Goal: Task Accomplishment & Management: Manage account settings

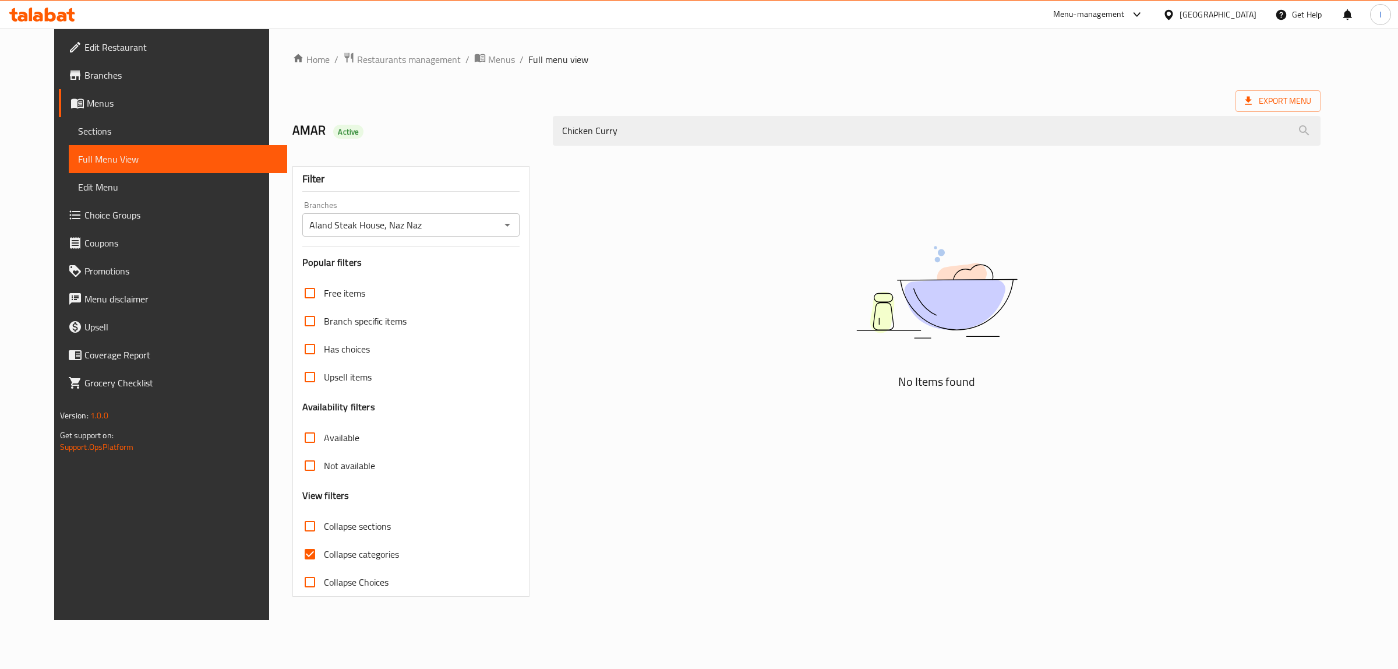
drag, startPoint x: 630, startPoint y: 118, endPoint x: 428, endPoint y: 120, distance: 201.6
click at [433, 120] on div "AMAR Active Chicken Curry" at bounding box center [806, 131] width 1043 height 52
paste input "arry Chicken"
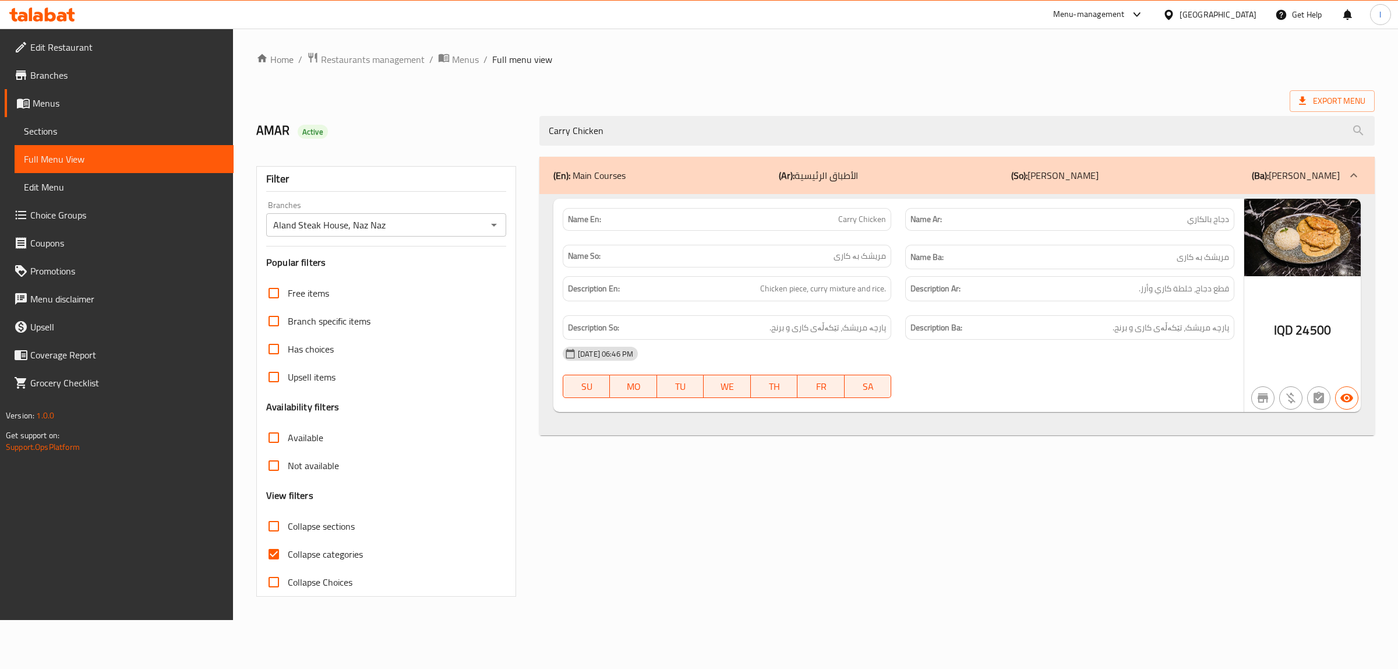
type input "Carry Chicken"
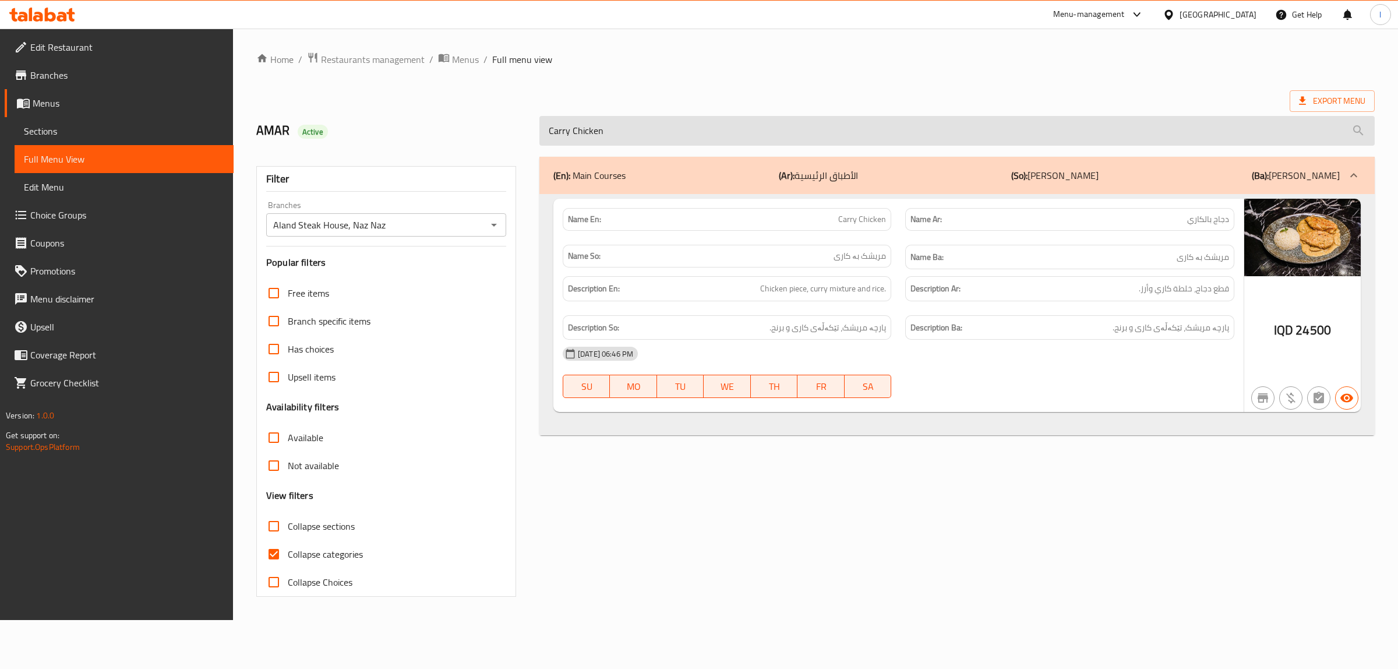
drag, startPoint x: 613, startPoint y: 126, endPoint x: 606, endPoint y: 128, distance: 7.4
click at [607, 128] on input "Carry Chicken" at bounding box center [958, 131] width 836 height 30
click at [586, 128] on input "Carry Chicken" at bounding box center [958, 131] width 836 height 30
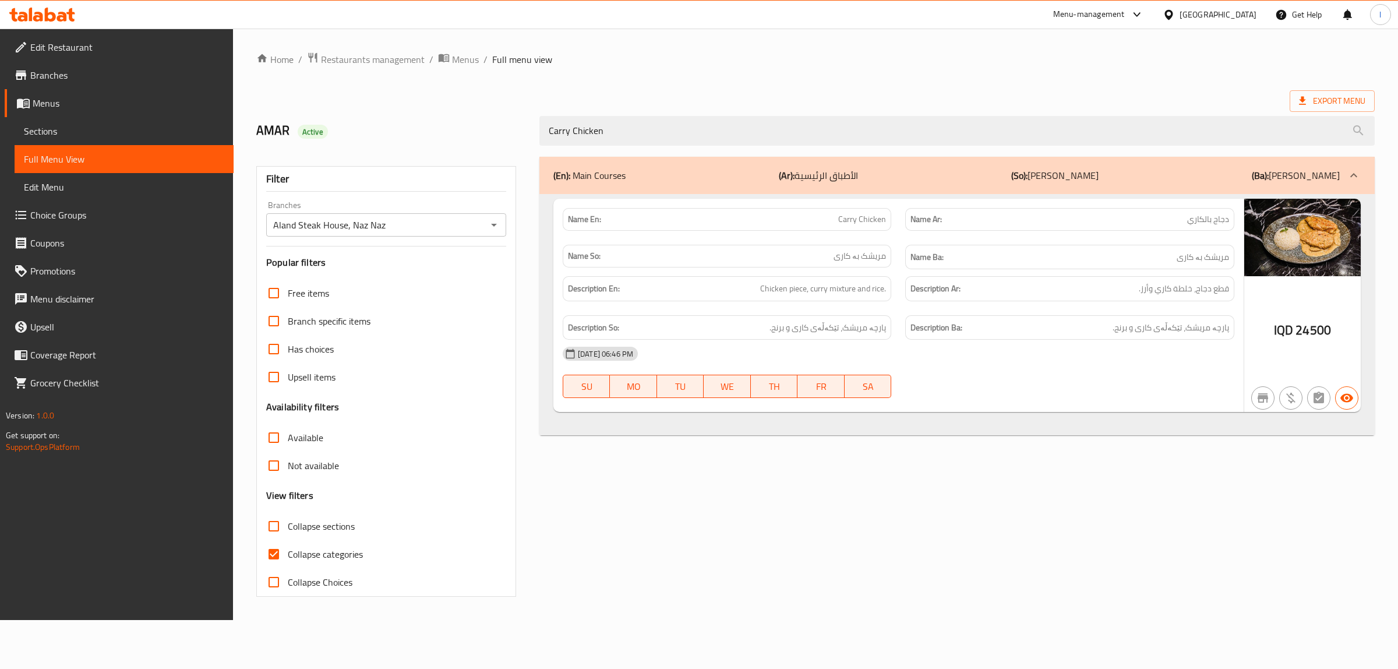
click at [61, 136] on span "Sections" at bounding box center [124, 131] width 200 height 14
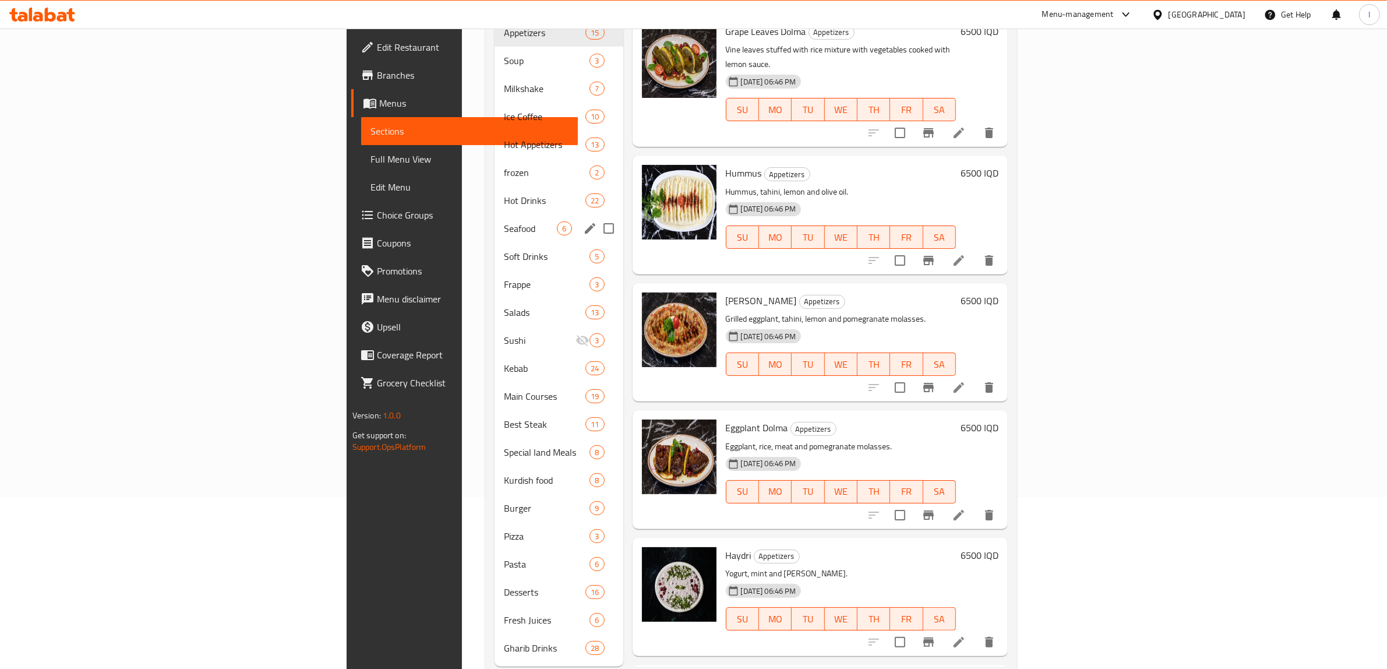
scroll to position [184, 0]
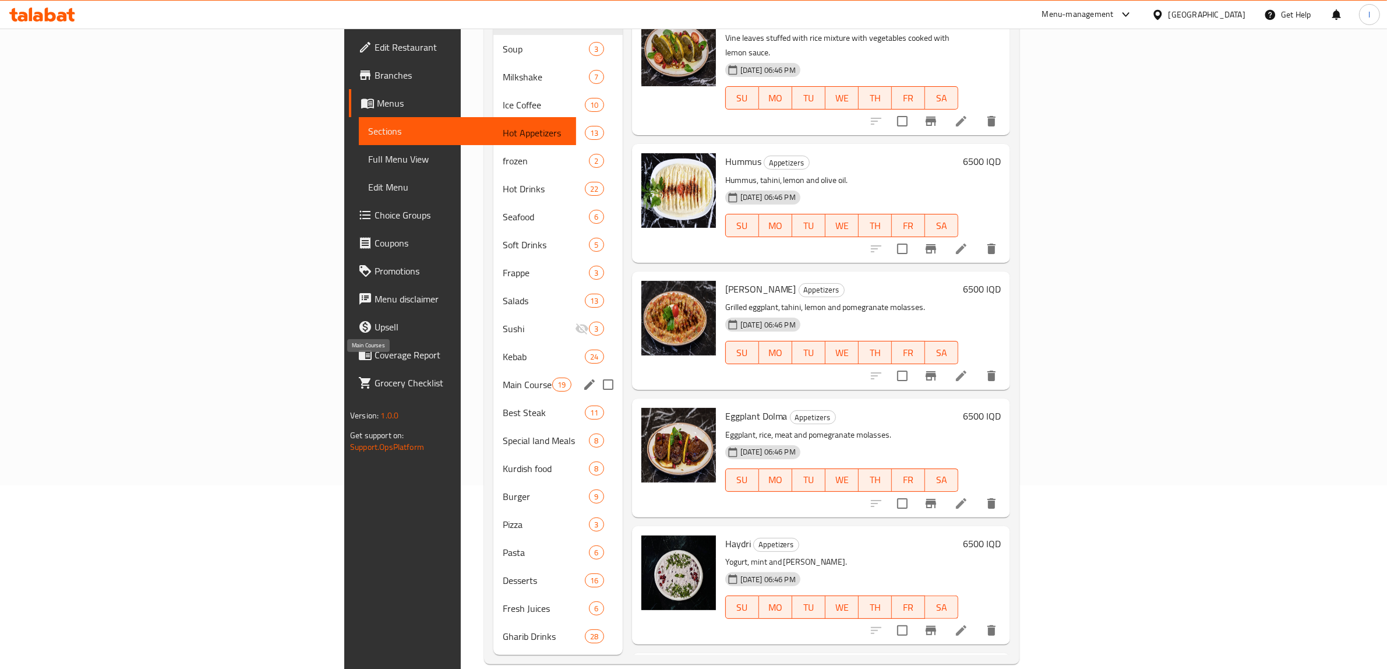
click at [503, 378] on span "Main Courses" at bounding box center [528, 385] width 50 height 14
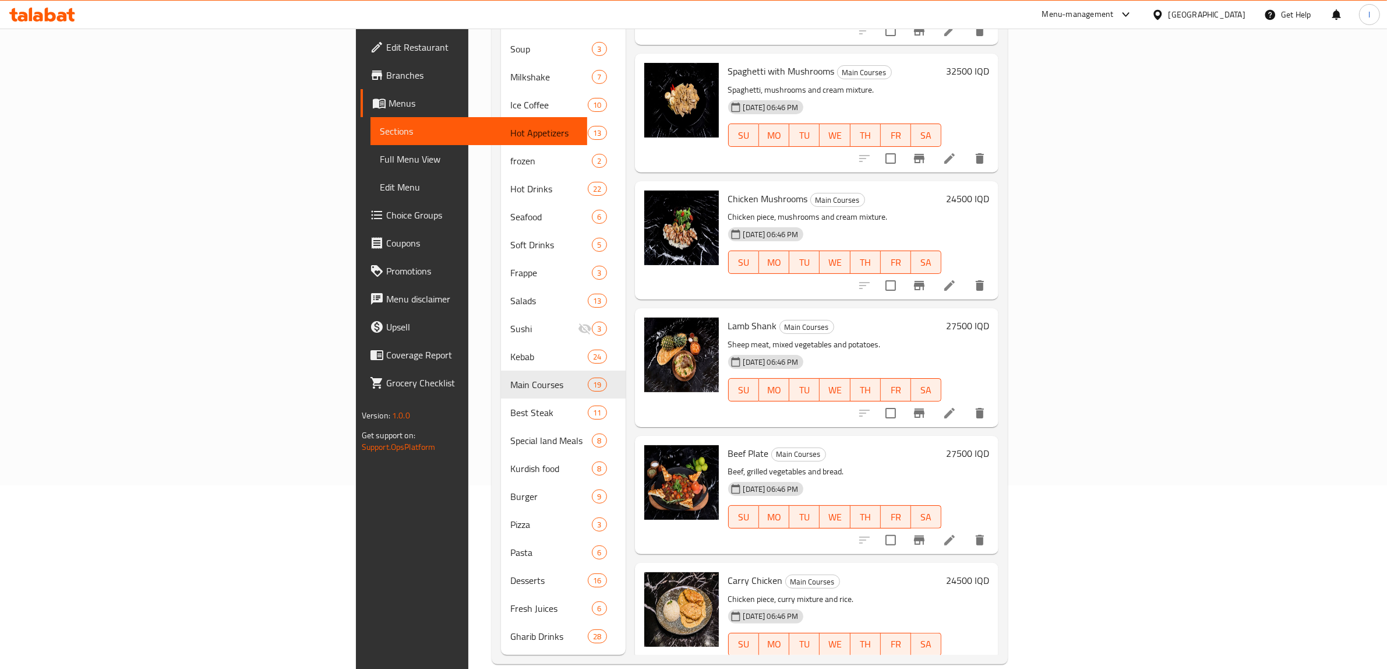
scroll to position [1757, 0]
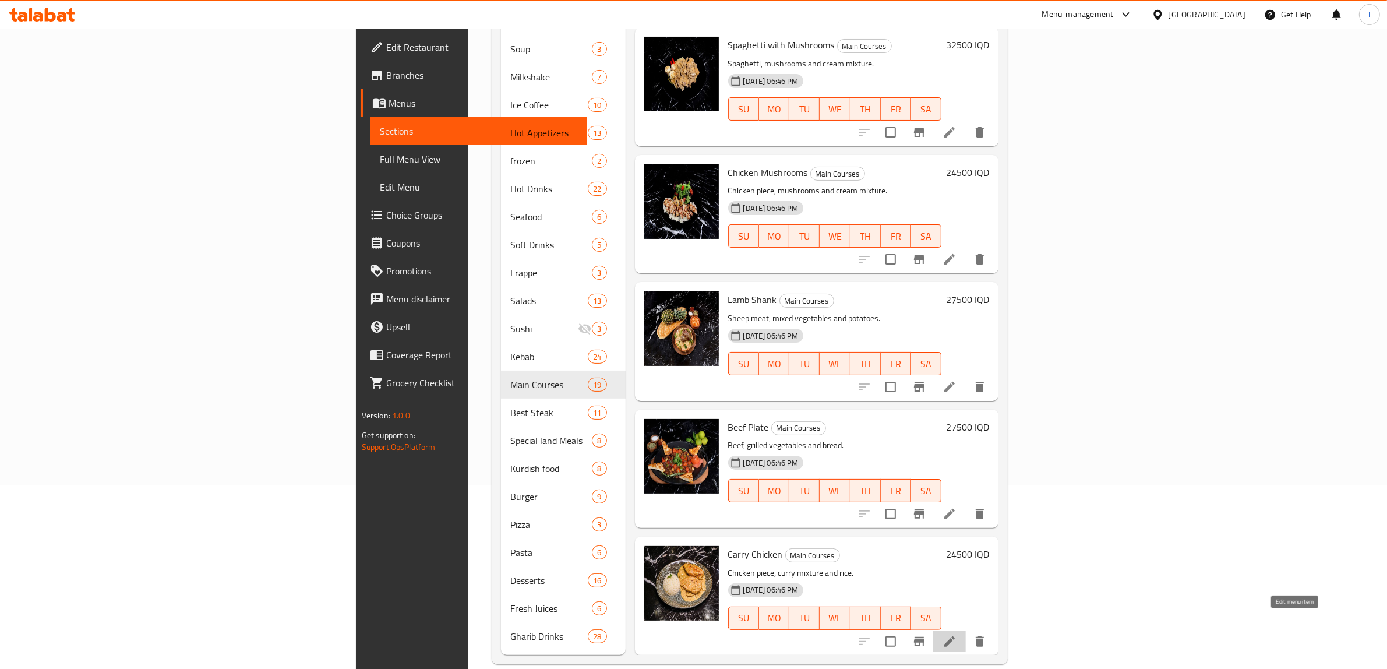
click at [955, 636] on icon at bounding box center [949, 641] width 10 height 10
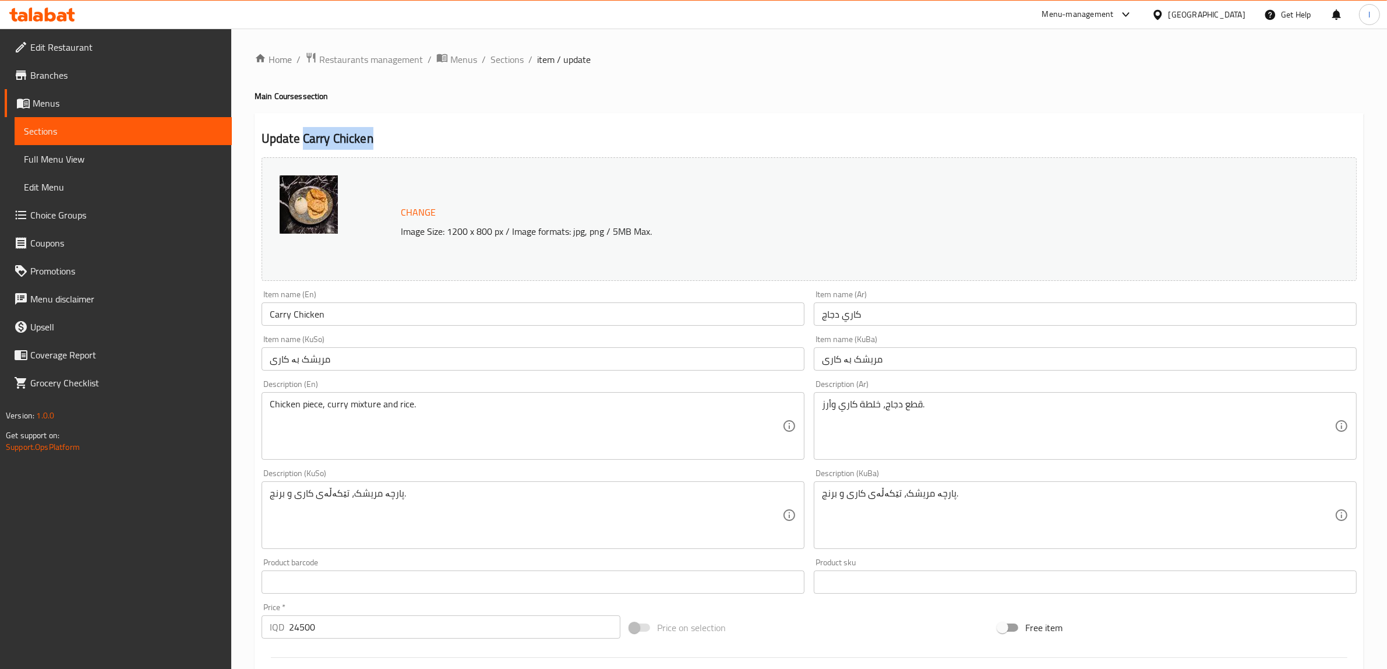
drag, startPoint x: 302, startPoint y: 143, endPoint x: 373, endPoint y: 143, distance: 71.1
click at [373, 143] on h2 "Update Carry Chicken" at bounding box center [809, 138] width 1095 height 17
copy h2 "Carry Chicken"
click at [68, 169] on link "Full Menu View" at bounding box center [123, 159] width 217 height 28
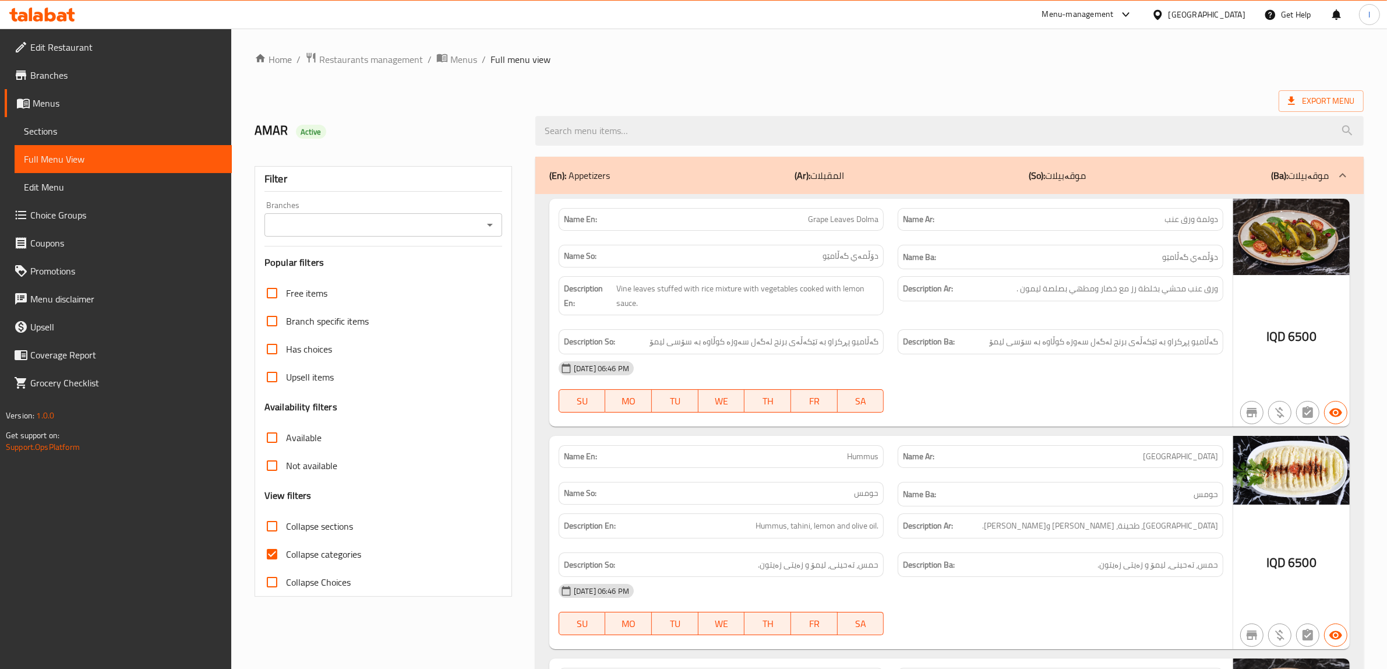
click at [361, 230] on input "Branches" at bounding box center [373, 225] width 211 height 16
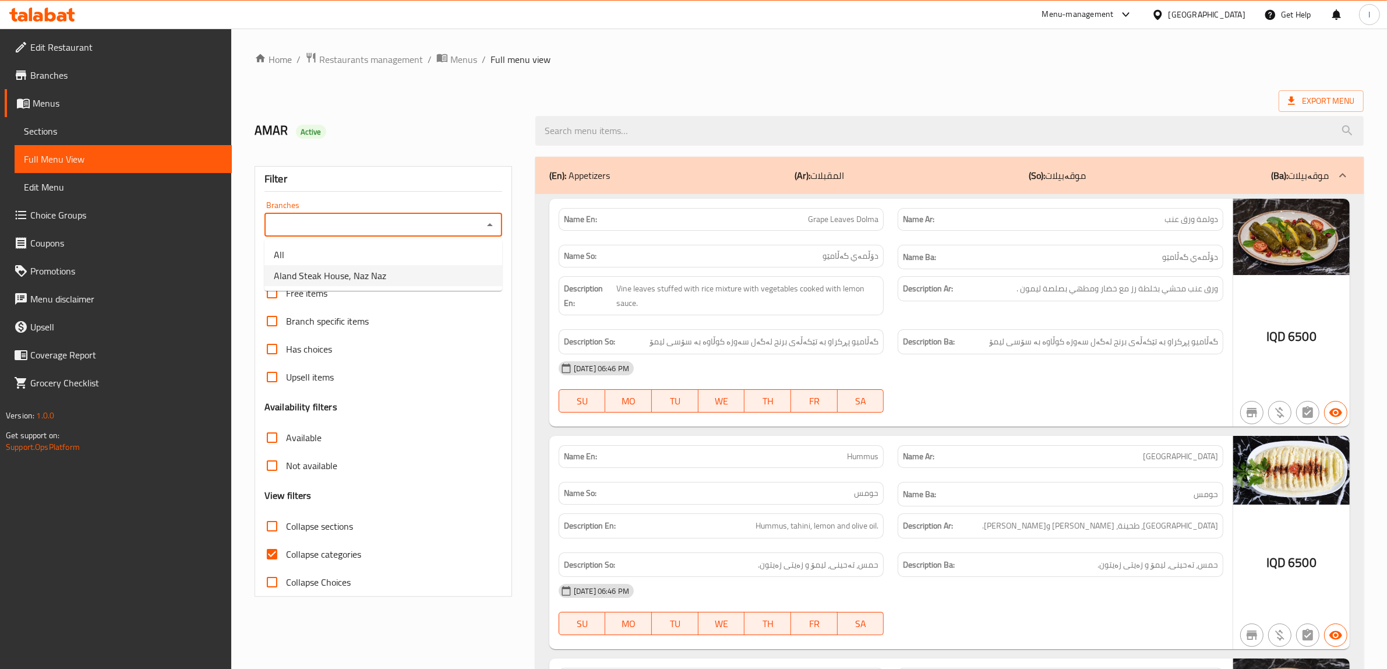
click at [344, 277] on span "Aland Steak House, Naz Naz" at bounding box center [330, 276] width 112 height 14
type input "Aland Steak House, Naz Naz"
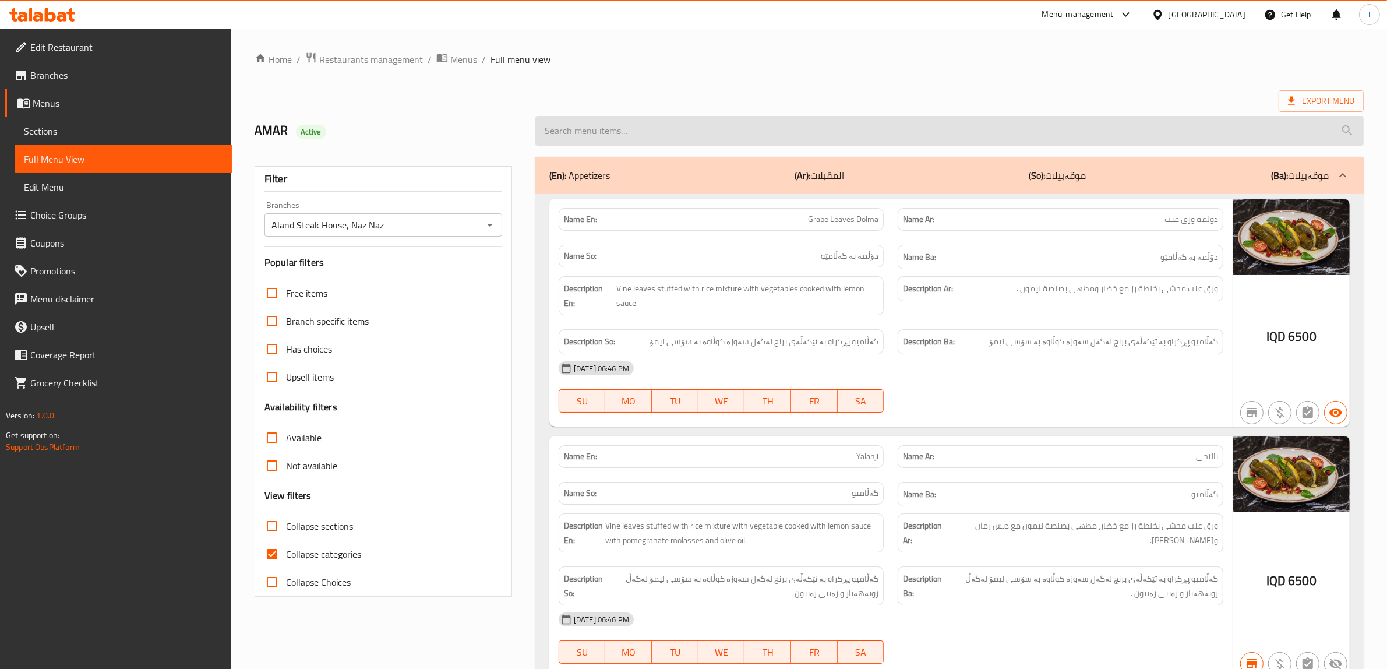
click at [681, 129] on input "search" at bounding box center [949, 131] width 829 height 30
paste input "Carry Chicken"
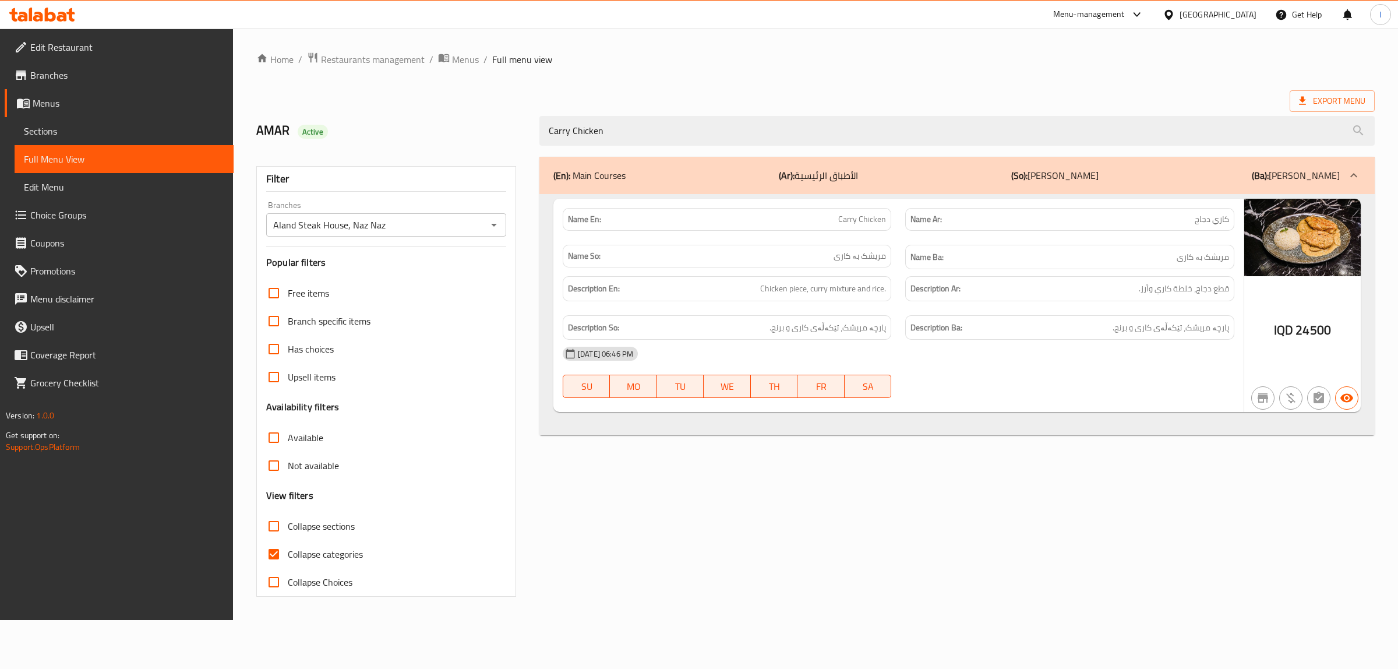
drag, startPoint x: 782, startPoint y: 127, endPoint x: 358, endPoint y: 115, distance: 424.3
click at [359, 115] on div "AMAR Active Carry Chicken" at bounding box center [815, 131] width 1133 height 52
paste input "Mutton Ribs"
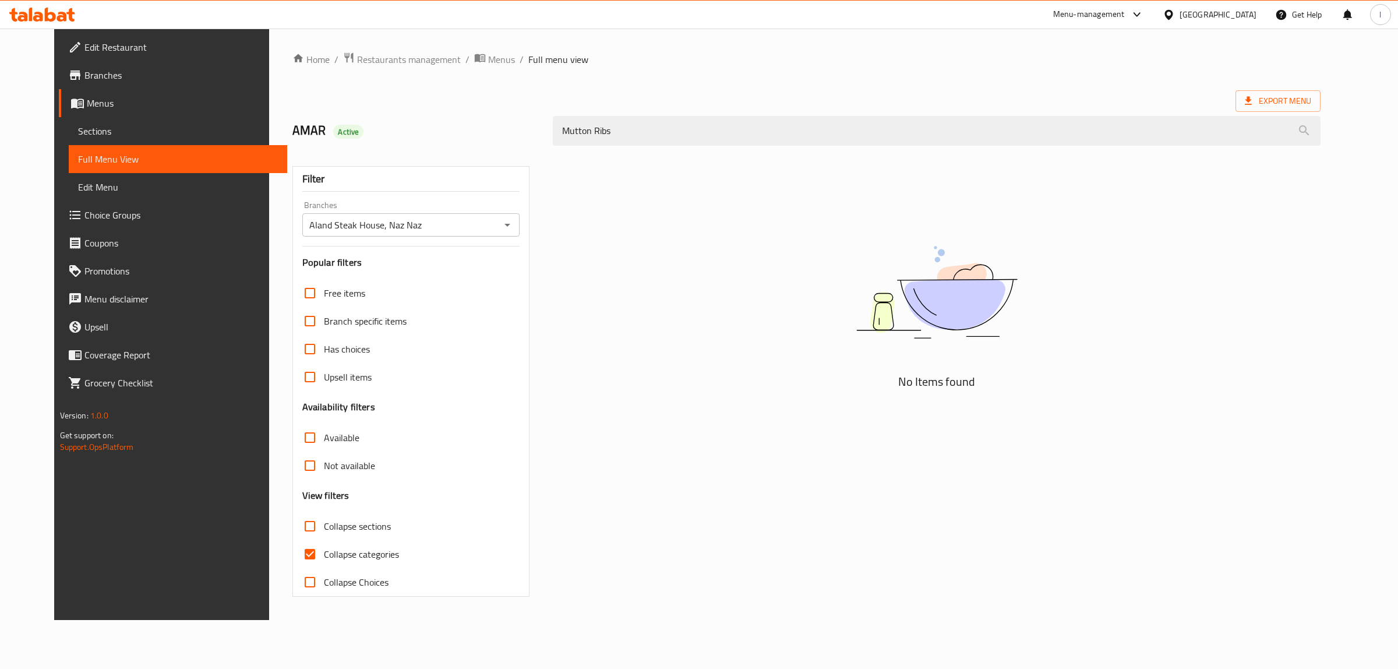
drag, startPoint x: 686, startPoint y: 124, endPoint x: 248, endPoint y: 97, distance: 439.6
click at [269, 97] on div "Home / Restaurants management / Menus / Full menu view Export Menu AMAR Active …" at bounding box center [807, 324] width 1076 height 591
paste input "Lamb Chop"
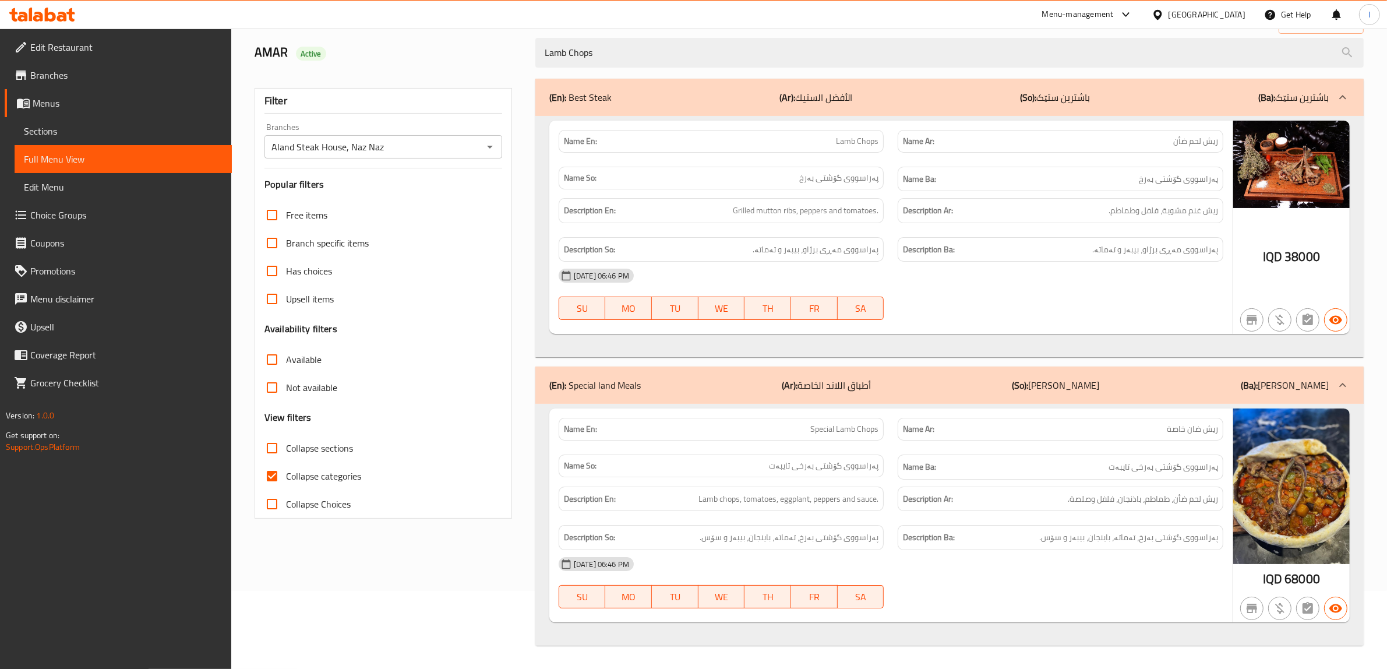
scroll to position [80, 0]
type input "Lamb Chops"
click at [901, 376] on div "(En): Special land Meals (Ar): أطباق اللاند الخاصة (So): ژەمەکانی لاندی تایبەت …" at bounding box center [949, 384] width 829 height 37
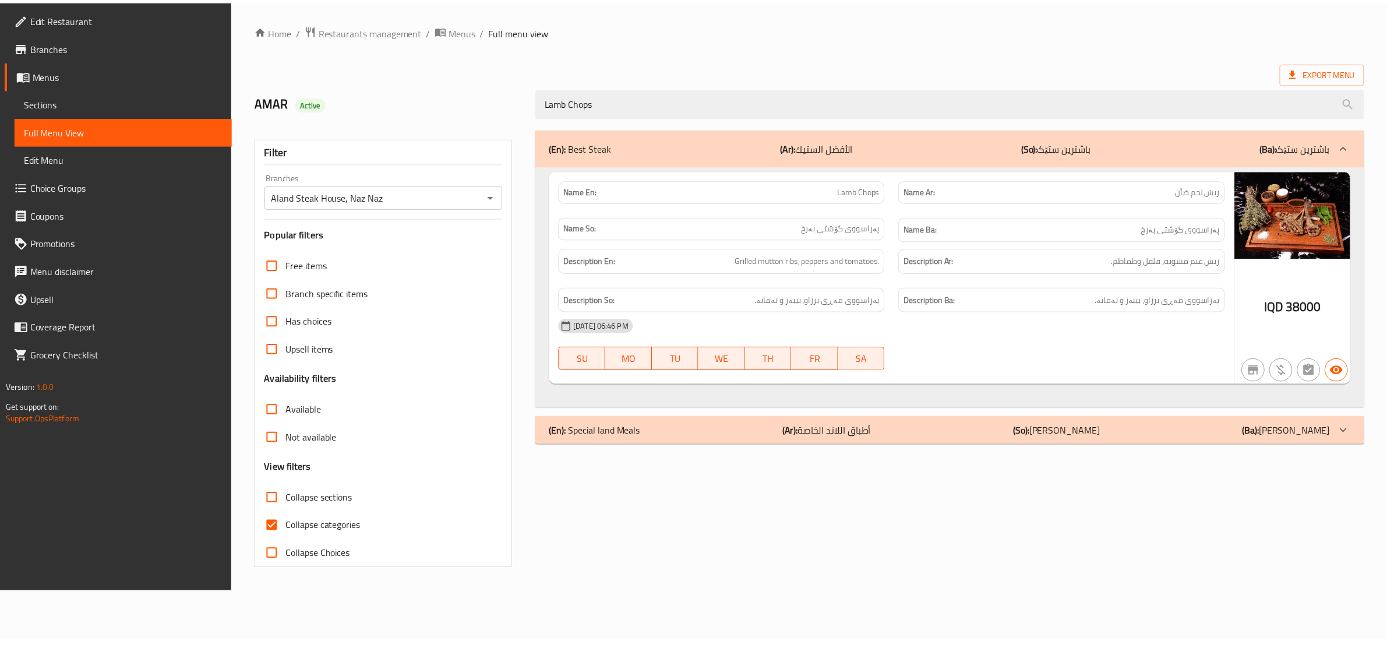
scroll to position [0, 0]
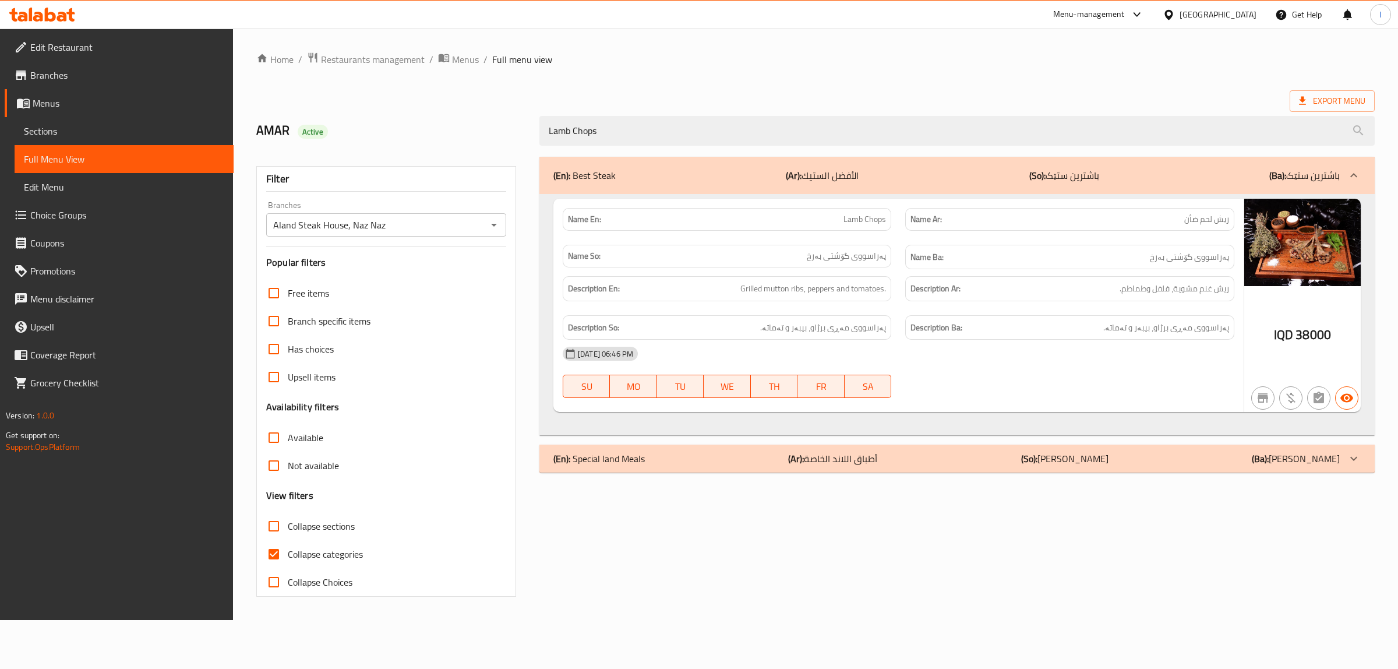
drag, startPoint x: 633, startPoint y: 117, endPoint x: 502, endPoint y: 122, distance: 130.6
click at [505, 122] on div "AMAR Active Lamb Chops" at bounding box center [815, 131] width 1133 height 52
click at [73, 124] on span "Sections" at bounding box center [124, 131] width 200 height 14
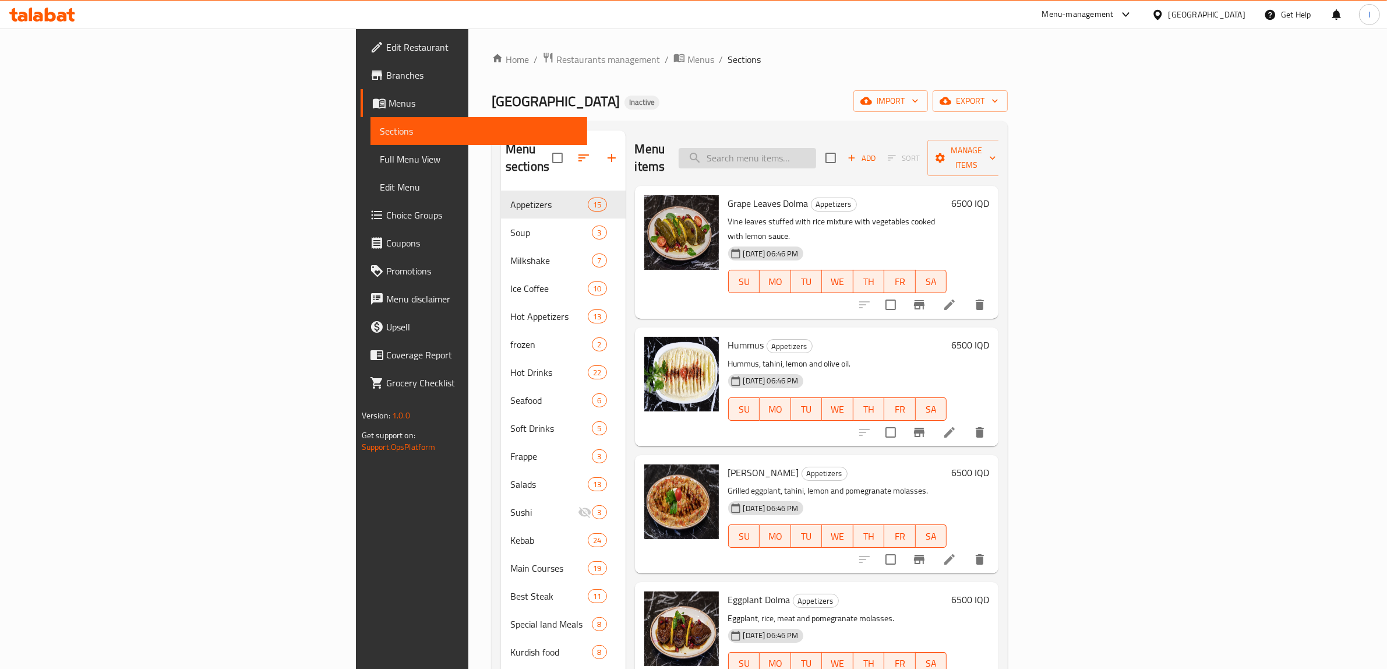
click at [816, 148] on input "search" at bounding box center [748, 158] width 138 height 20
click at [848, 162] on div "Menu items Add Sort Manage items" at bounding box center [817, 158] width 364 height 55
click at [816, 153] on input "search" at bounding box center [748, 158] width 138 height 20
paste input "Lamb Chops"
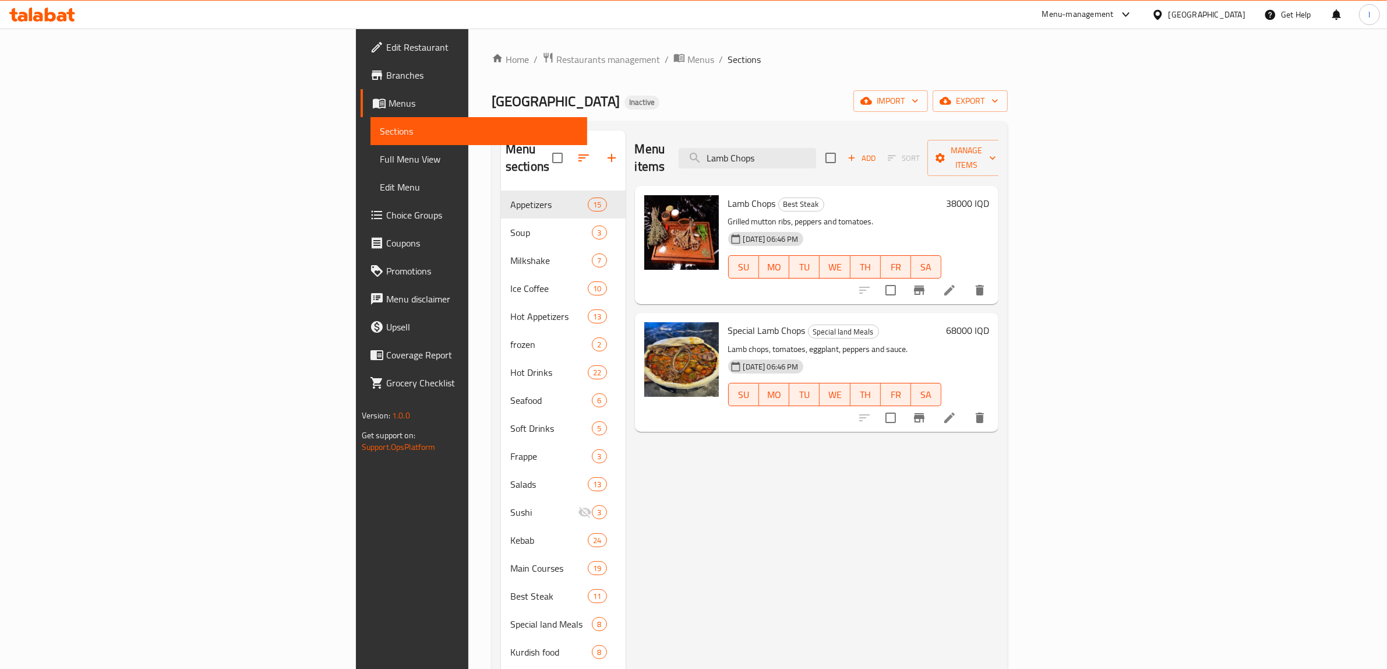
type input "Lamb Chops"
click at [966, 280] on li at bounding box center [949, 290] width 33 height 21
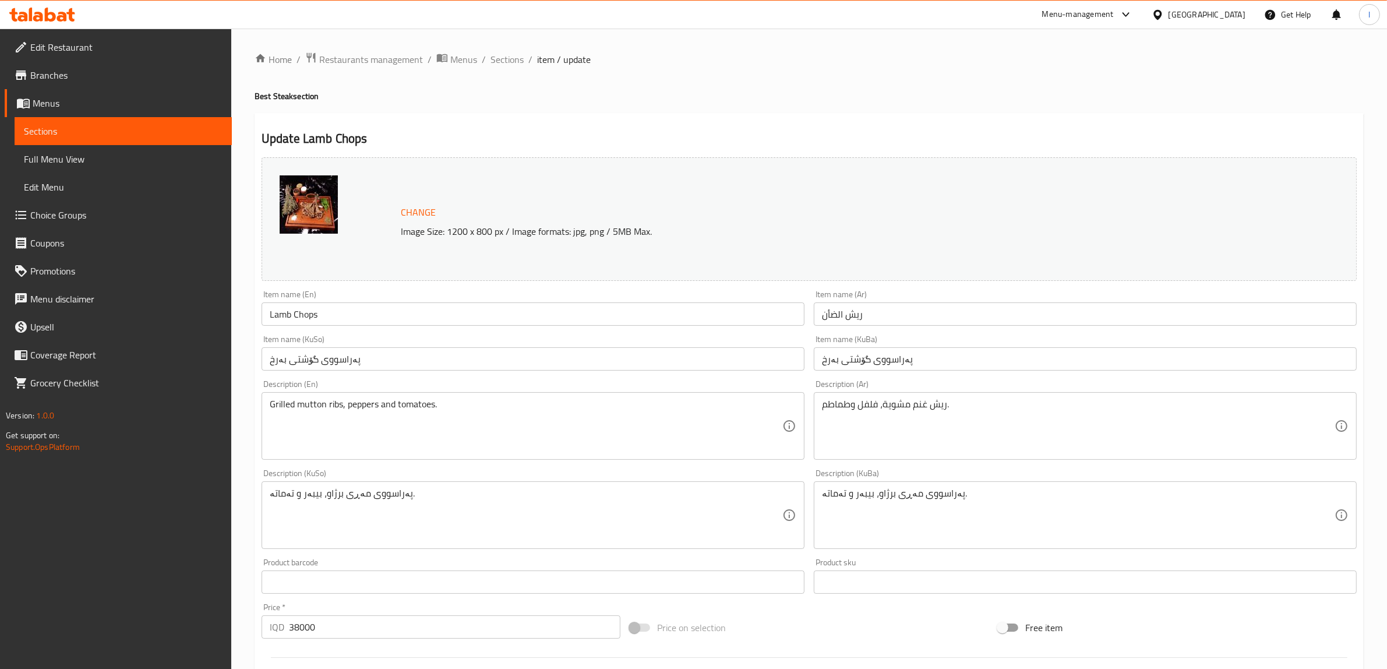
click at [310, 316] on input "Lamb Chops" at bounding box center [533, 313] width 543 height 23
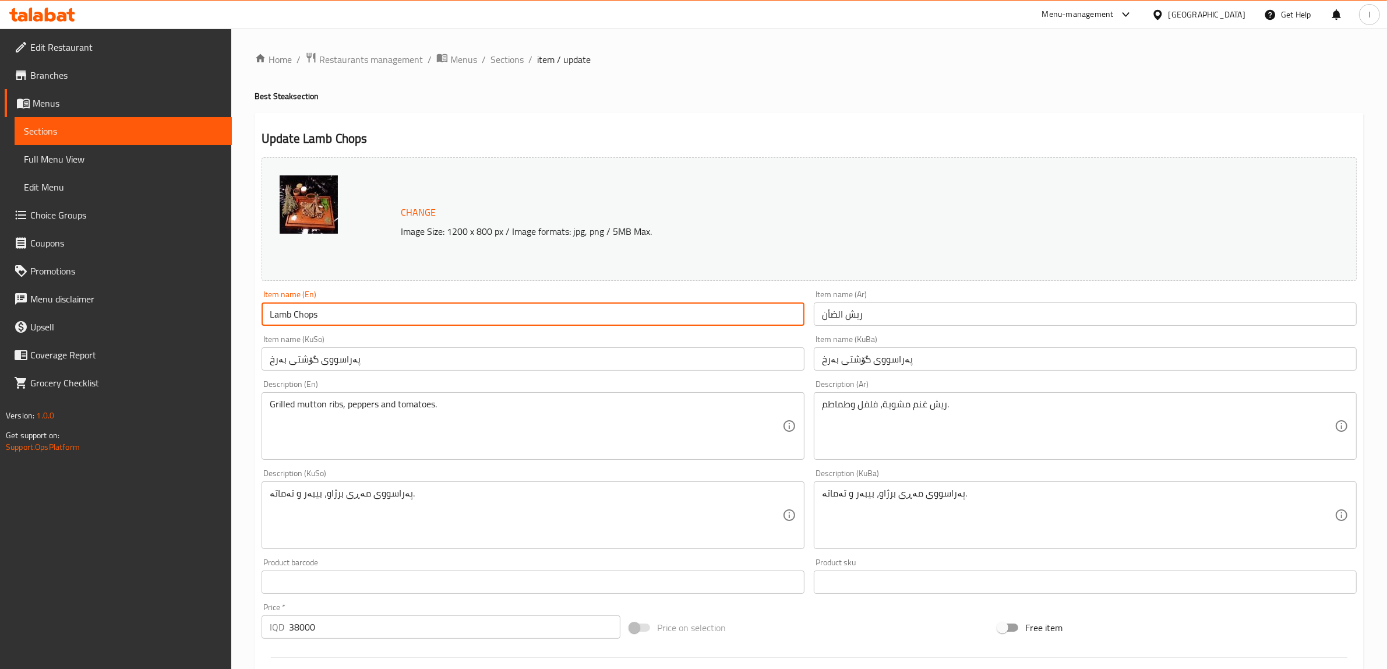
click at [310, 316] on input "Lamb Chops" at bounding box center [533, 313] width 543 height 23
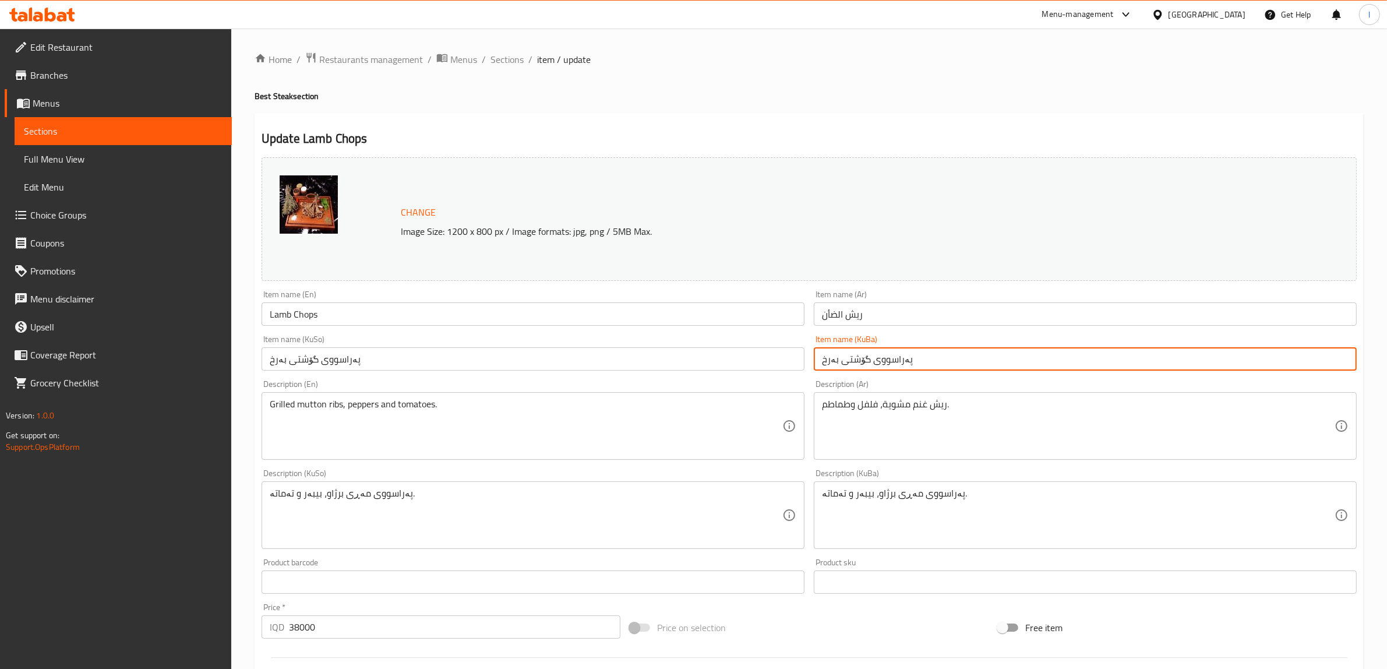
click at [871, 354] on input "پەراسووی گۆشتی بەرخ" at bounding box center [1085, 358] width 543 height 23
click at [521, 321] on input "Lamb Chops" at bounding box center [533, 313] width 543 height 23
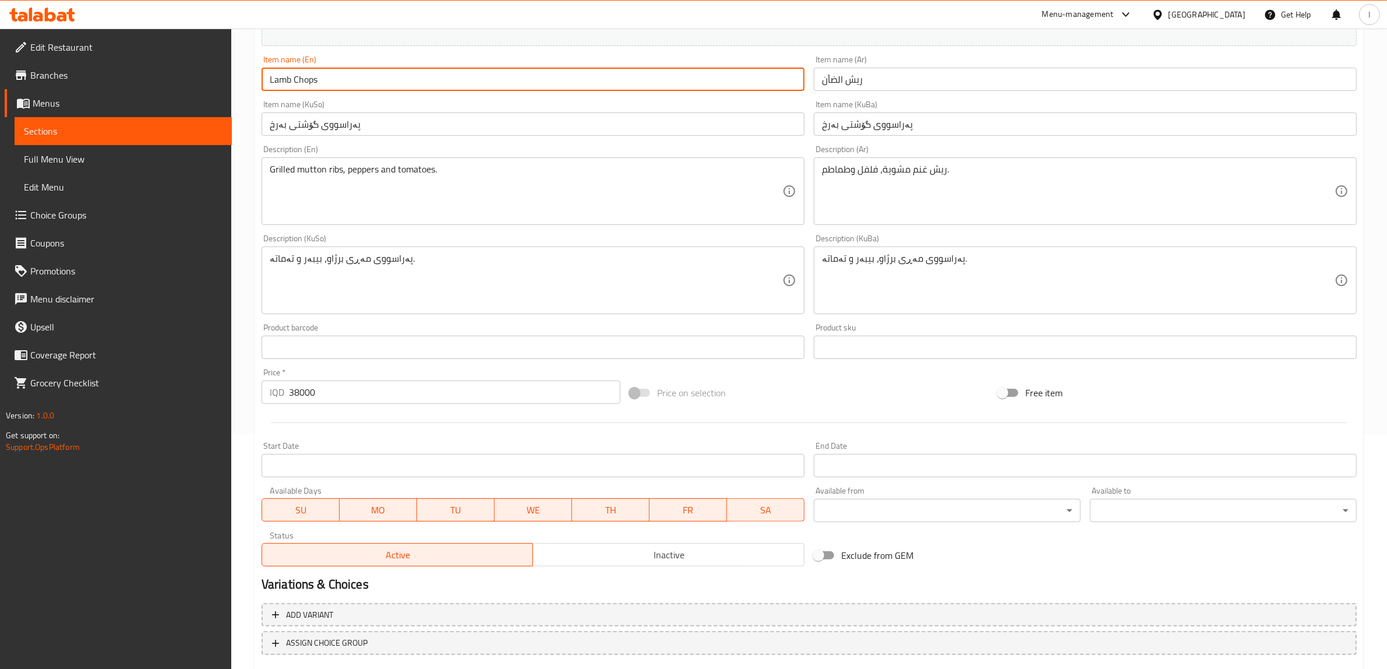
scroll to position [146, 0]
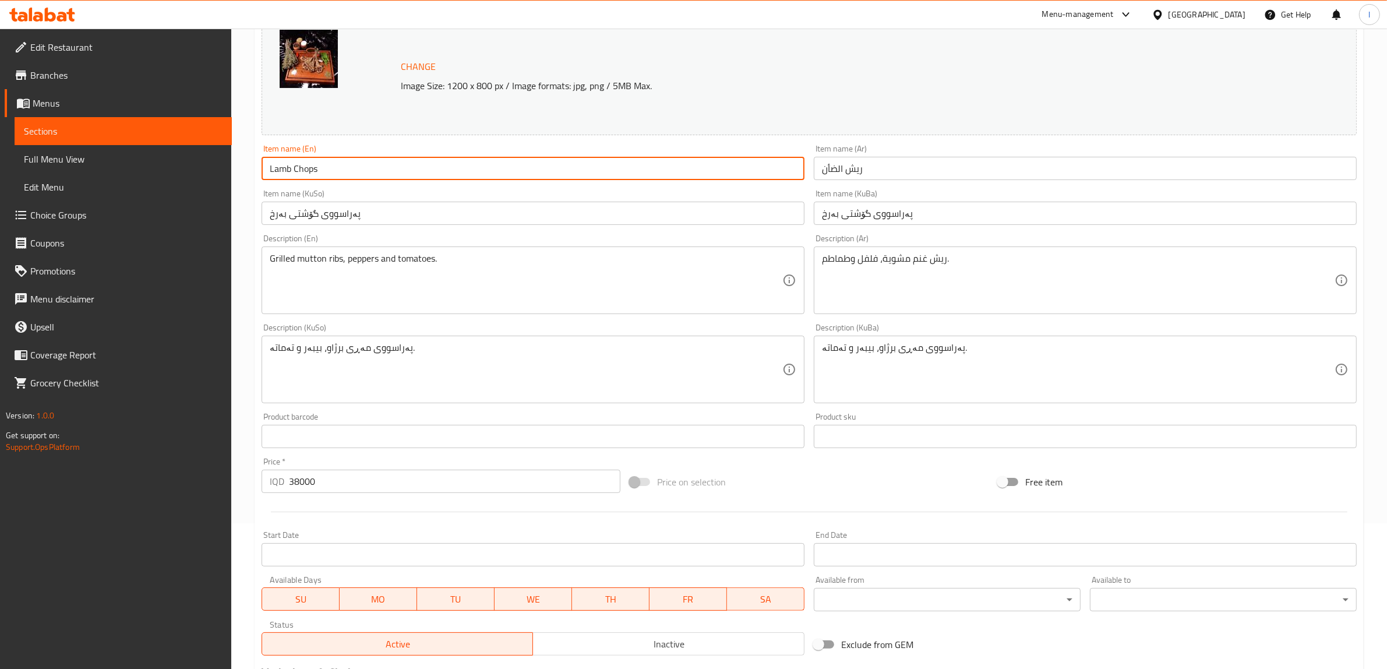
drag, startPoint x: 283, startPoint y: 172, endPoint x: 188, endPoint y: 150, distance: 98.1
click at [199, 151] on div "Edit Restaurant Branches Menus Sections Full Menu View Edit Menu Choice Groups …" at bounding box center [693, 356] width 1387 height 946
click at [83, 165] on span "Full Menu View" at bounding box center [123, 159] width 199 height 14
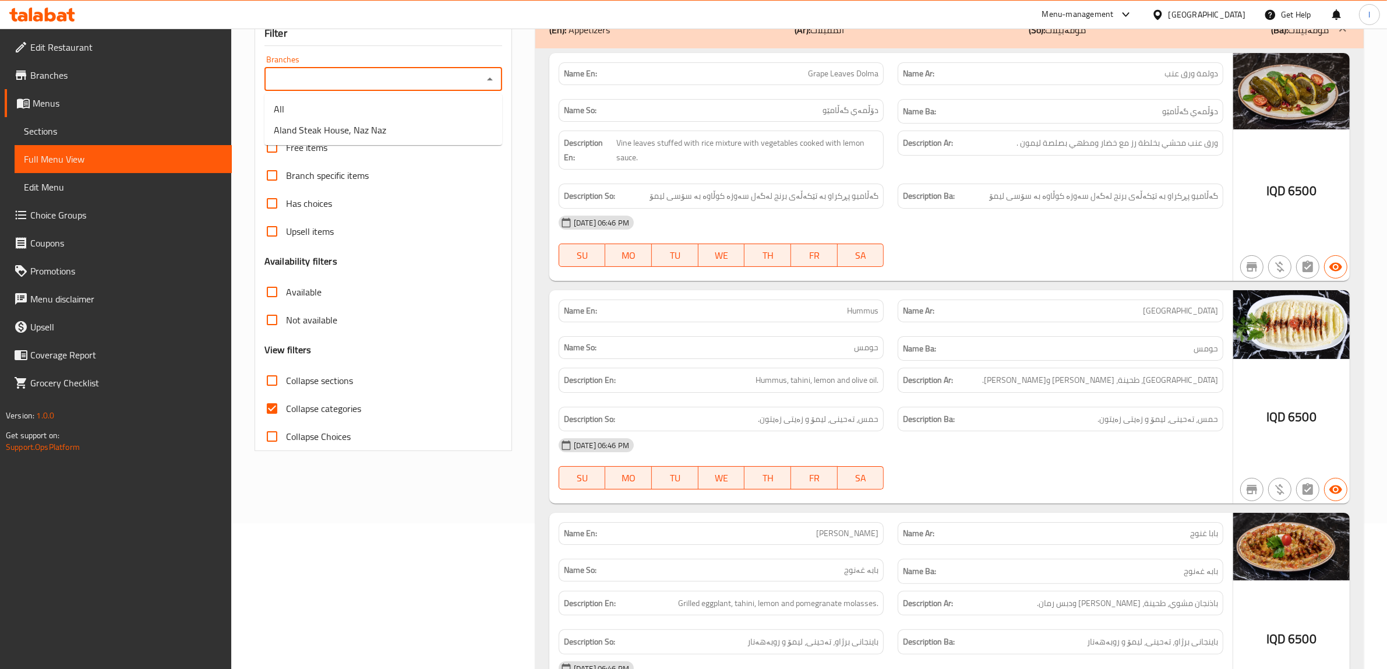
click at [405, 77] on input "Branches" at bounding box center [373, 79] width 211 height 16
click at [354, 132] on span "Aland Steak House, Naz Naz" at bounding box center [330, 130] width 112 height 14
type input "Aland Steak House, Naz Naz"
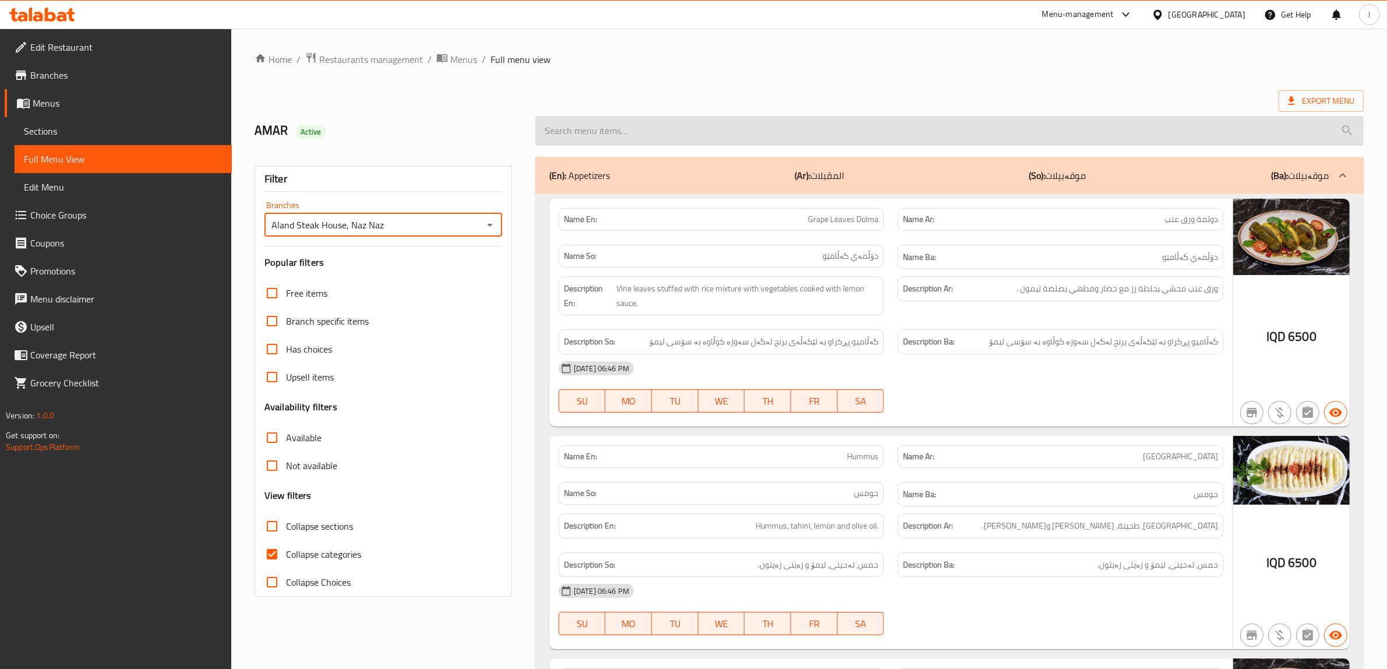
click at [703, 134] on input "search" at bounding box center [949, 131] width 829 height 30
paste input "Lamb Chops"
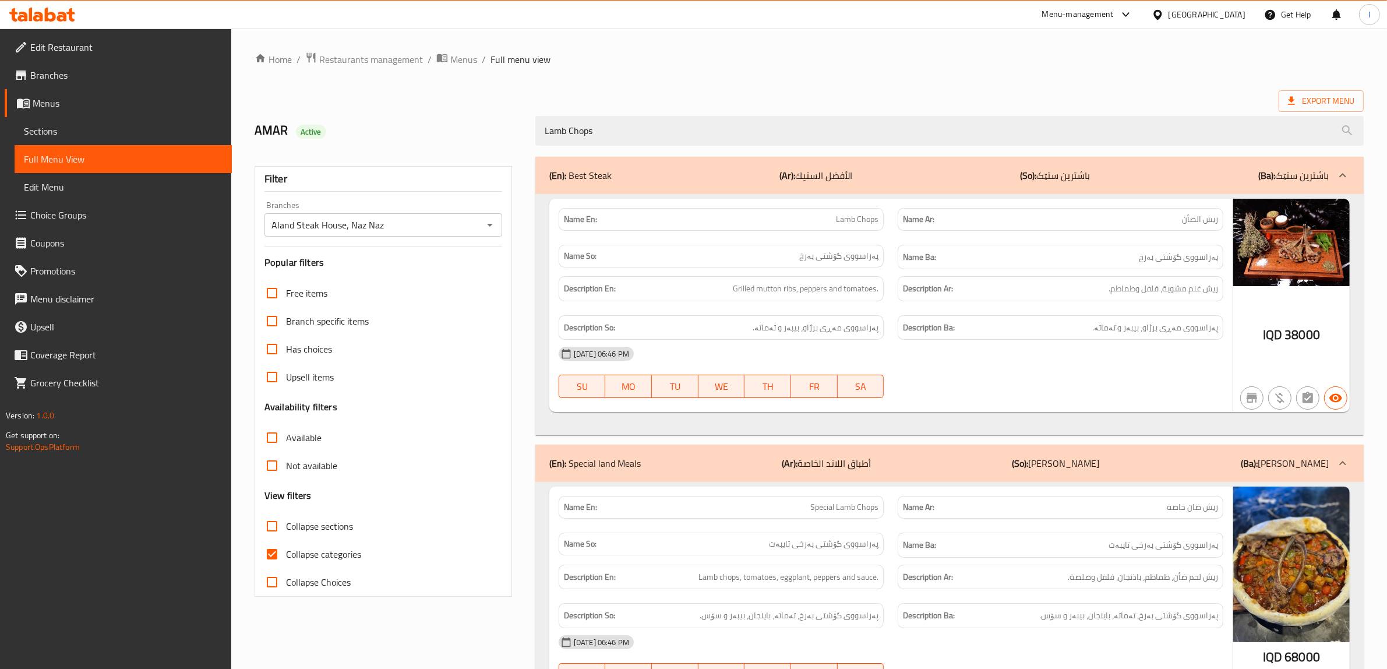
click at [1055, 458] on p "(So): ژەمەکانی لاندی تایبەت" at bounding box center [1056, 463] width 87 height 14
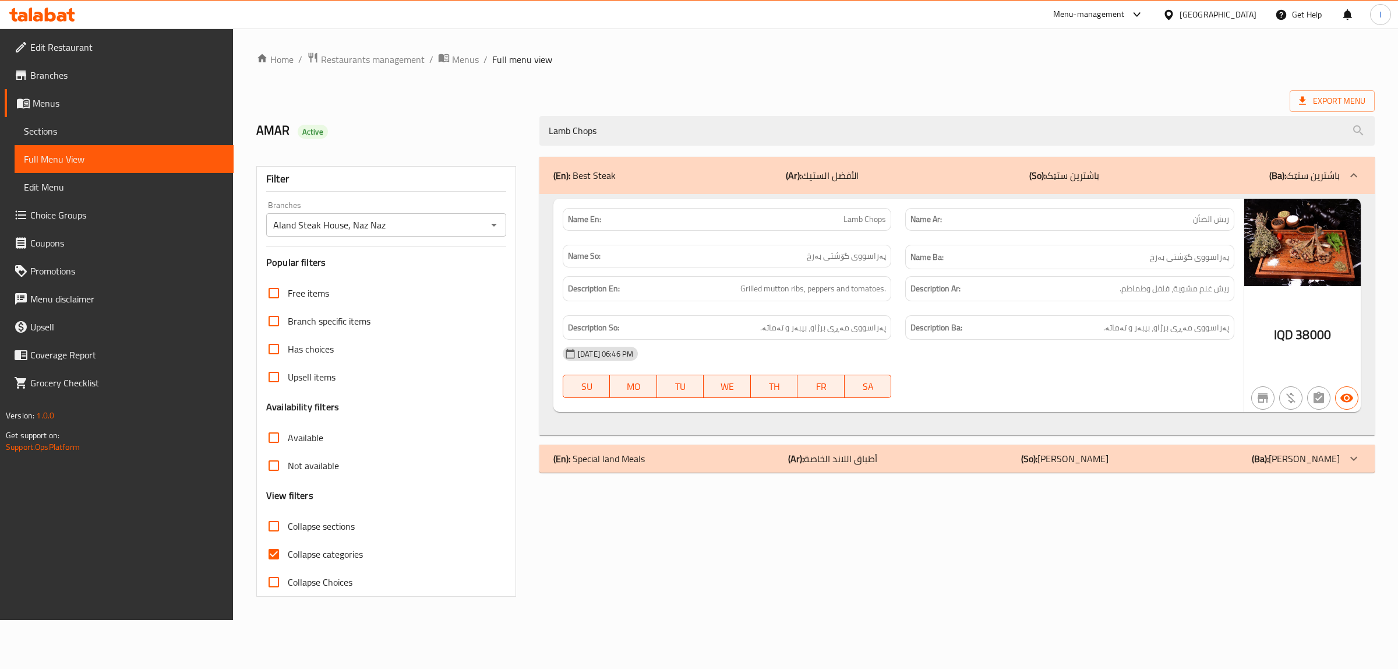
drag, startPoint x: 594, startPoint y: 127, endPoint x: 251, endPoint y: 143, distance: 343.5
click at [269, 144] on div "AMAR Active Lamb Chops" at bounding box center [815, 131] width 1133 height 52
paste input "Spaghetti Bolognese"
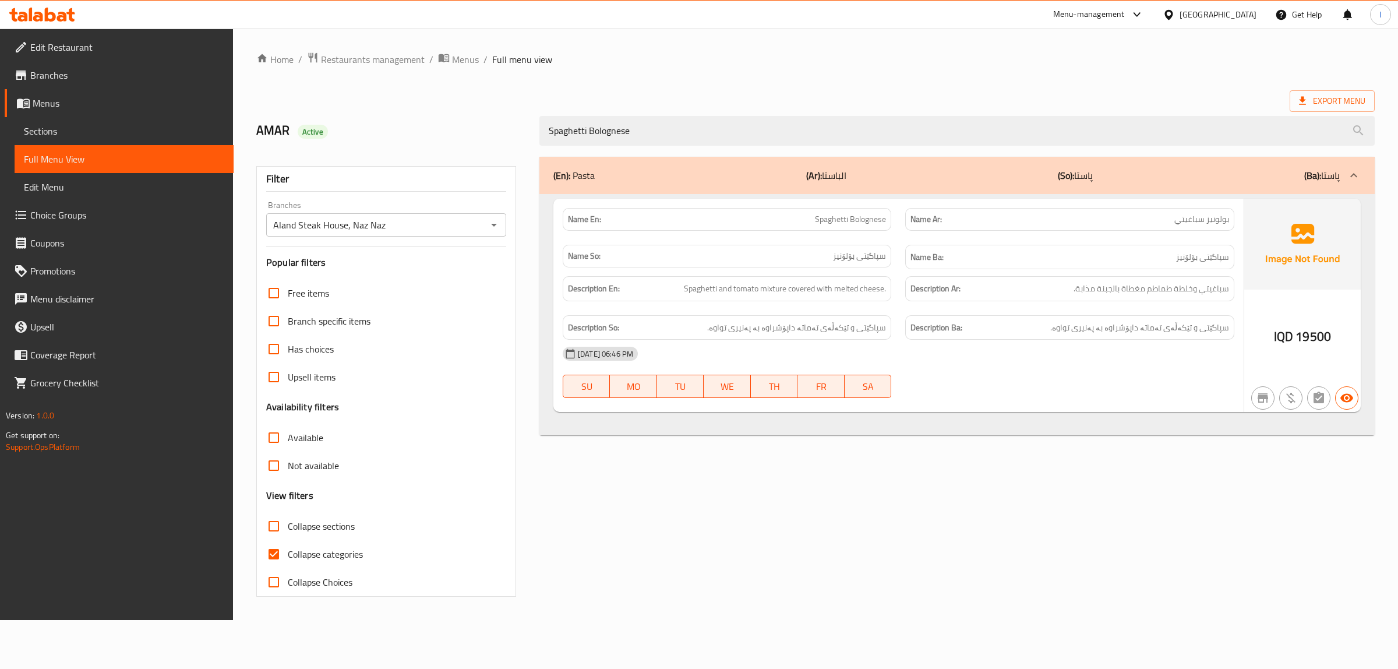
type input "Spaghetti Bolognese"
drag, startPoint x: 683, startPoint y: 134, endPoint x: 436, endPoint y: 136, distance: 247.6
click at [436, 136] on div "AMAR Active Spaghetti Bolognese" at bounding box center [815, 131] width 1133 height 52
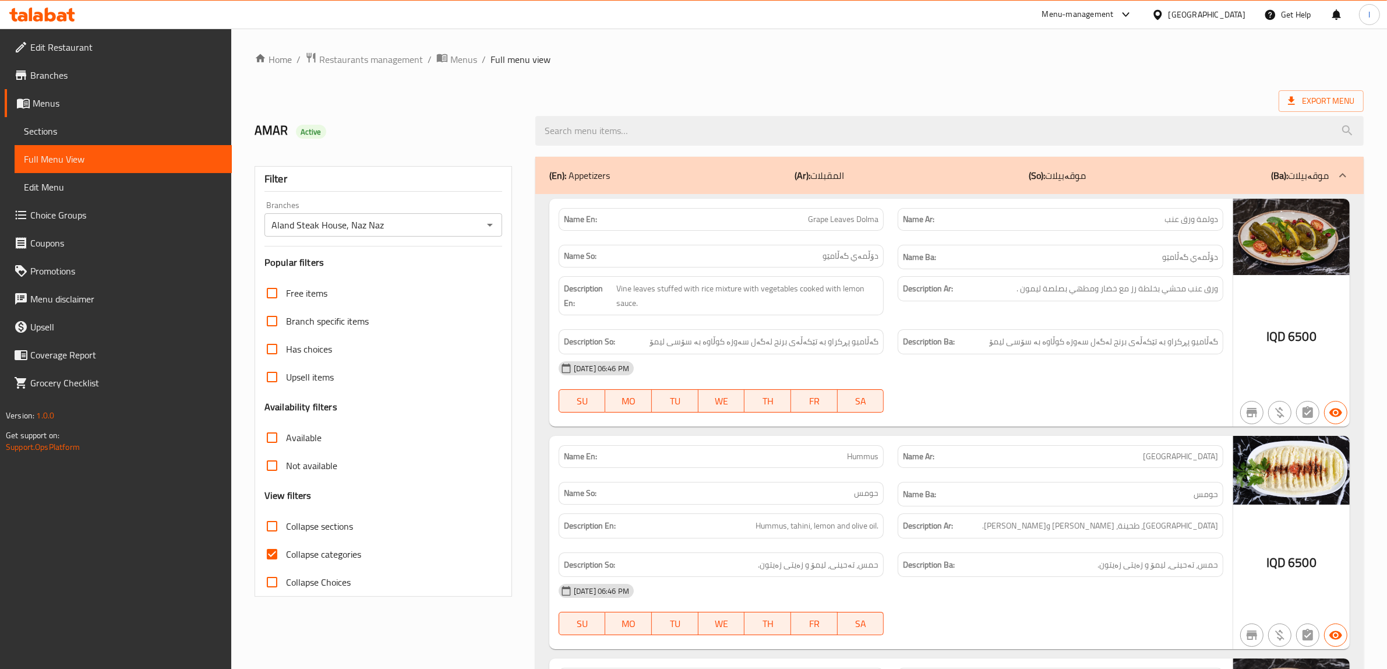
paste input "Spaghetti Bolognese"
type input "Spaghetti Bolognese"
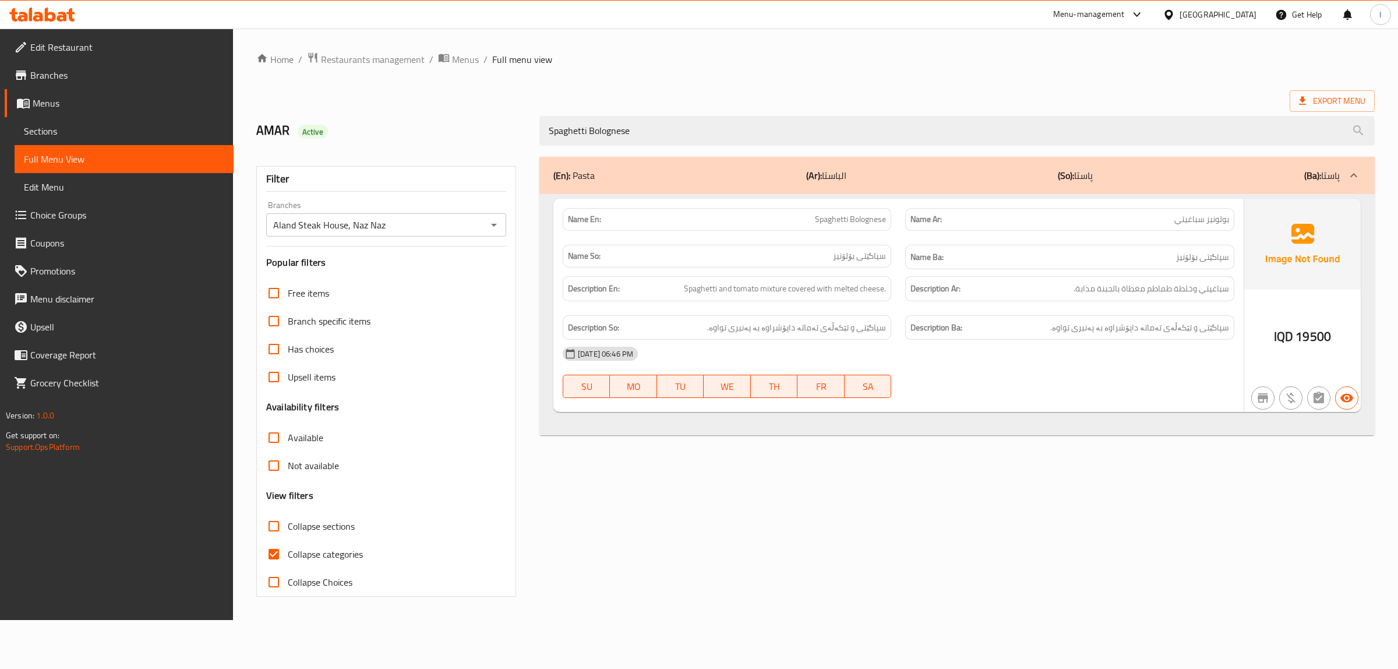
click at [970, 205] on div "Name Ar: بولونيز سباغيتي" at bounding box center [1069, 219] width 343 height 37
click at [366, 211] on div "Branches Aland Steak House, Naz Naz Branches" at bounding box center [386, 219] width 240 height 36
click at [399, 229] on input "Aland Steak House, Naz Naz" at bounding box center [377, 225] width 214 height 16
click at [478, 226] on input "Aland Steak House, Naz Naz" at bounding box center [377, 225] width 214 height 16
click at [487, 224] on icon "Open" at bounding box center [494, 225] width 14 height 14
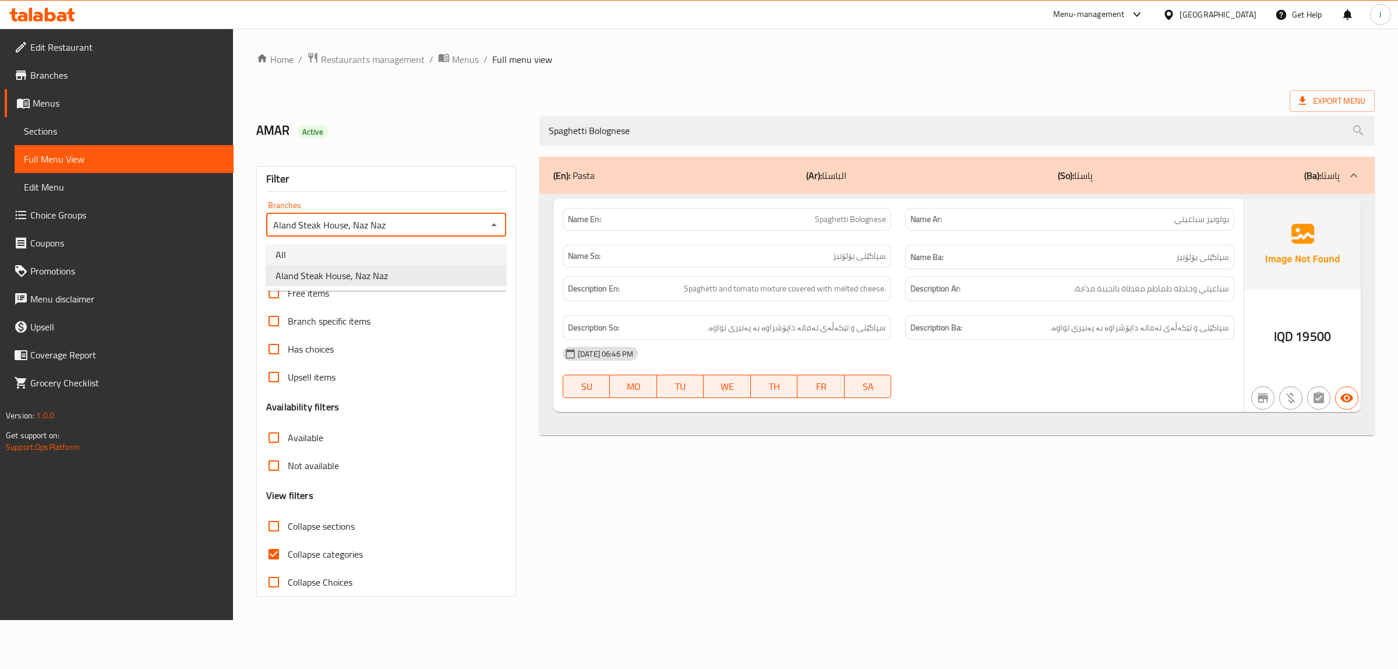
click at [445, 261] on li "All" at bounding box center [386, 254] width 240 height 21
click at [418, 232] on input "All" at bounding box center [377, 225] width 214 height 16
drag, startPoint x: 491, startPoint y: 223, endPoint x: 489, endPoint y: 231, distance: 8.3
click at [492, 223] on icon "Open" at bounding box center [494, 225] width 14 height 14
click at [408, 280] on li "Aland Steak House, Naz Naz" at bounding box center [386, 275] width 240 height 21
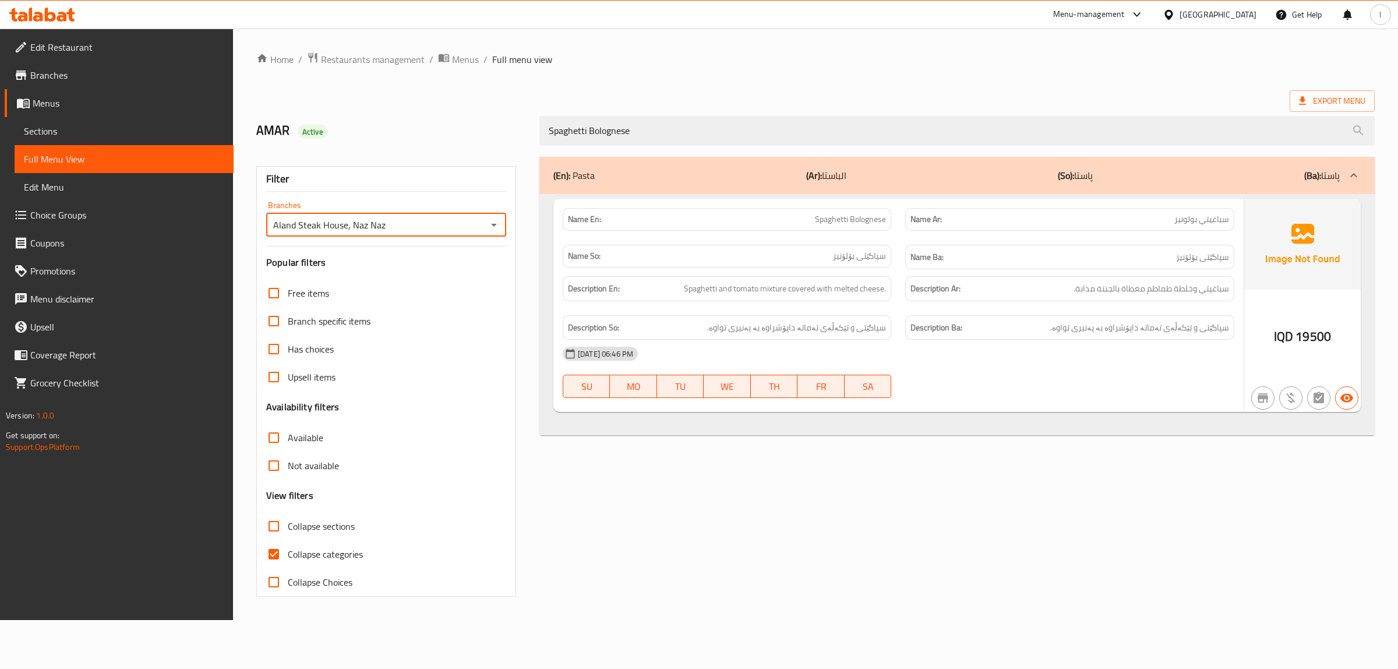
click at [347, 219] on input "Aland Steak House, Naz Naz" at bounding box center [377, 225] width 214 height 16
click at [484, 232] on div "Aland Steak House, Naz Naz Branches" at bounding box center [386, 224] width 240 height 23
click at [496, 227] on icon "Open" at bounding box center [494, 225] width 14 height 14
click at [393, 268] on li "Aland Steak House, Naz Naz" at bounding box center [386, 275] width 240 height 21
click at [493, 228] on icon "Open" at bounding box center [494, 225] width 14 height 14
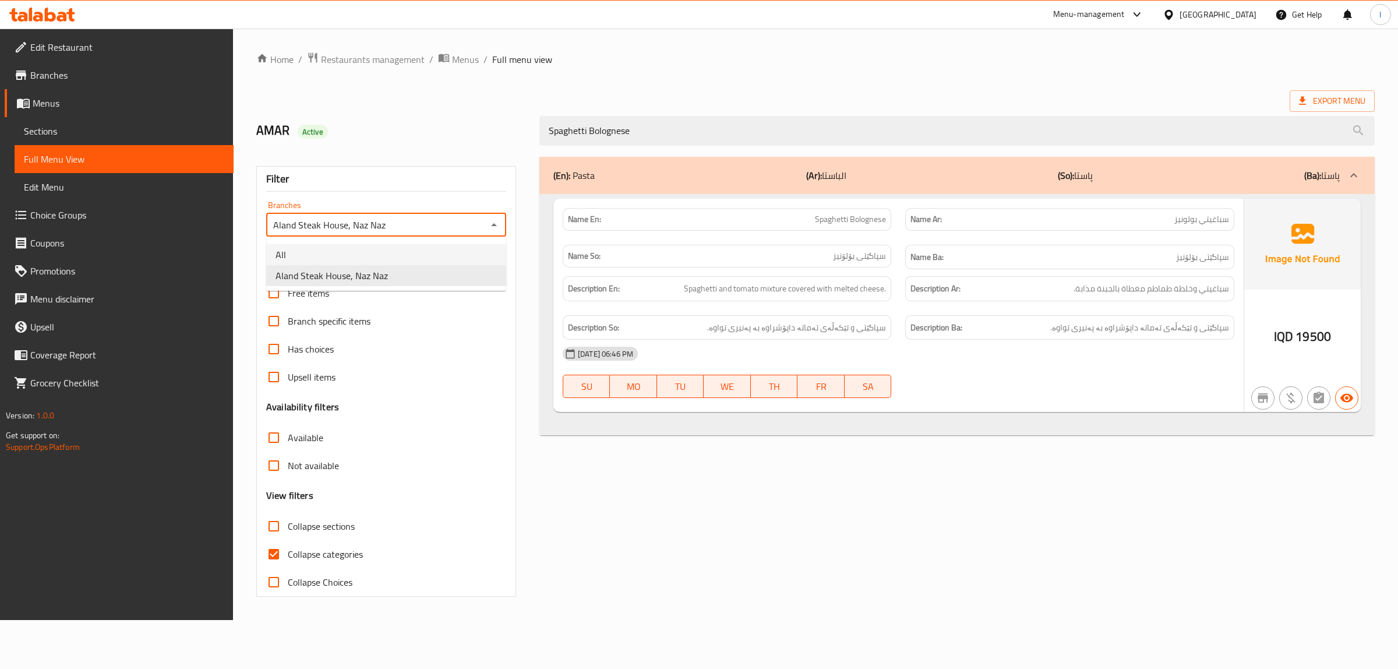
click at [383, 252] on li "All" at bounding box center [386, 254] width 240 height 21
type input "All"
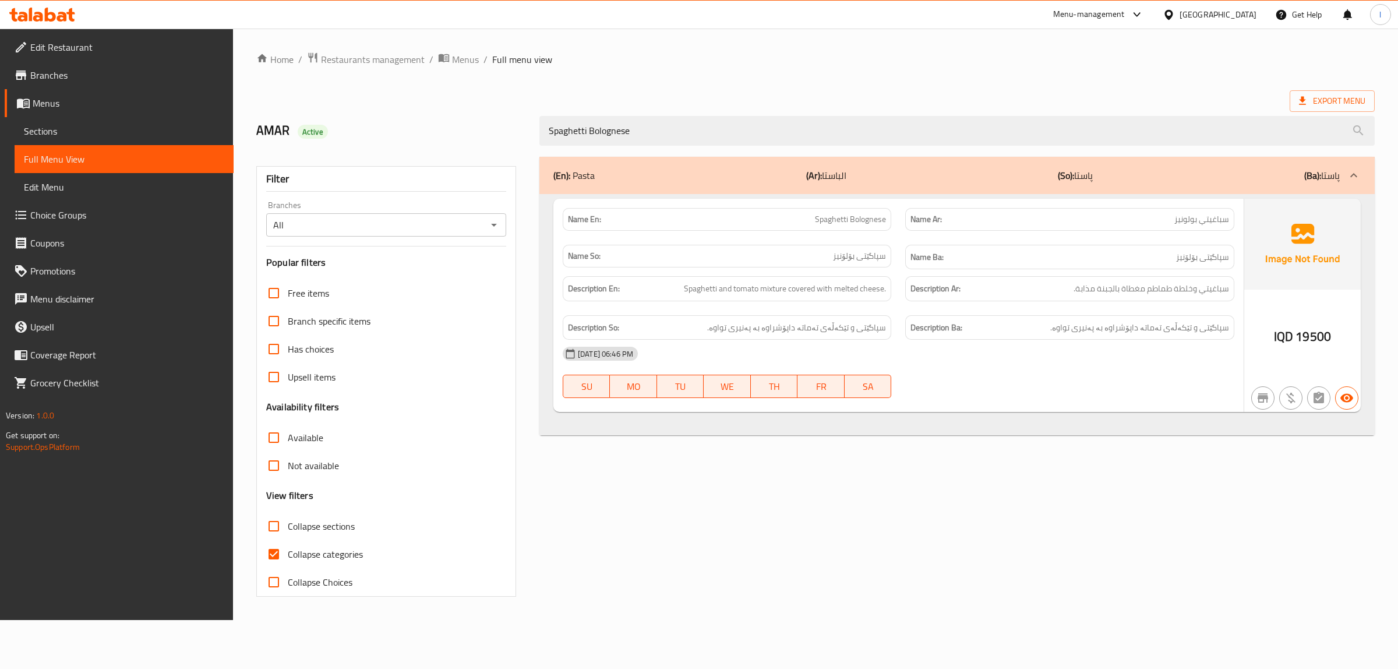
drag, startPoint x: 681, startPoint y: 144, endPoint x: 435, endPoint y: 164, distance: 246.7
click at [435, 164] on div "Home / Restaurants management / Menus / Full menu view Export Menu AMAR Active …" at bounding box center [815, 324] width 1119 height 545
paste input "Aland Cheese Cak"
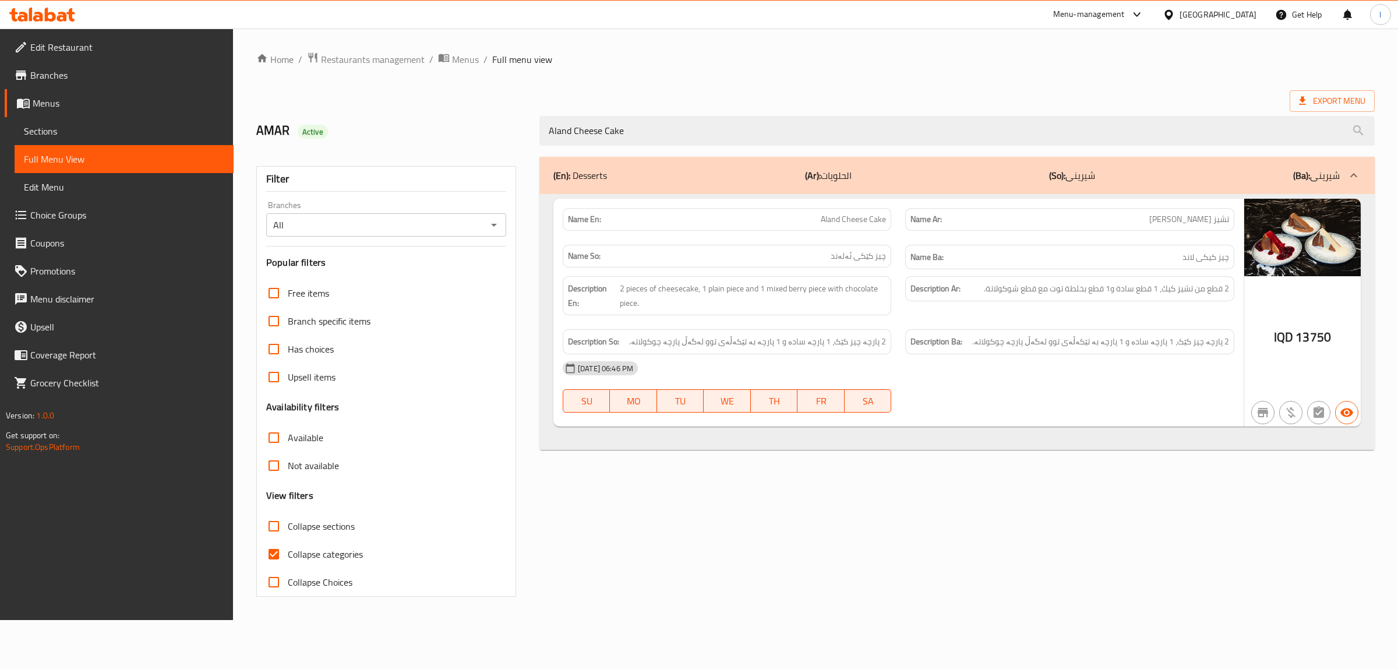
type input "Aland Cheese Cake"
drag, startPoint x: 659, startPoint y: 135, endPoint x: 392, endPoint y: 123, distance: 267.7
click at [393, 124] on div "AMAR Active Aland Cheese Cake" at bounding box center [815, 131] width 1133 height 52
click at [330, 217] on input "All" at bounding box center [377, 225] width 214 height 16
click at [491, 225] on icon "Open" at bounding box center [494, 225] width 14 height 14
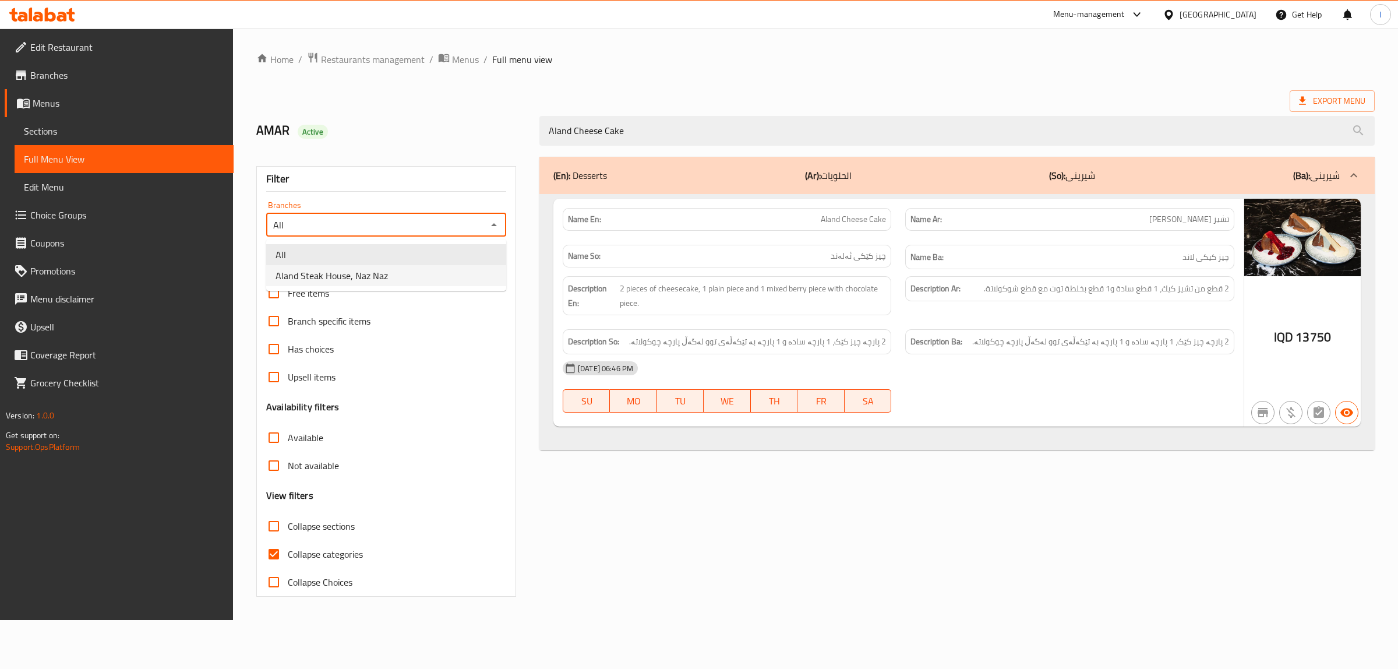
click at [403, 279] on li "Aland Steak House, Naz Naz" at bounding box center [386, 275] width 240 height 21
type input "Aland Steak House, Naz Naz"
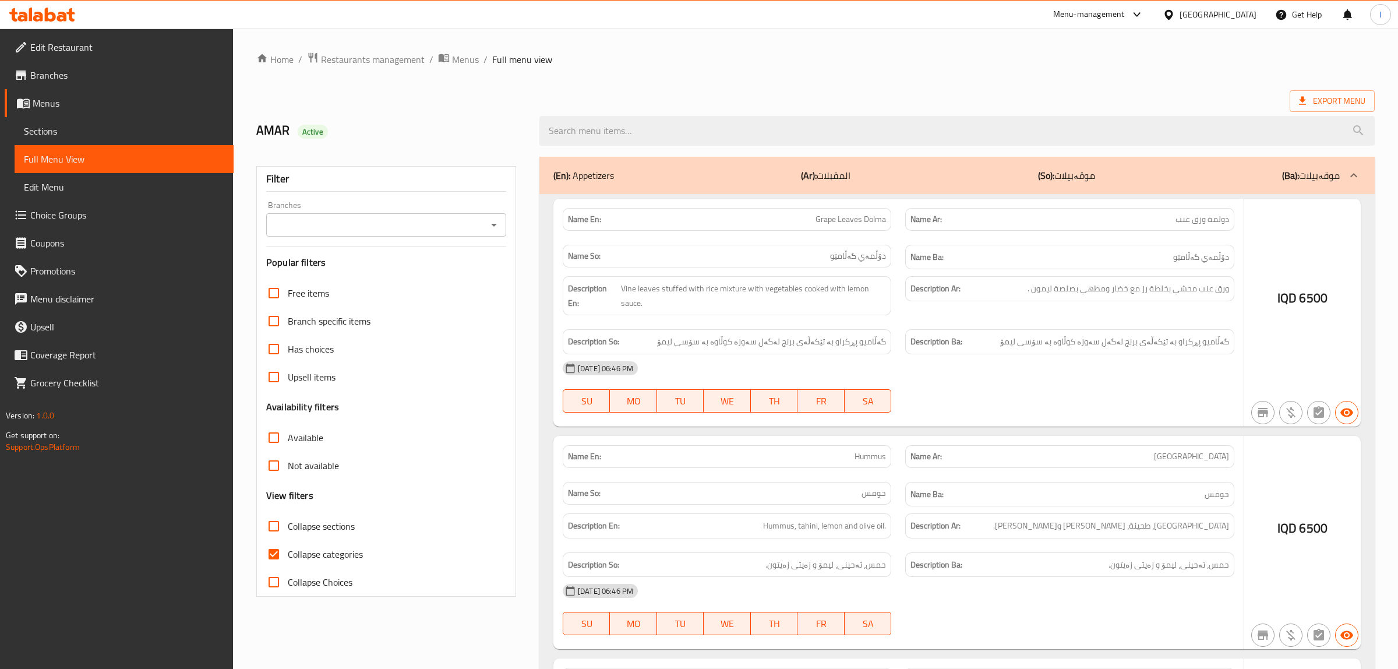
click at [578, 129] on div at bounding box center [699, 334] width 1398 height 669
click at [491, 216] on div at bounding box center [699, 334] width 1398 height 669
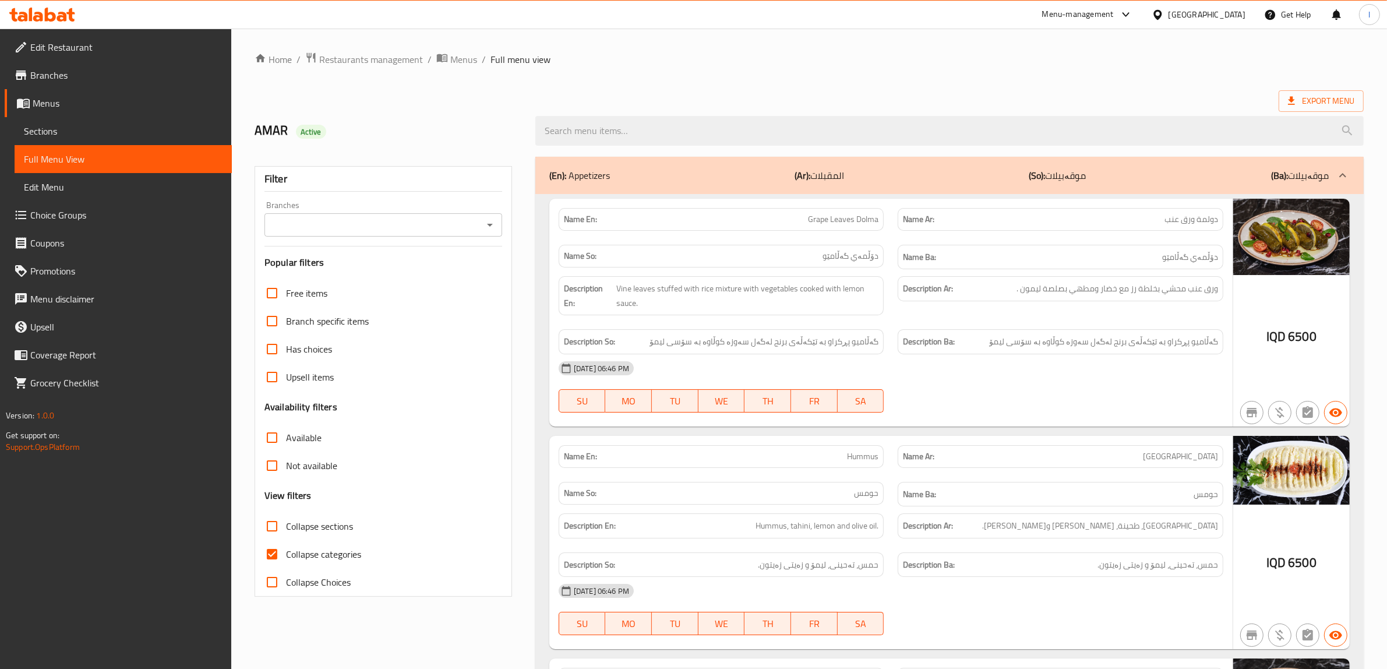
click at [446, 226] on input "Branches" at bounding box center [373, 225] width 211 height 16
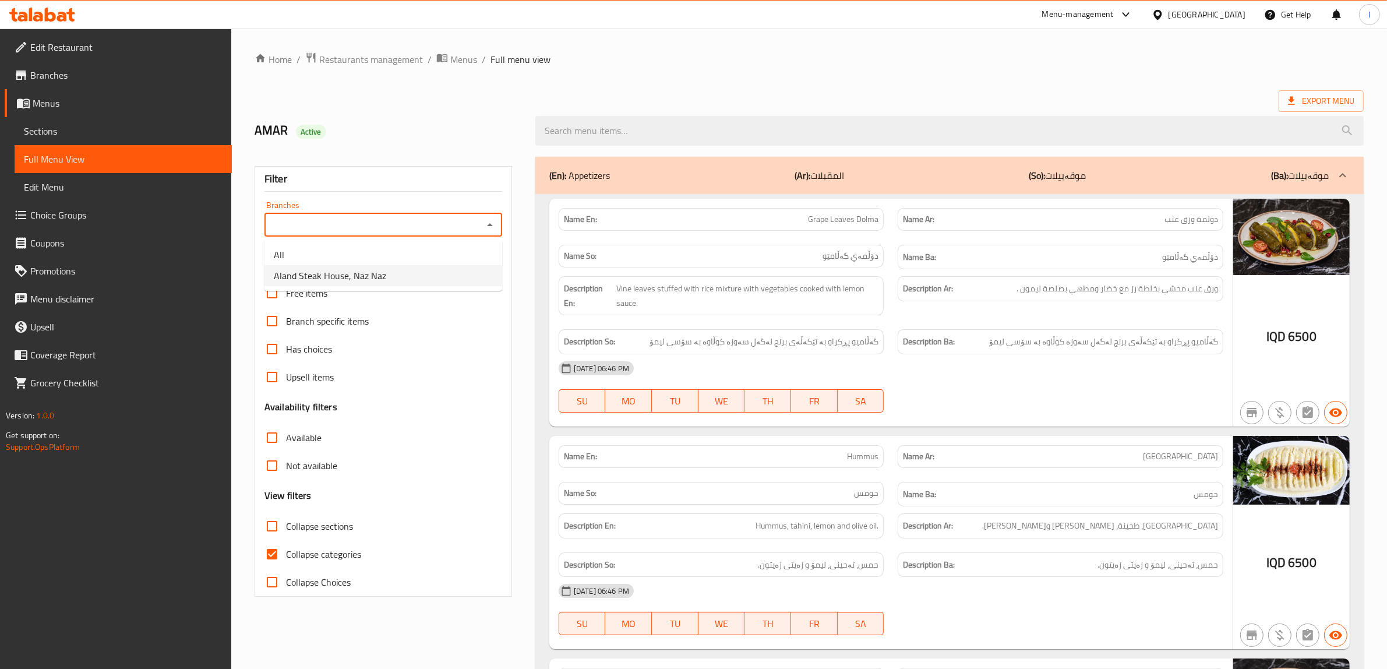
click at [391, 281] on li "Aland Steak House, Naz Naz" at bounding box center [384, 275] width 238 height 21
type input "Aland Steak House, Naz Naz"
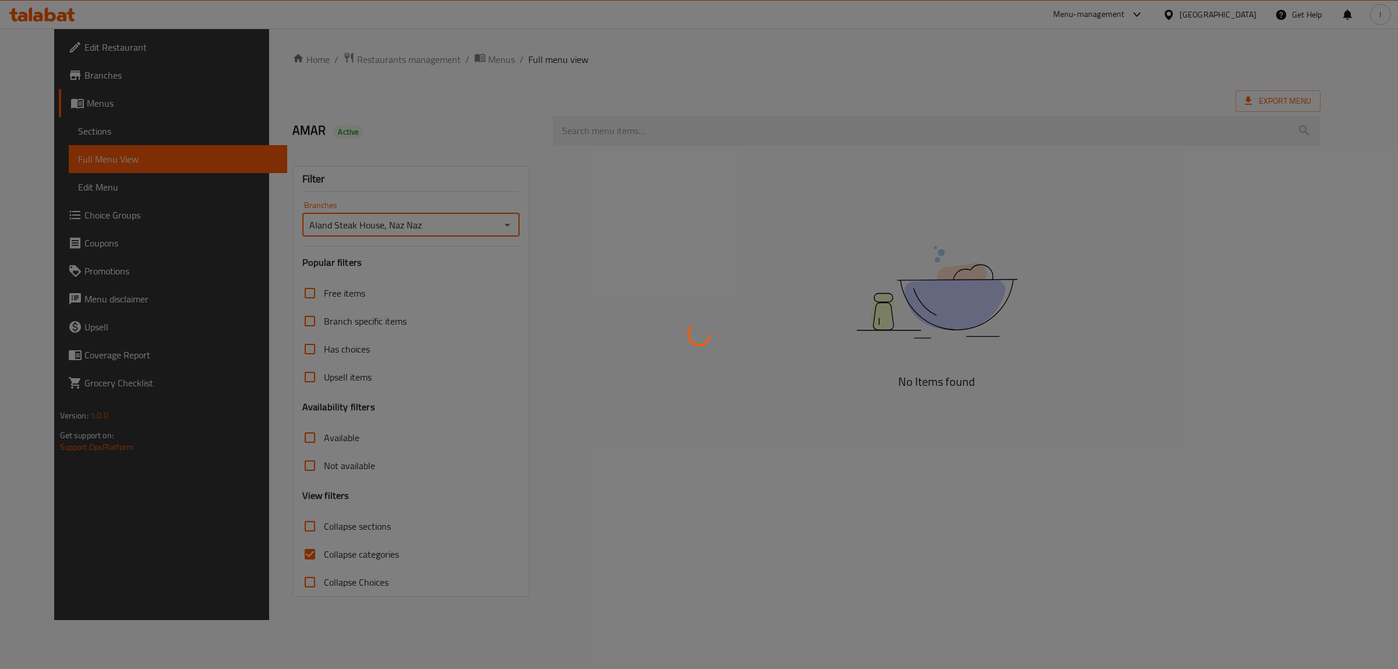
click at [699, 138] on div at bounding box center [699, 334] width 1398 height 669
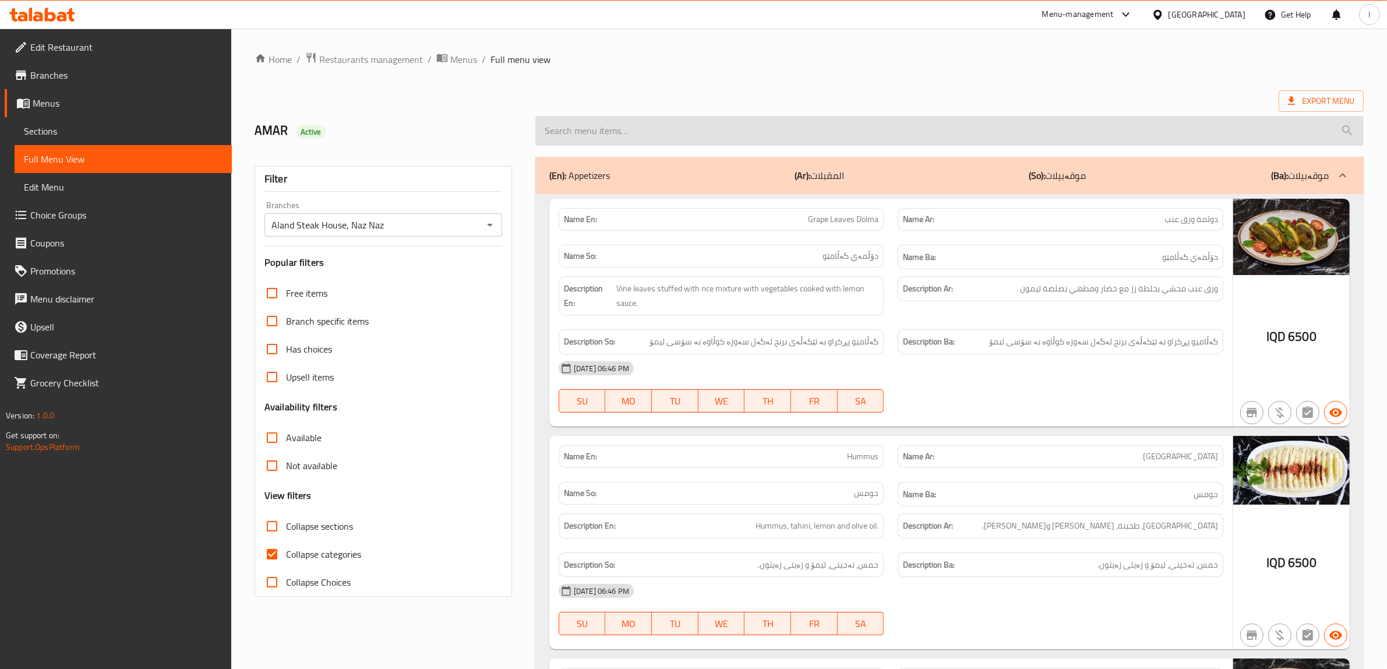
click at [563, 126] on input "search" at bounding box center [949, 131] width 829 height 30
paste input "Aland Cheese Cake"
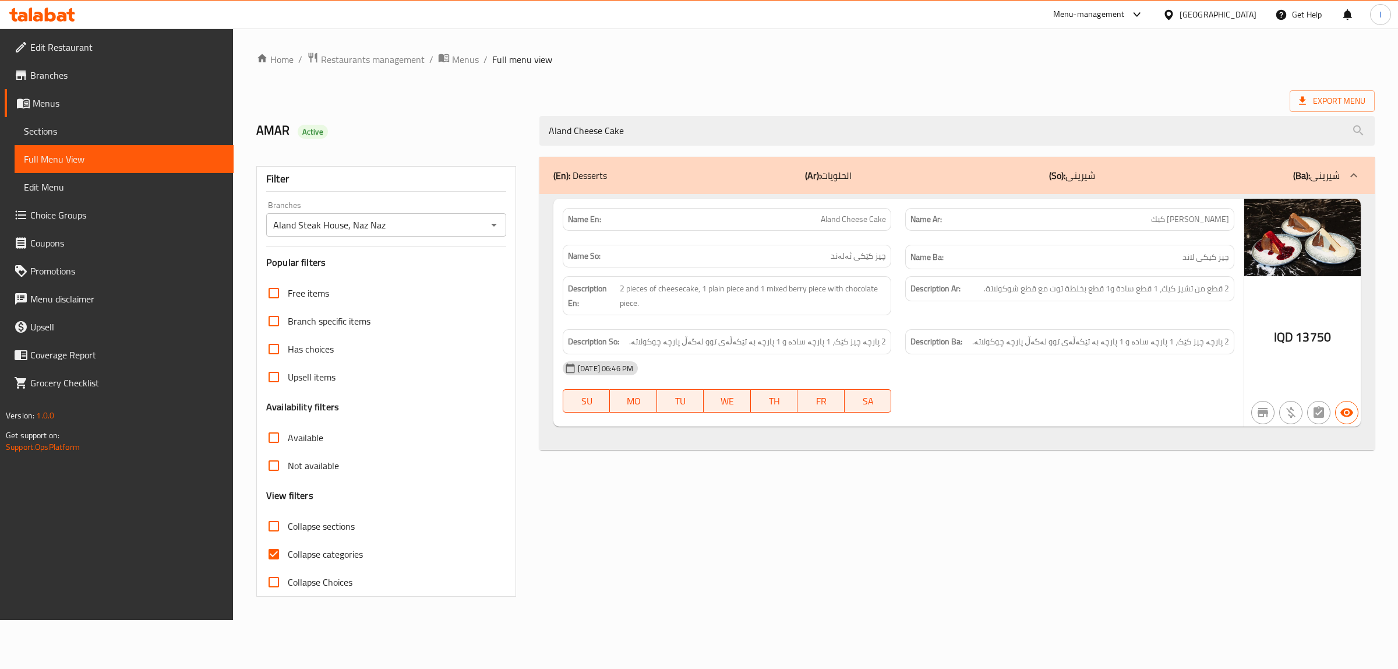
type input "Aland Cheese Cake"
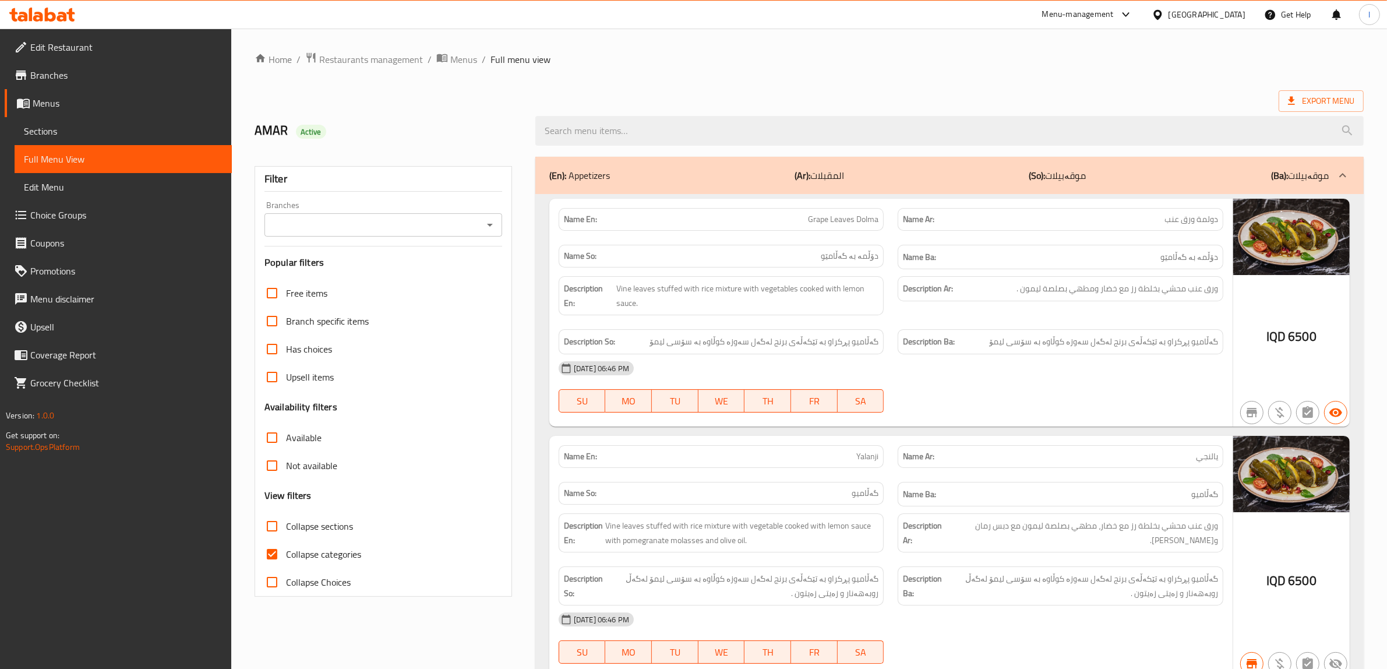
click at [57, 15] on icon at bounding box center [42, 15] width 66 height 14
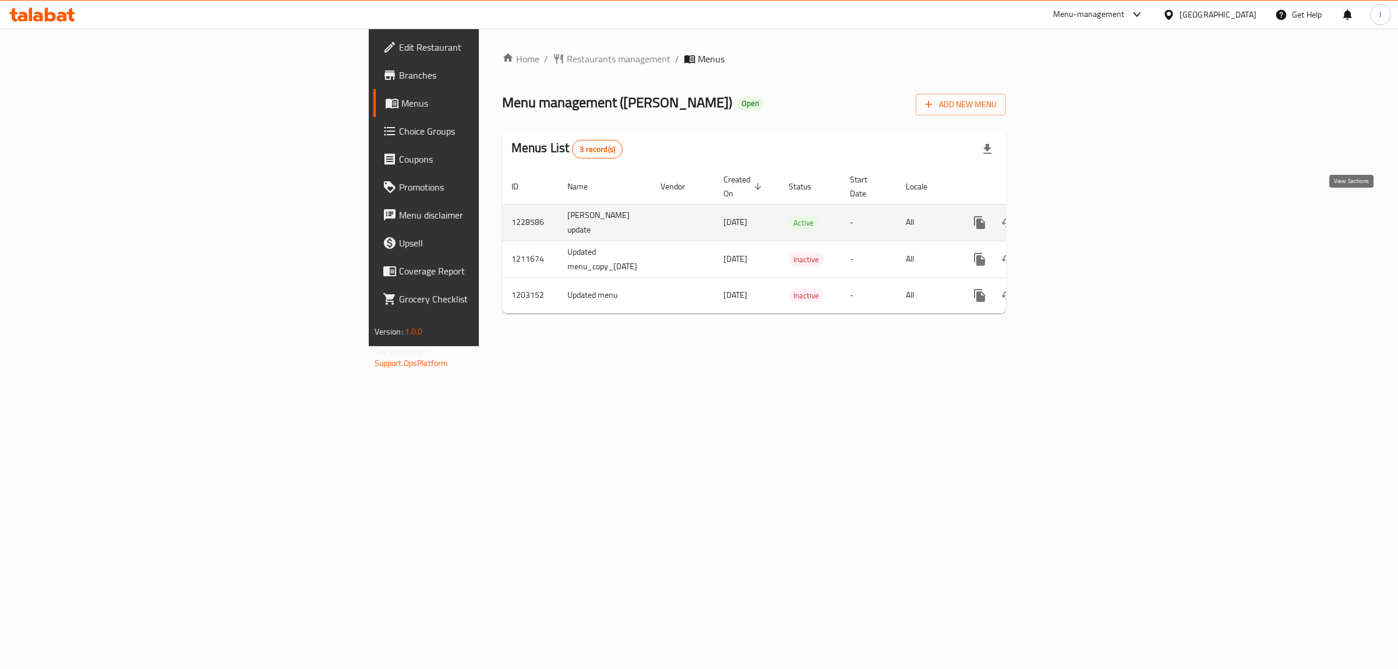
click at [1078, 209] on link "enhanced table" at bounding box center [1064, 223] width 28 height 28
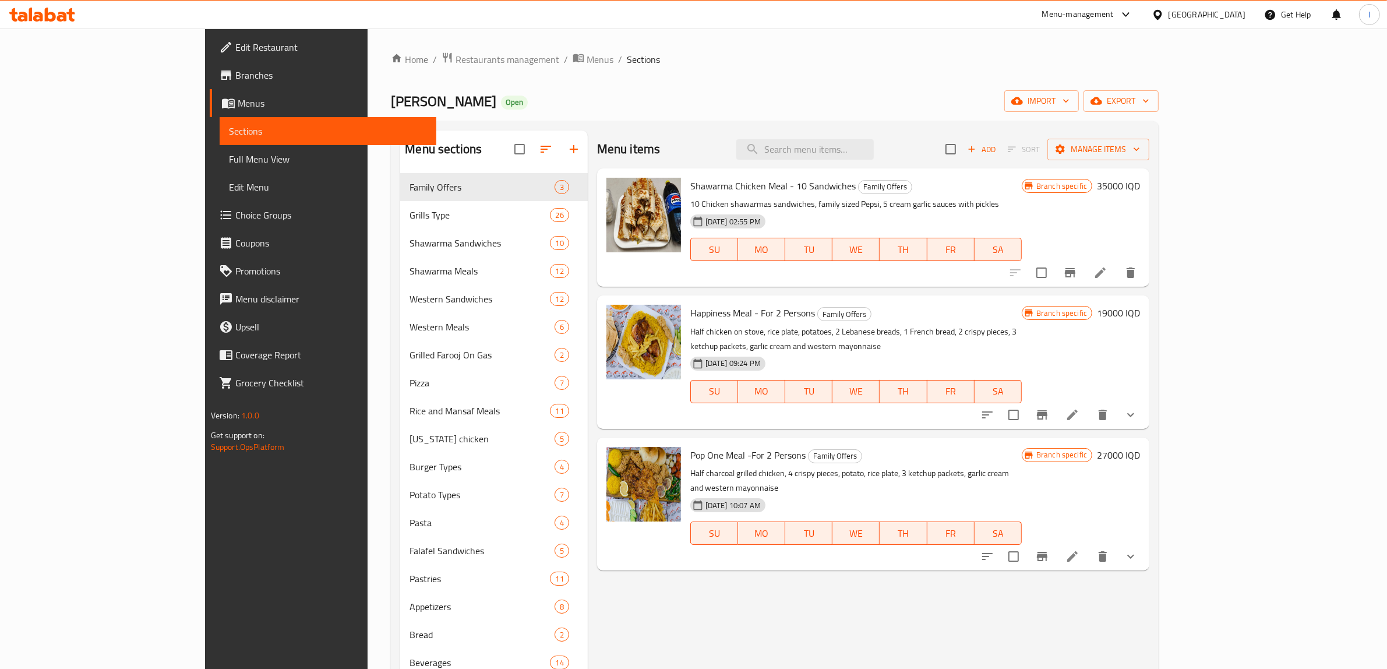
click at [220, 172] on link "Full Menu View" at bounding box center [328, 159] width 217 height 28
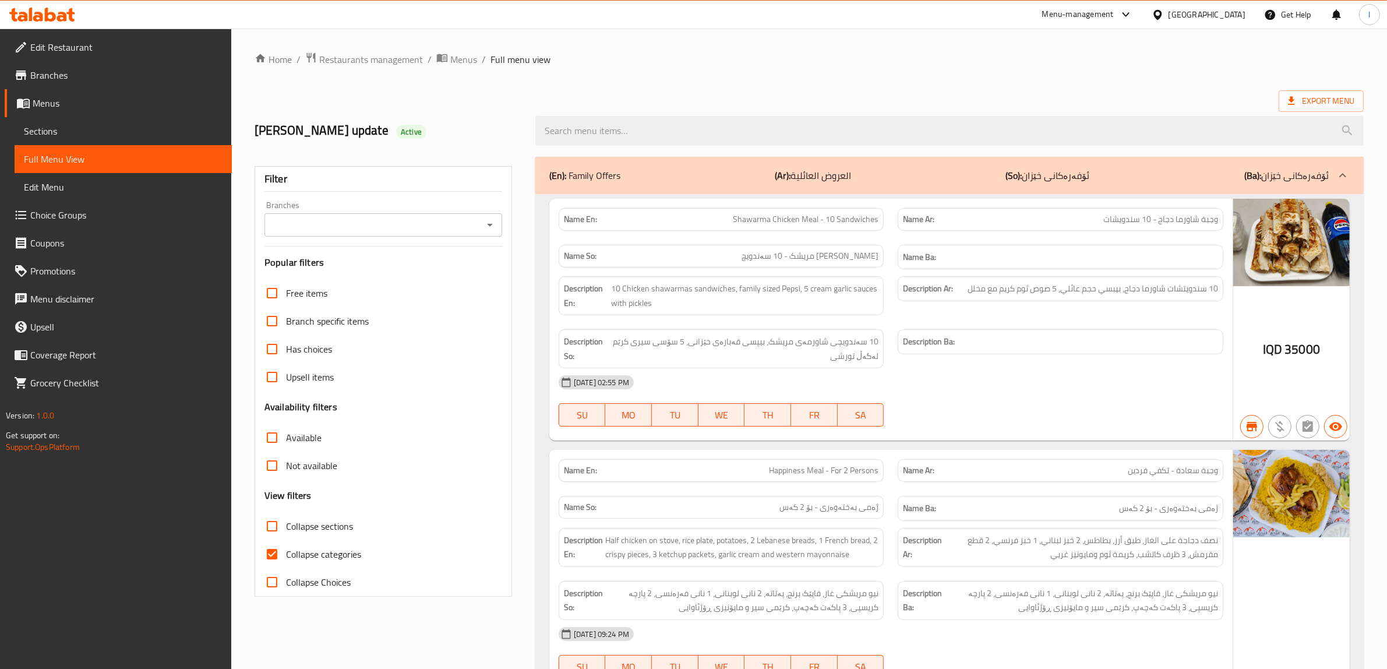
click at [435, 225] on input "Branches" at bounding box center [373, 225] width 211 height 16
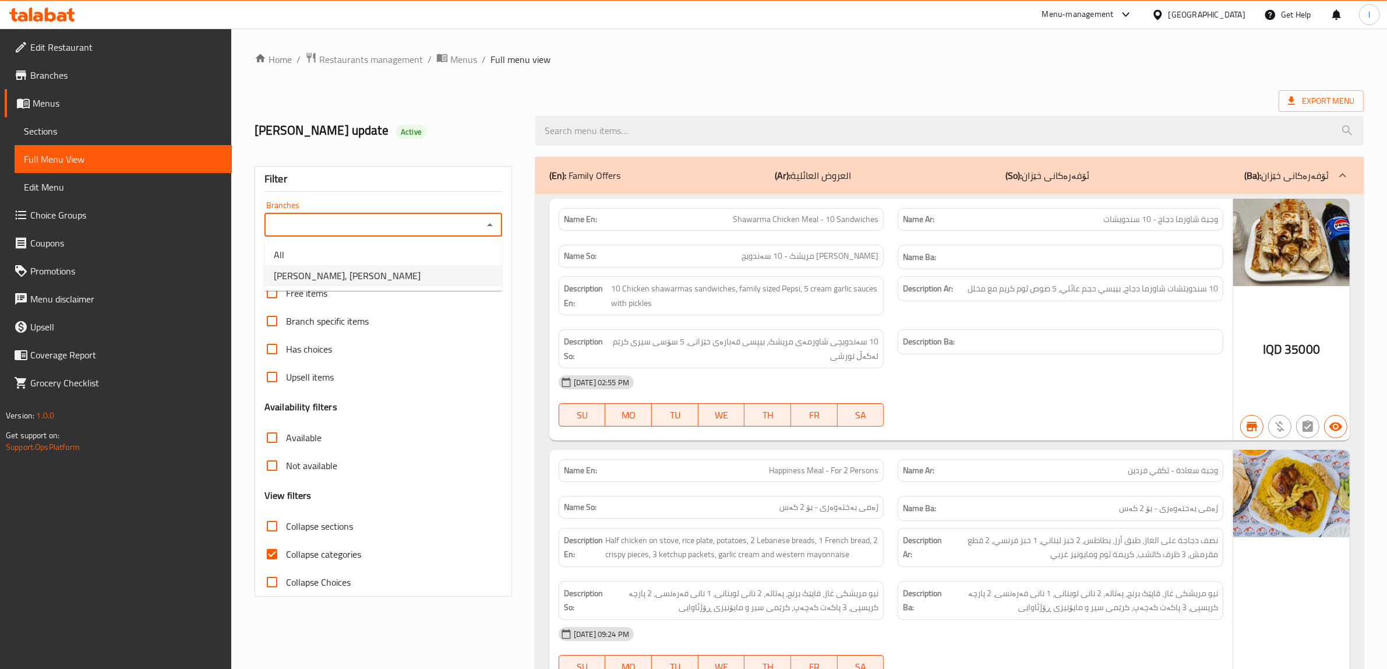
click at [359, 277] on span "[PERSON_NAME], [PERSON_NAME]" at bounding box center [347, 276] width 147 height 14
type input "[PERSON_NAME], [PERSON_NAME]"
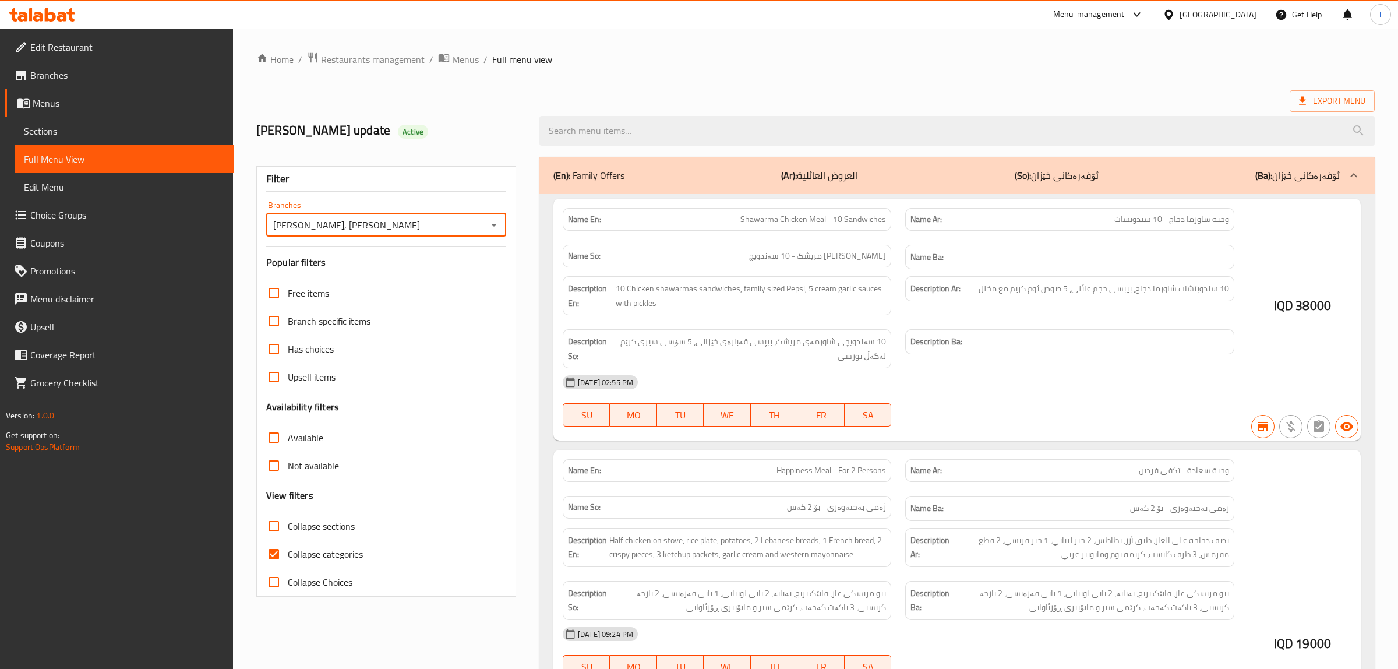
click at [628, 138] on div at bounding box center [699, 334] width 1398 height 669
click at [629, 124] on div at bounding box center [699, 334] width 1398 height 669
click at [576, 130] on div at bounding box center [699, 334] width 1398 height 669
drag, startPoint x: 692, startPoint y: 142, endPoint x: 630, endPoint y: 147, distance: 62.0
click at [692, 143] on div at bounding box center [699, 334] width 1398 height 669
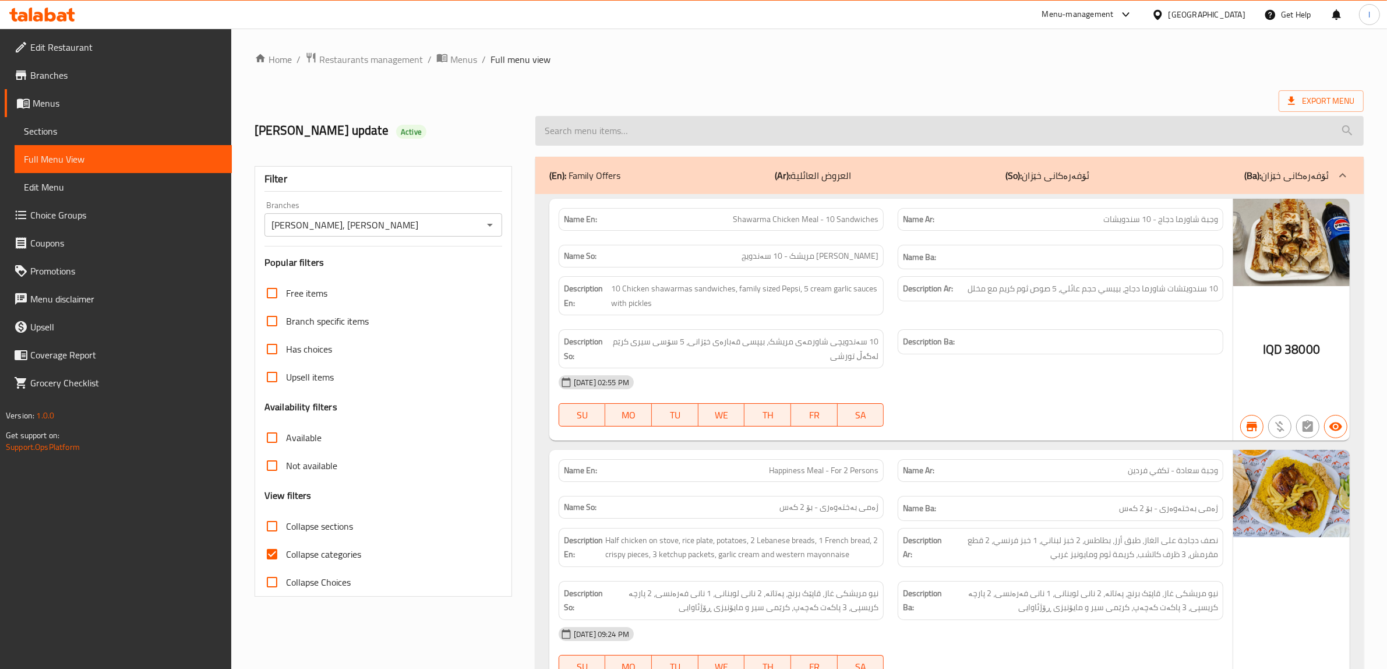
click at [631, 129] on input "search" at bounding box center [949, 131] width 829 height 30
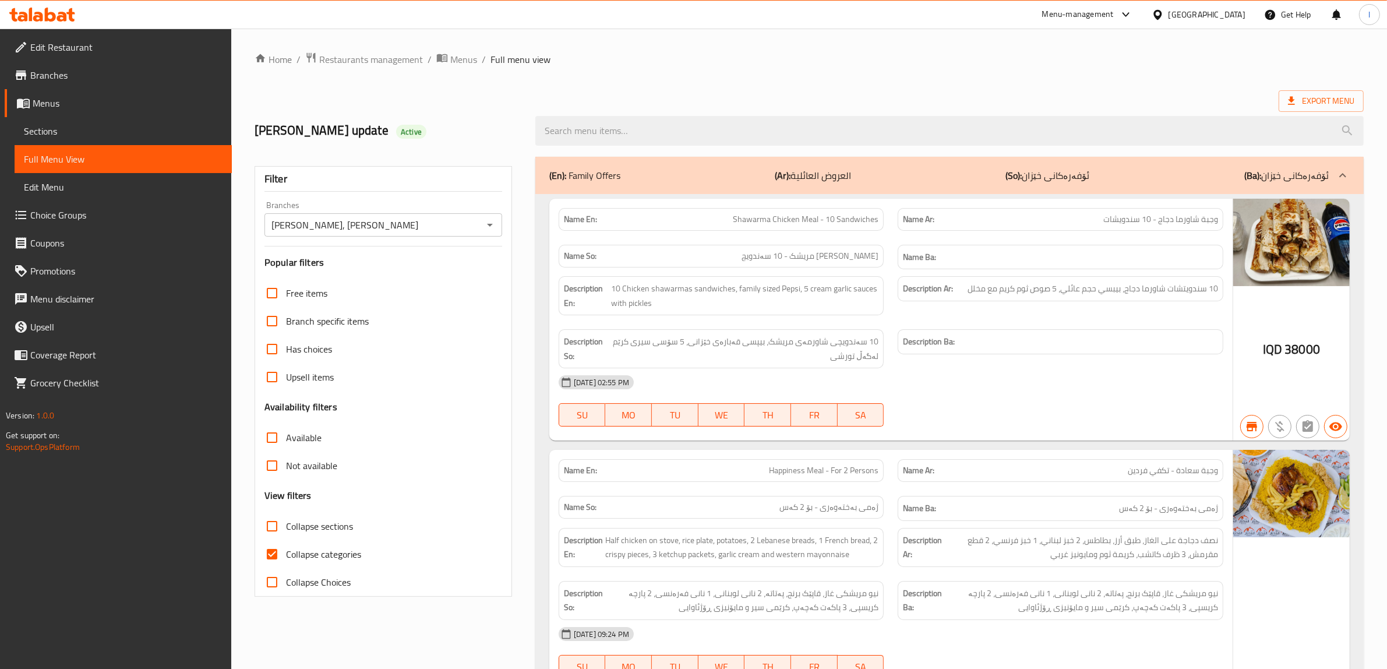
paste input "Lahm Bi Ajin Meal - 4 Safeeha Pieces"
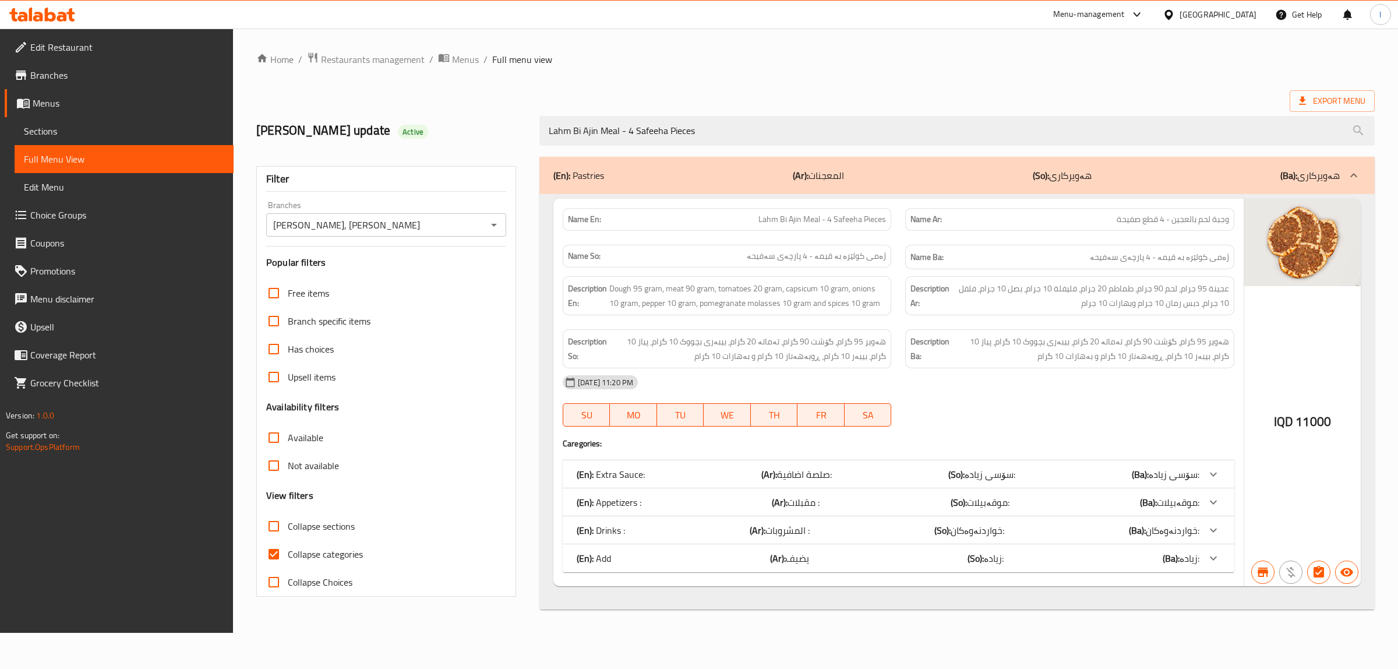
type input "Lahm Bi Ajin Meal - 4 Safeeha Pieces"
click at [432, 217] on input "Dhaif Almukhtar, Bakhtiary" at bounding box center [377, 225] width 214 height 16
click at [493, 221] on icon "Open" at bounding box center [494, 225] width 14 height 14
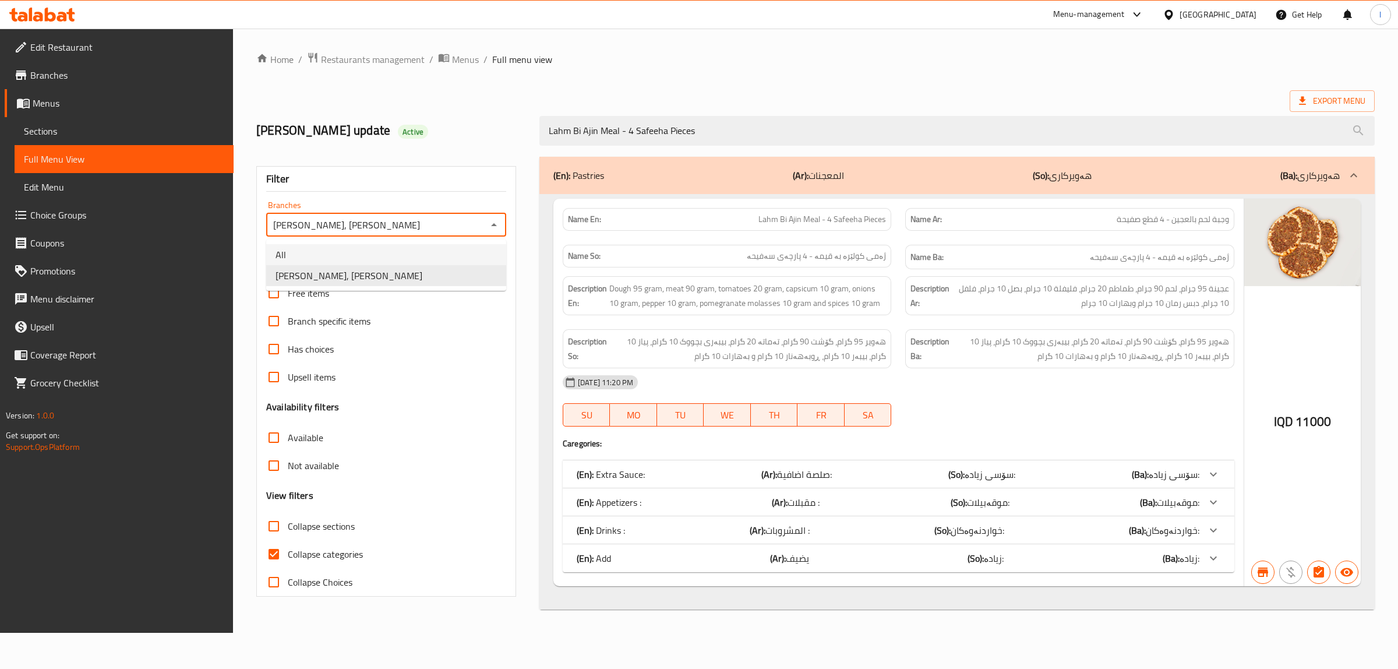
click at [392, 251] on li "All" at bounding box center [386, 254] width 240 height 21
drag, startPoint x: 493, startPoint y: 223, endPoint x: 481, endPoint y: 233, distance: 15.3
click at [492, 223] on icon "Open" at bounding box center [494, 225] width 14 height 14
click at [467, 277] on li "Dhaif Almukhtar, Bakhtiary" at bounding box center [386, 275] width 240 height 21
type input "Dhaif Almukhtar, Bakhtiary"
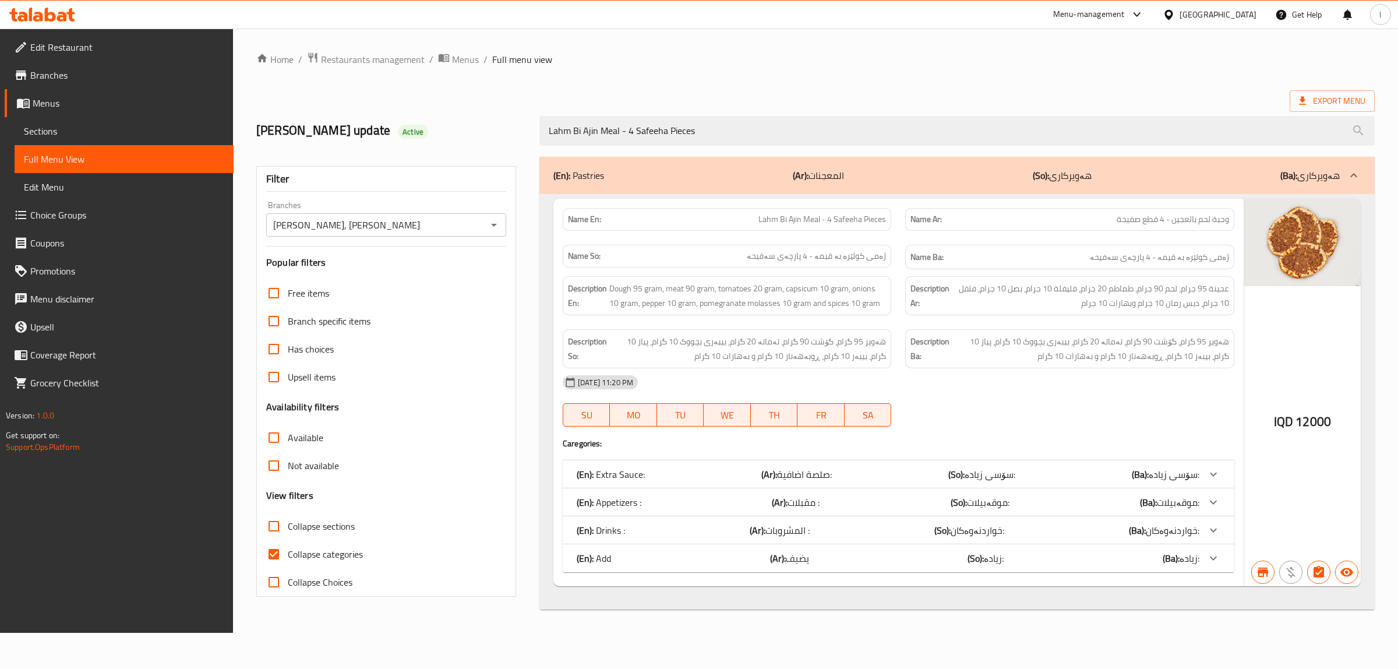
drag, startPoint x: 729, startPoint y: 131, endPoint x: 430, endPoint y: 131, distance: 298.9
click at [430, 131] on div "lara's update Active Lahm Bi Ajin Meal - 4 Safeeha Pieces" at bounding box center [815, 131] width 1133 height 52
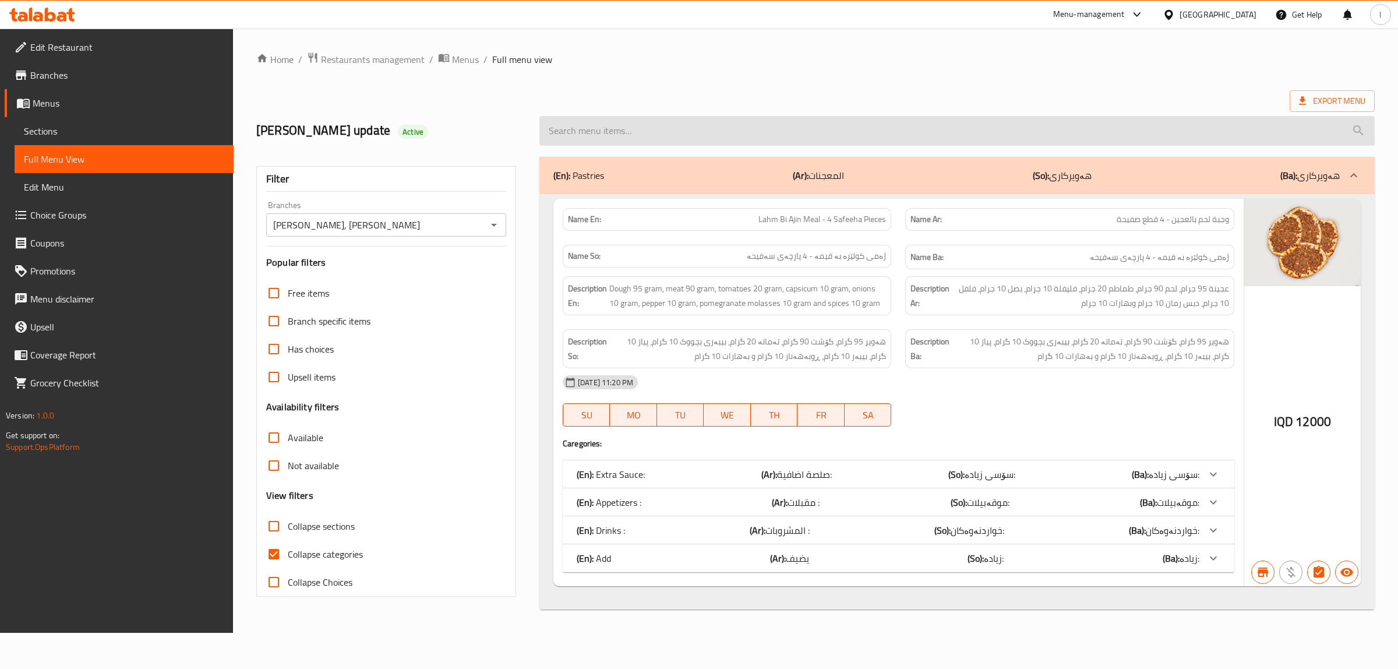
click at [746, 131] on input "search" at bounding box center [958, 131] width 836 height 30
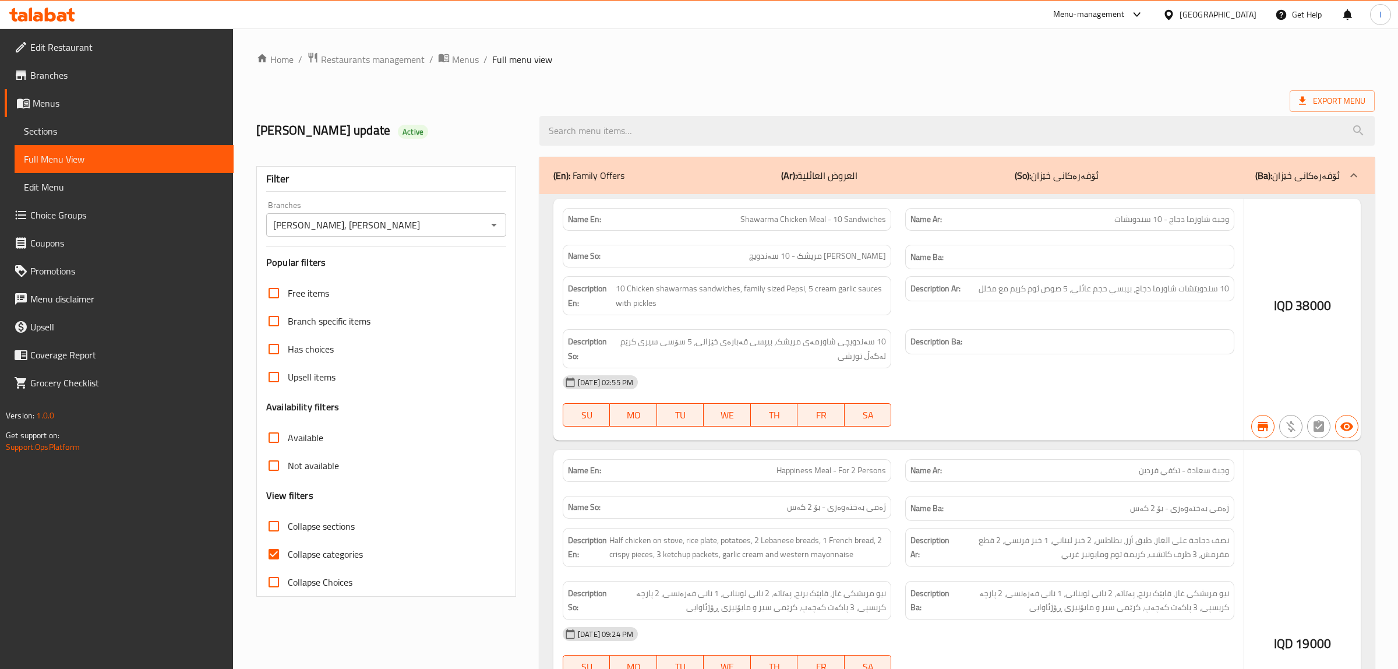
click at [697, 142] on input "search" at bounding box center [958, 131] width 836 height 30
paste input "Lahm Bi Ajin Meal - 4 Safeeha Pieces"
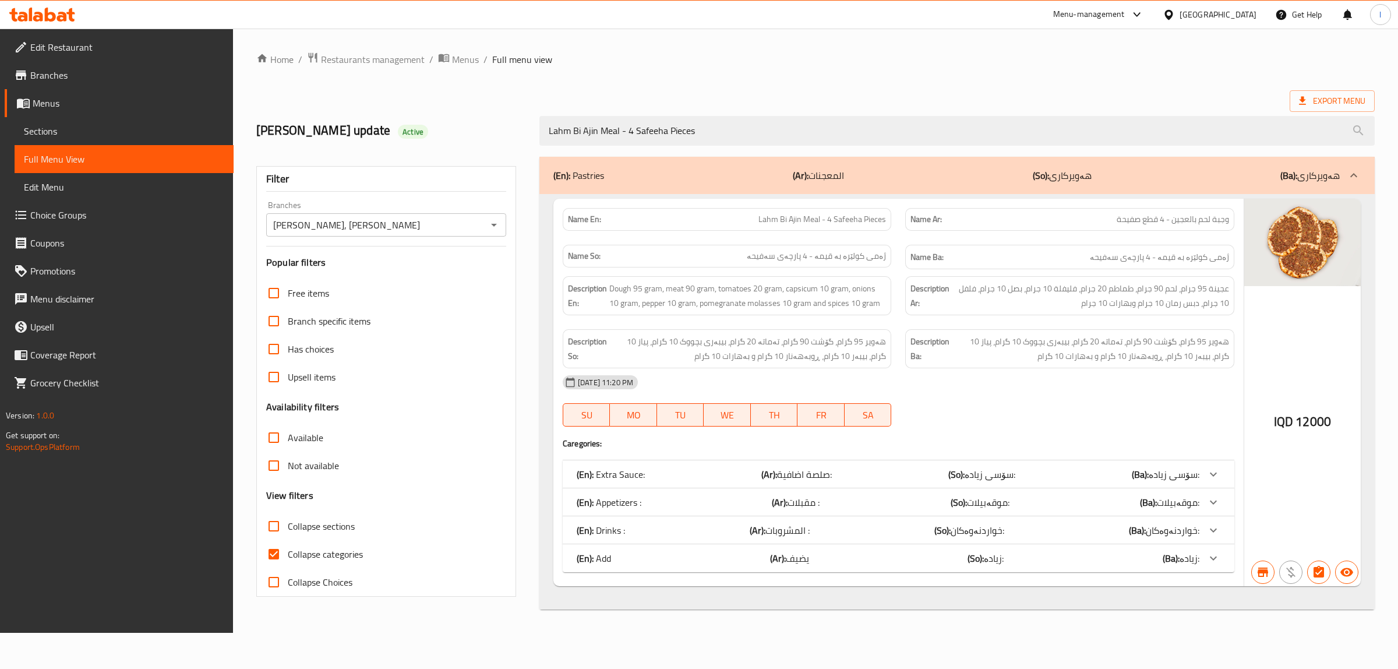
drag, startPoint x: 722, startPoint y: 143, endPoint x: 152, endPoint y: 100, distance: 572.0
click at [152, 100] on div "Edit Restaurant Branches Menus Sections Full Menu View Edit Menu Choice Groups …" at bounding box center [699, 331] width 1398 height 604
paste input "Meat Burger"
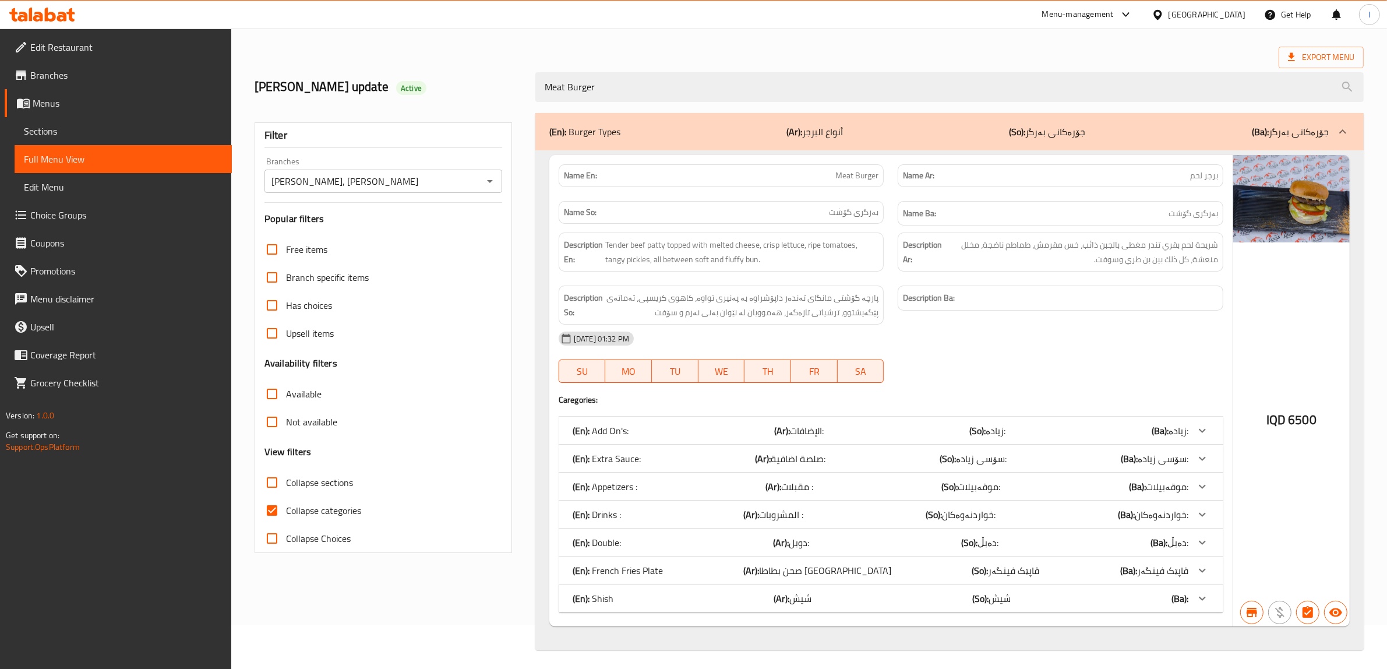
scroll to position [48, 0]
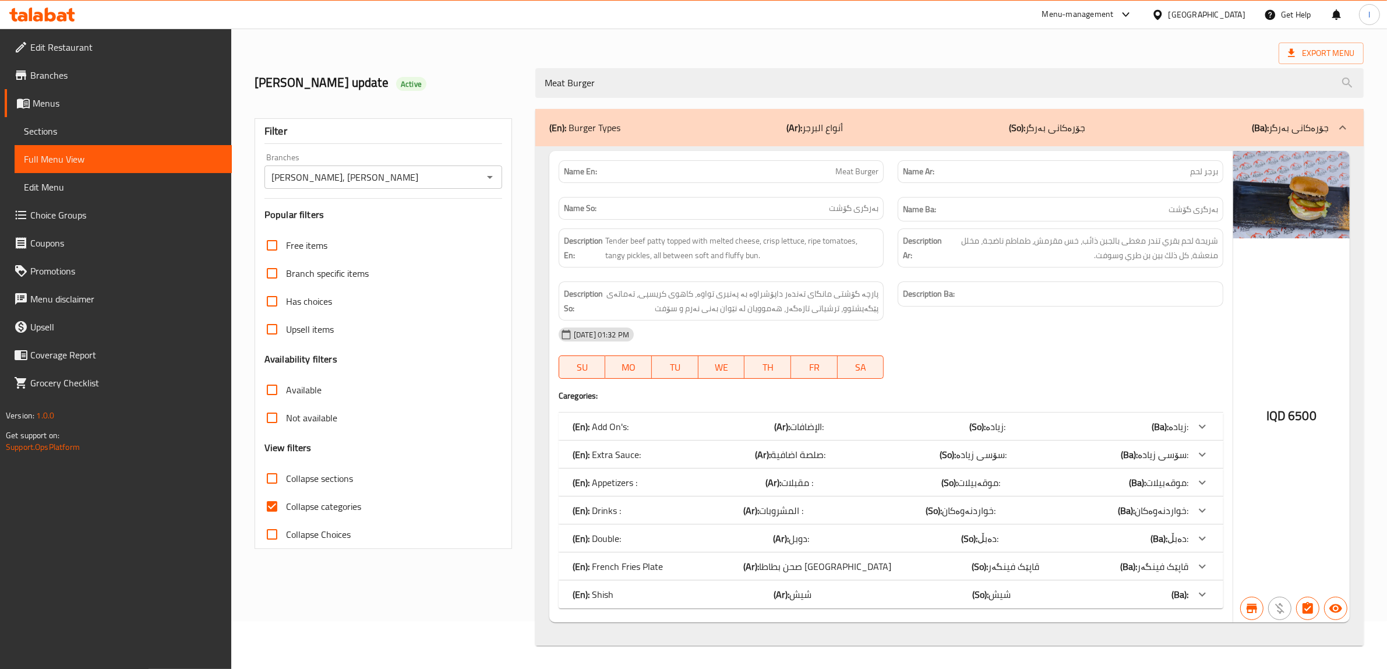
type input "Meat Burger"
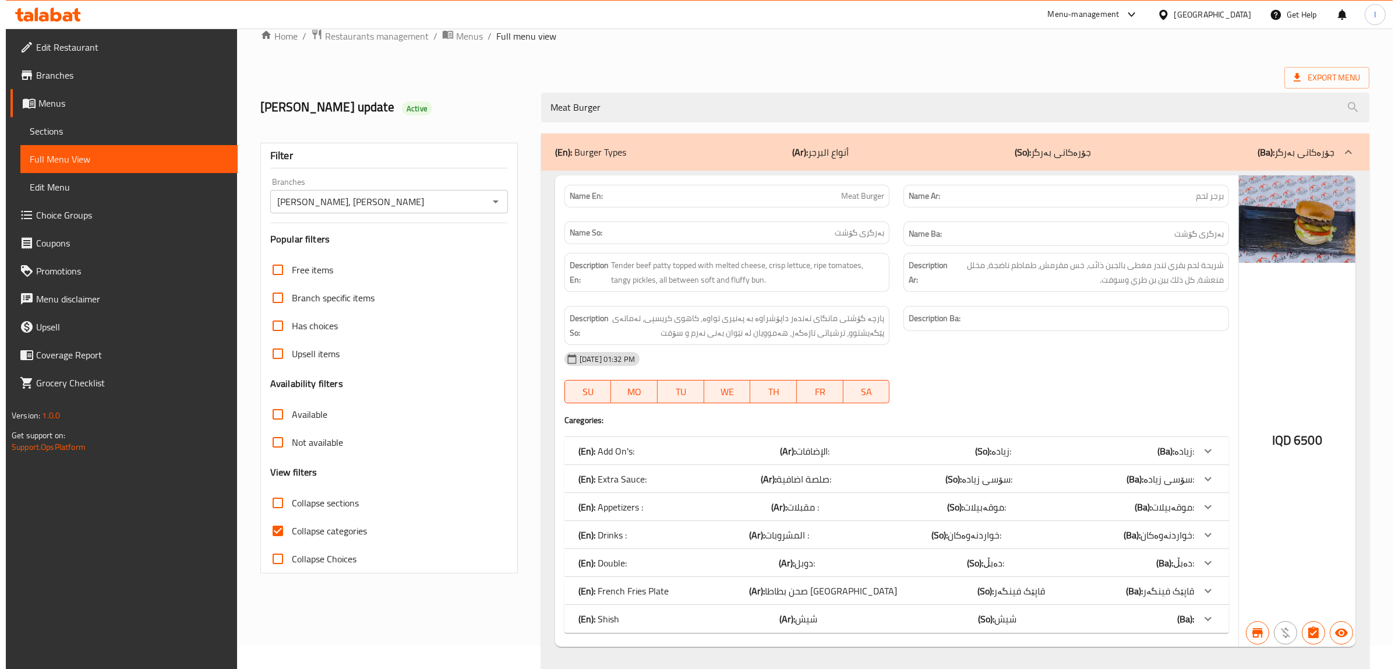
scroll to position [0, 0]
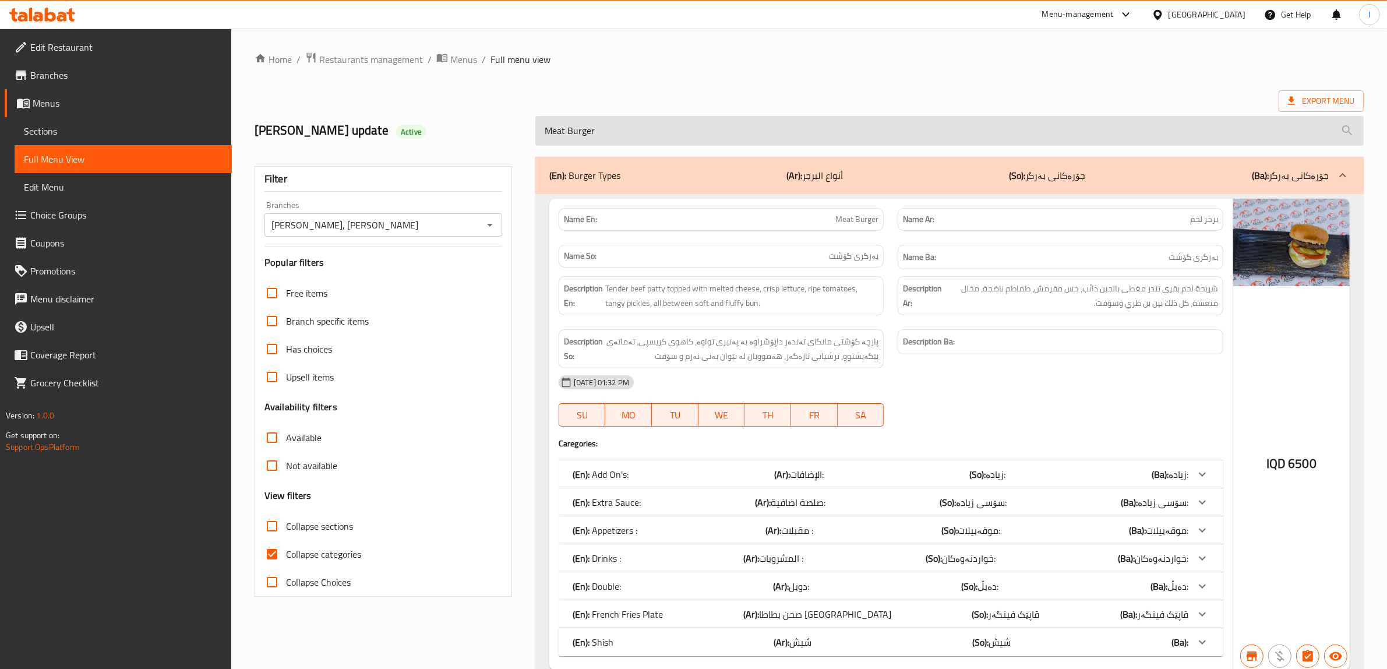
click at [718, 133] on input "Meat Burger" at bounding box center [949, 131] width 829 height 30
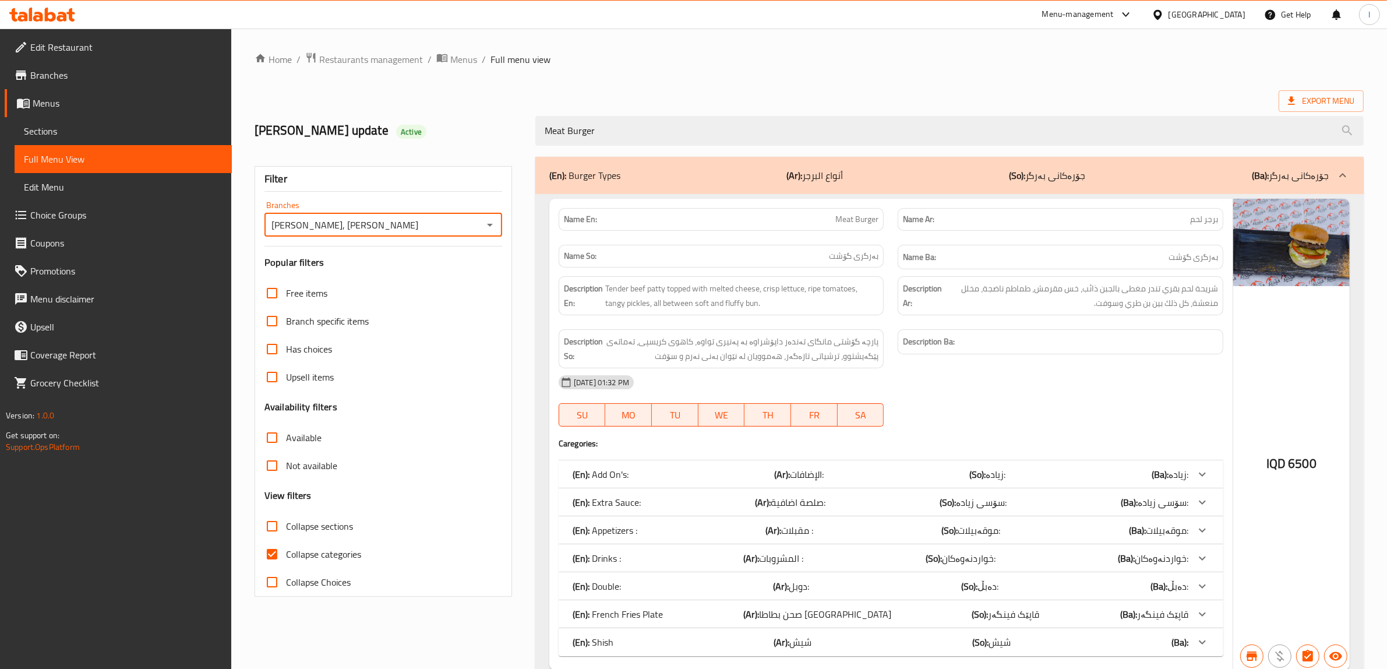
click at [418, 220] on input "Dhaif Almukhtar, Bakhtiary" at bounding box center [373, 225] width 211 height 16
click at [491, 221] on icon "Open" at bounding box center [490, 225] width 14 height 14
click at [369, 252] on li "All" at bounding box center [384, 254] width 238 height 21
click at [487, 231] on icon "Open" at bounding box center [490, 225] width 14 height 14
click at [418, 279] on li "Dhaif Almukhtar, Bakhtiary" at bounding box center [384, 275] width 238 height 21
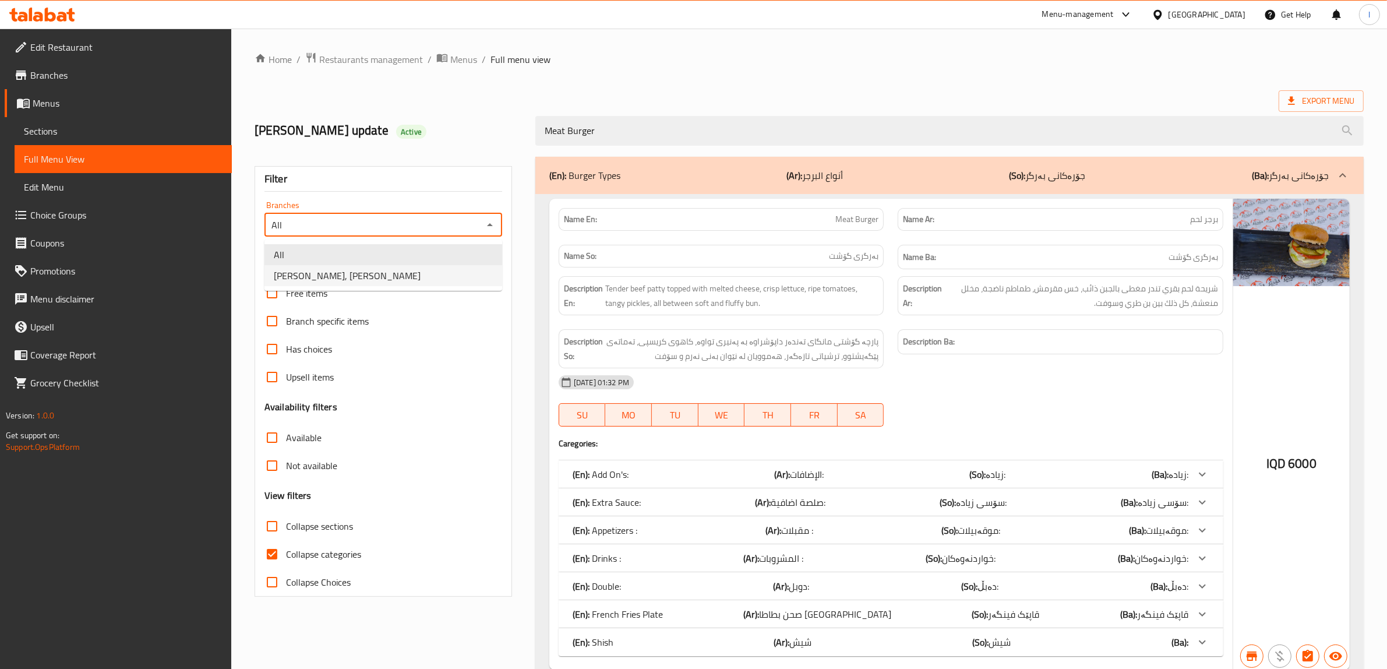
type input "Dhaif Almukhtar, Bakhtiary"
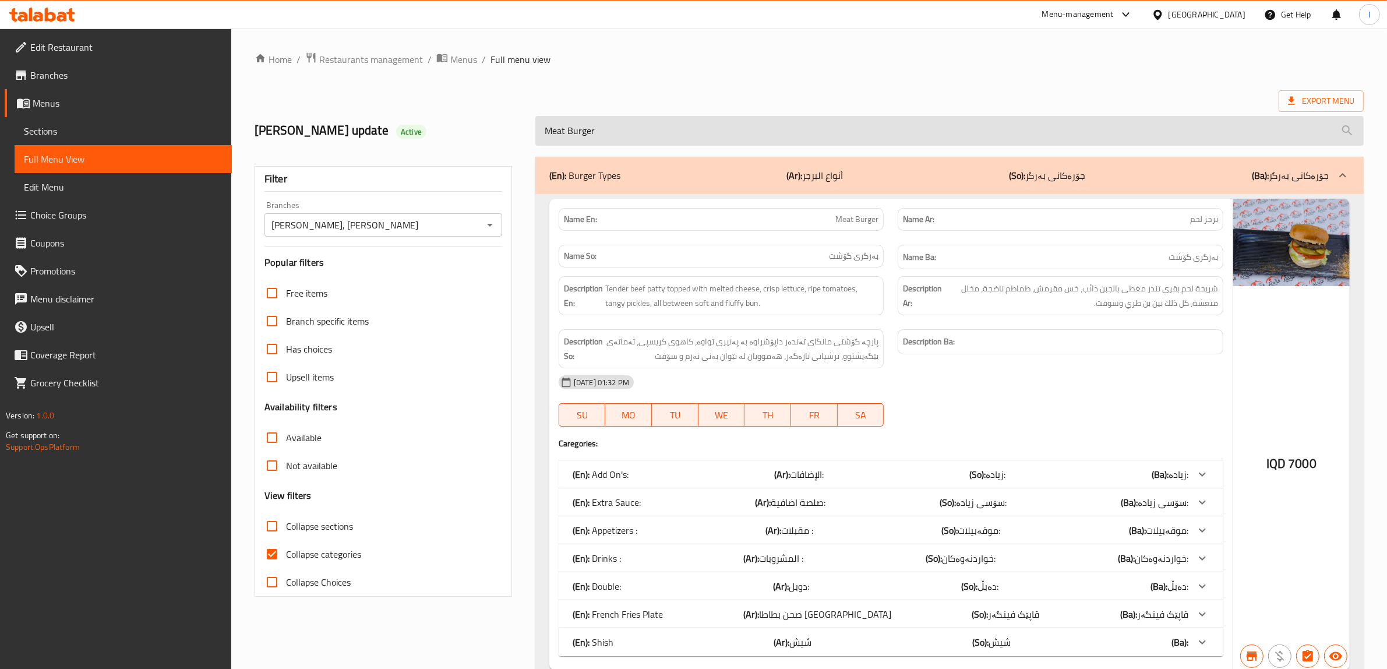
drag, startPoint x: 651, startPoint y: 129, endPoint x: 564, endPoint y: 132, distance: 87.4
click at [564, 132] on input "Meat Burger" at bounding box center [949, 131] width 829 height 30
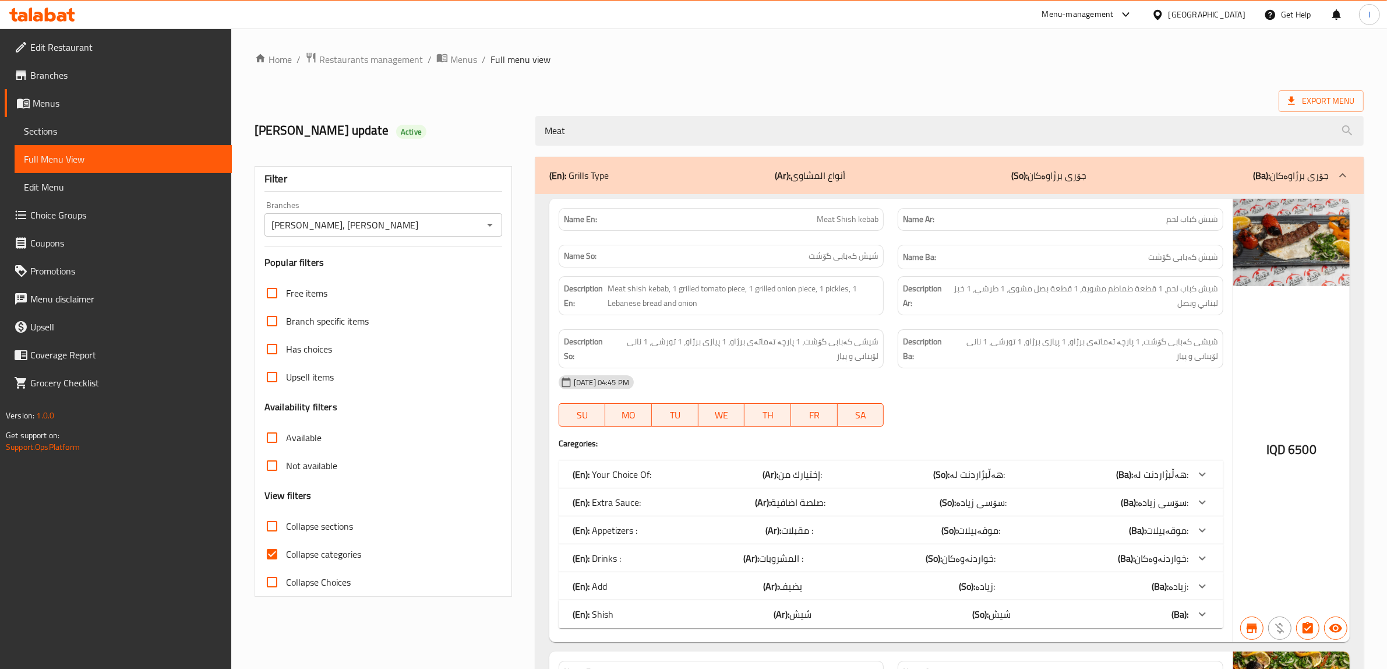
drag, startPoint x: 622, startPoint y: 144, endPoint x: 372, endPoint y: 139, distance: 250.0
click at [377, 140] on div "lara's update Active Meat" at bounding box center [809, 131] width 1123 height 52
paste input "Burger"
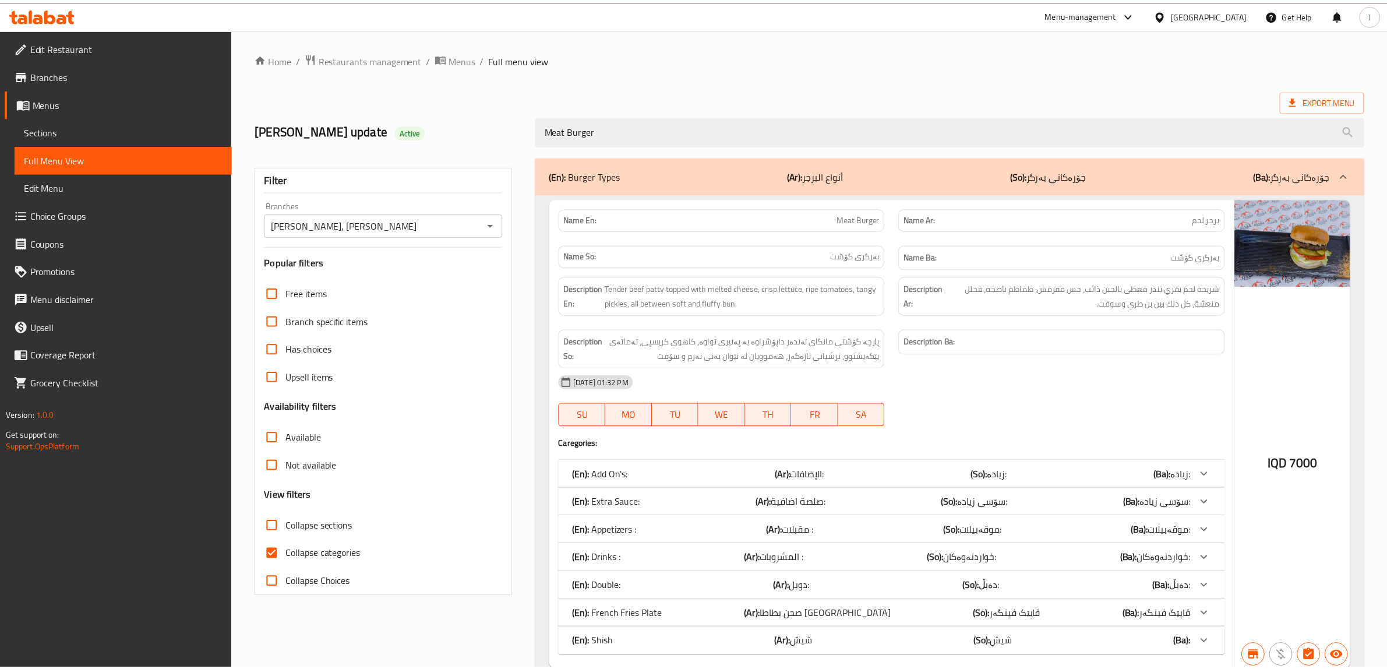
scroll to position [48, 0]
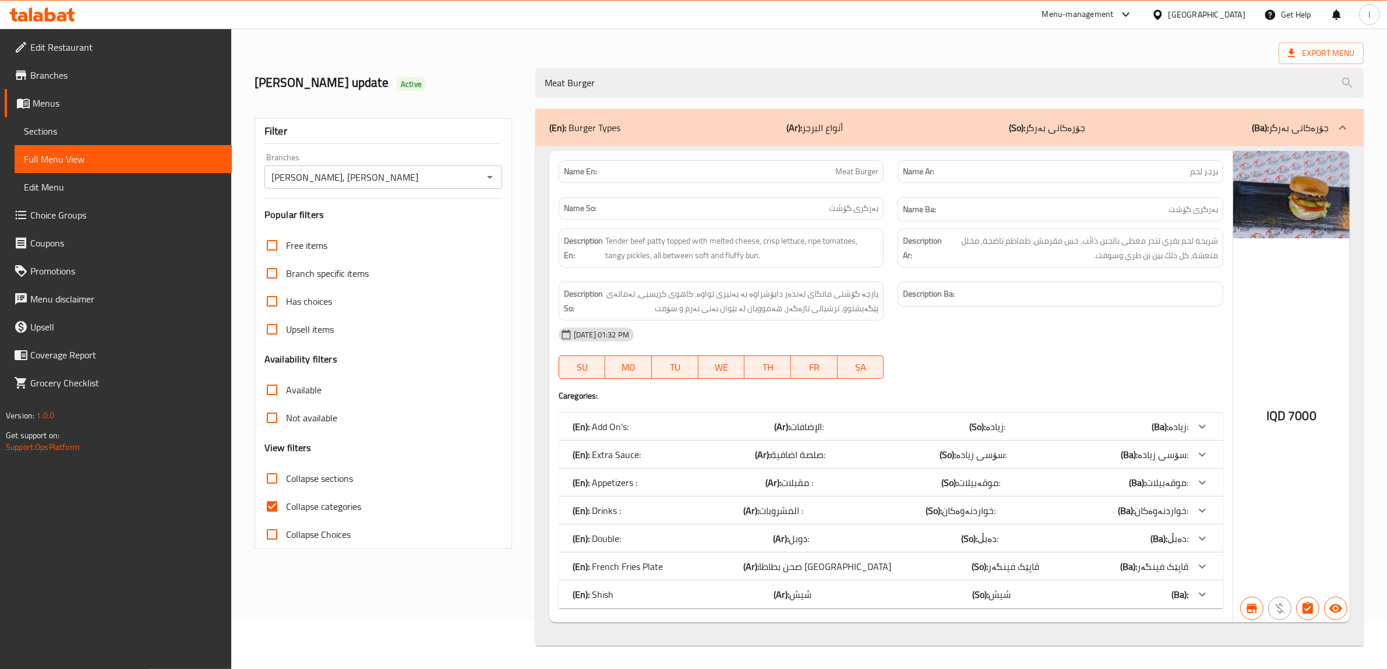
drag, startPoint x: 960, startPoint y: 76, endPoint x: 255, endPoint y: 79, distance: 704.4
click at [260, 79] on div "lara's update Active Meat Burger" at bounding box center [809, 83] width 1123 height 52
paste input "Grilled Half Chicken"
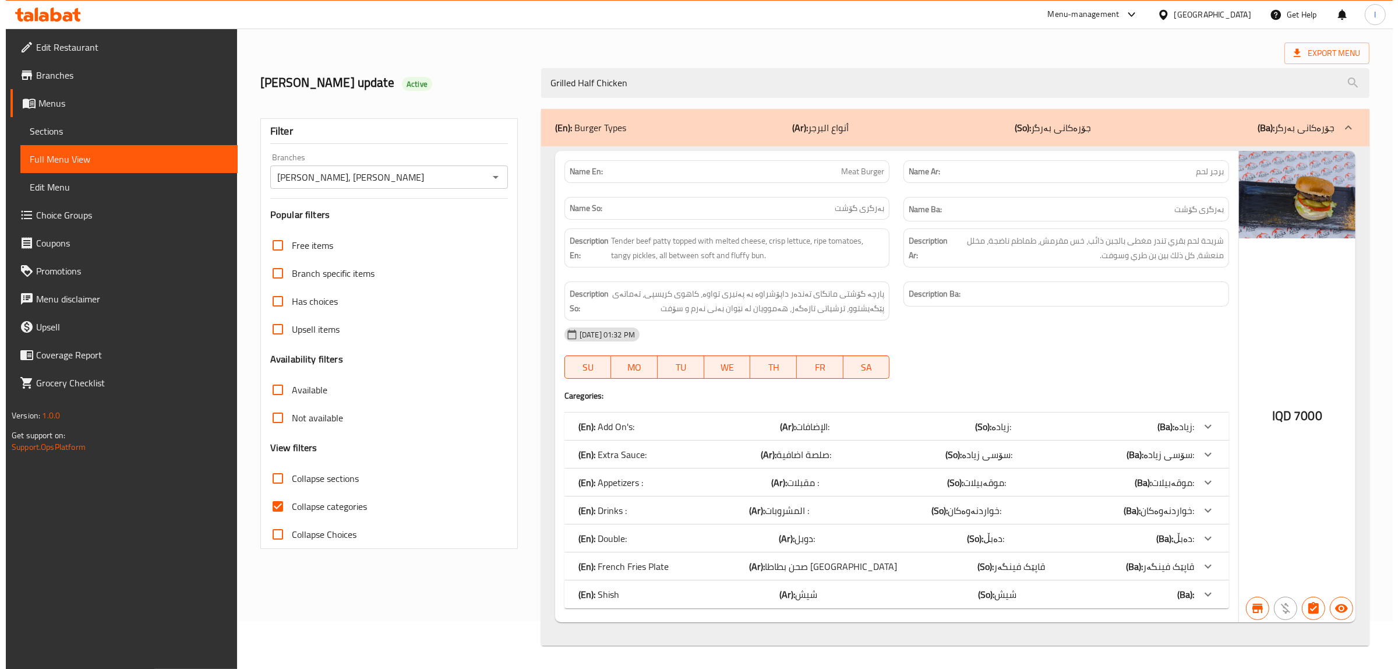
scroll to position [0, 0]
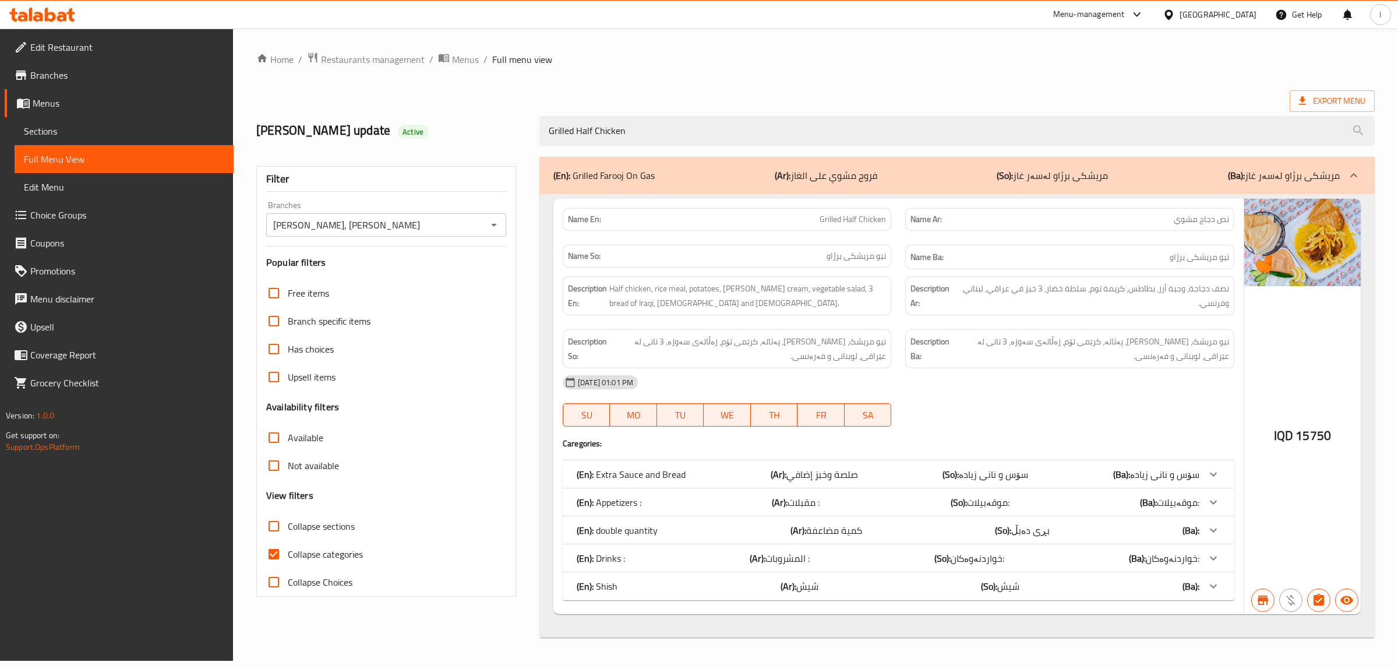
type input "Grilled Half Chicken"
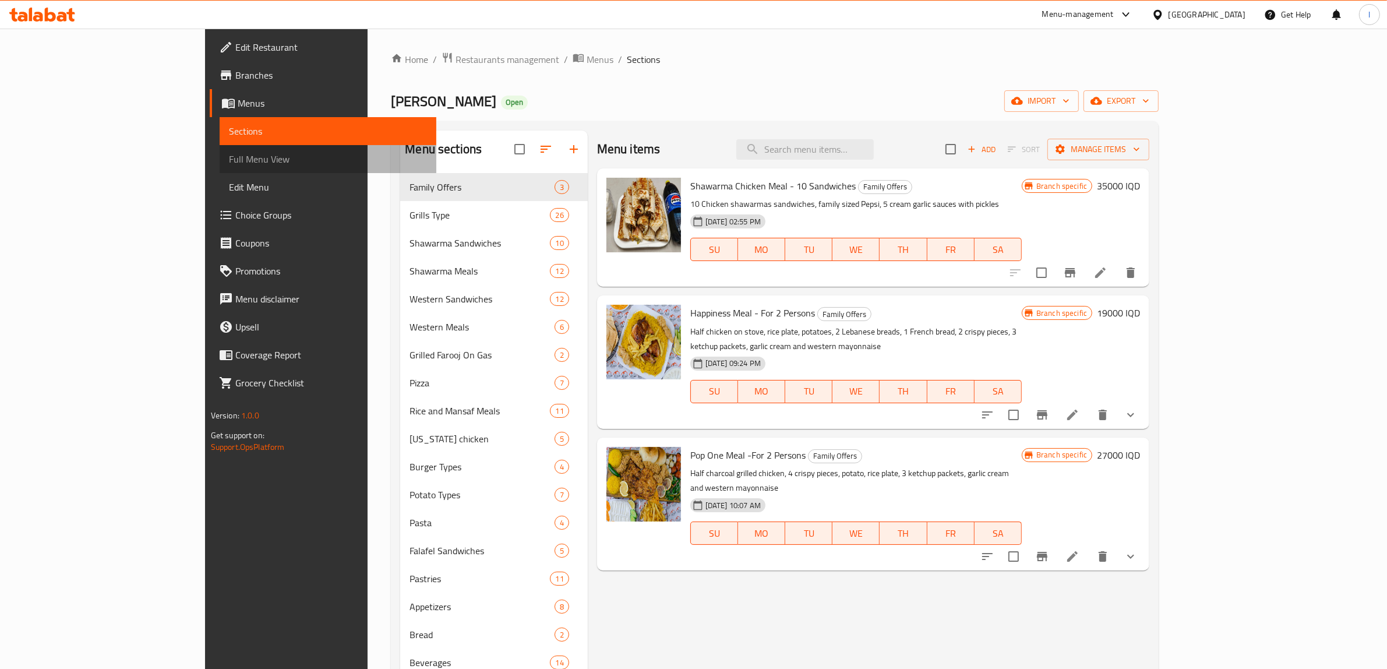
click at [229, 156] on span "Full Menu View" at bounding box center [328, 159] width 199 height 14
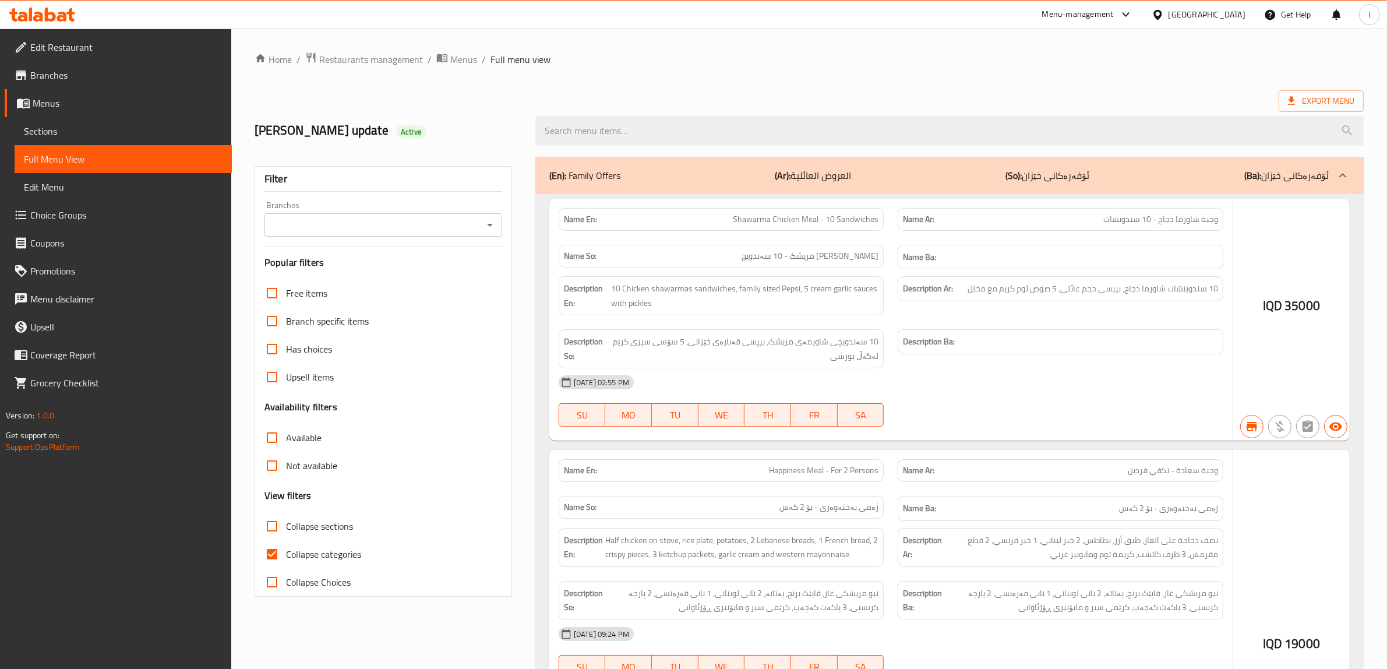
click at [660, 114] on div at bounding box center [949, 131] width 843 height 44
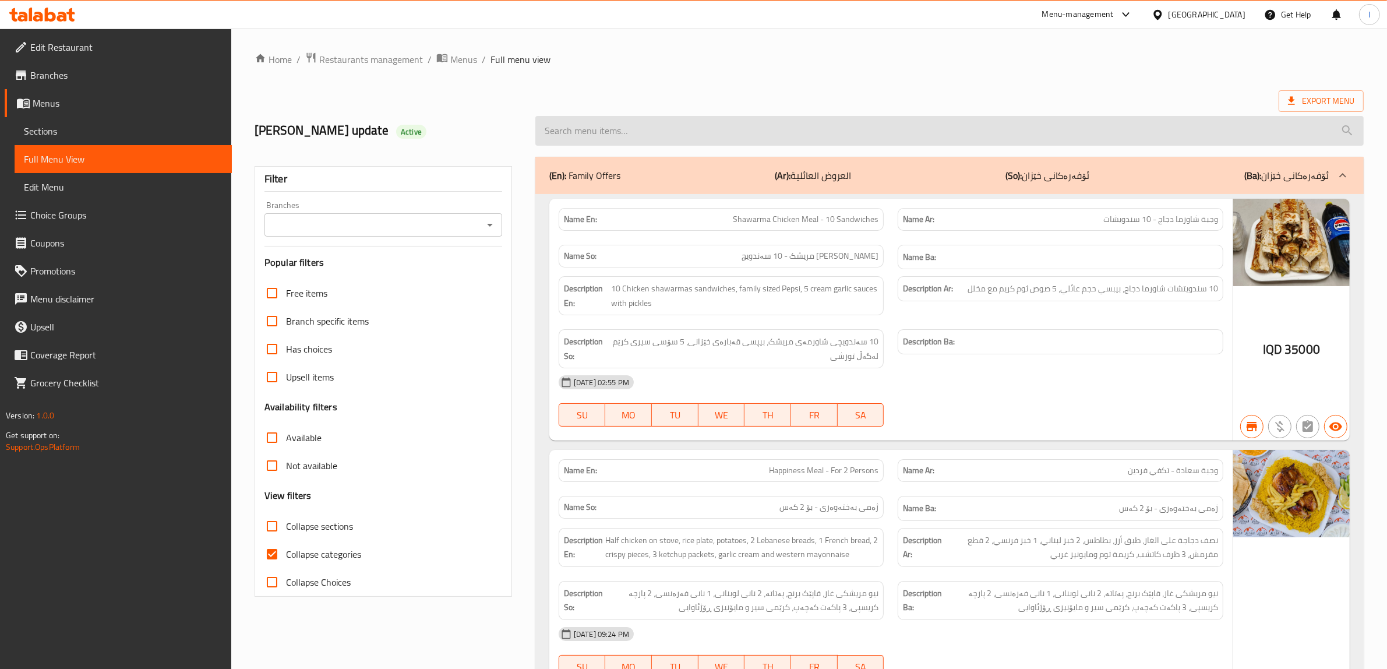
click at [636, 133] on input "search" at bounding box center [949, 131] width 829 height 30
paste input "Grilled Half Chicken"
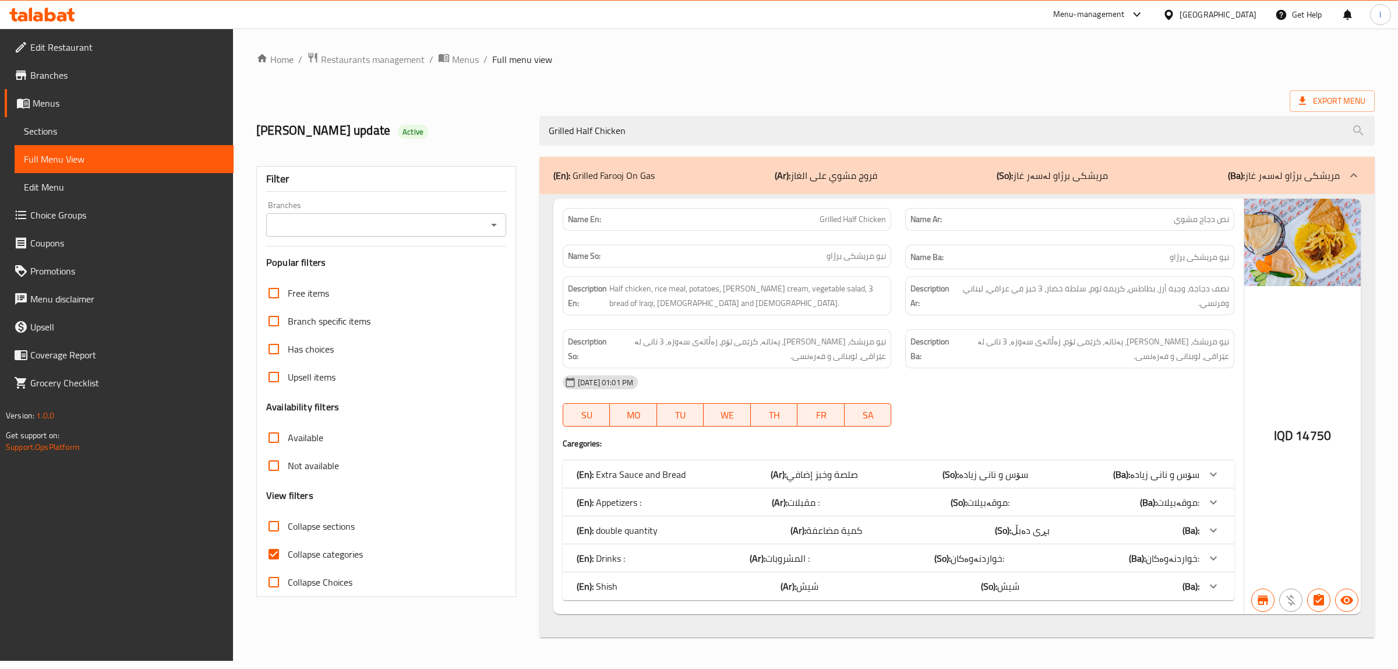
type input "Grilled Half Chicken"
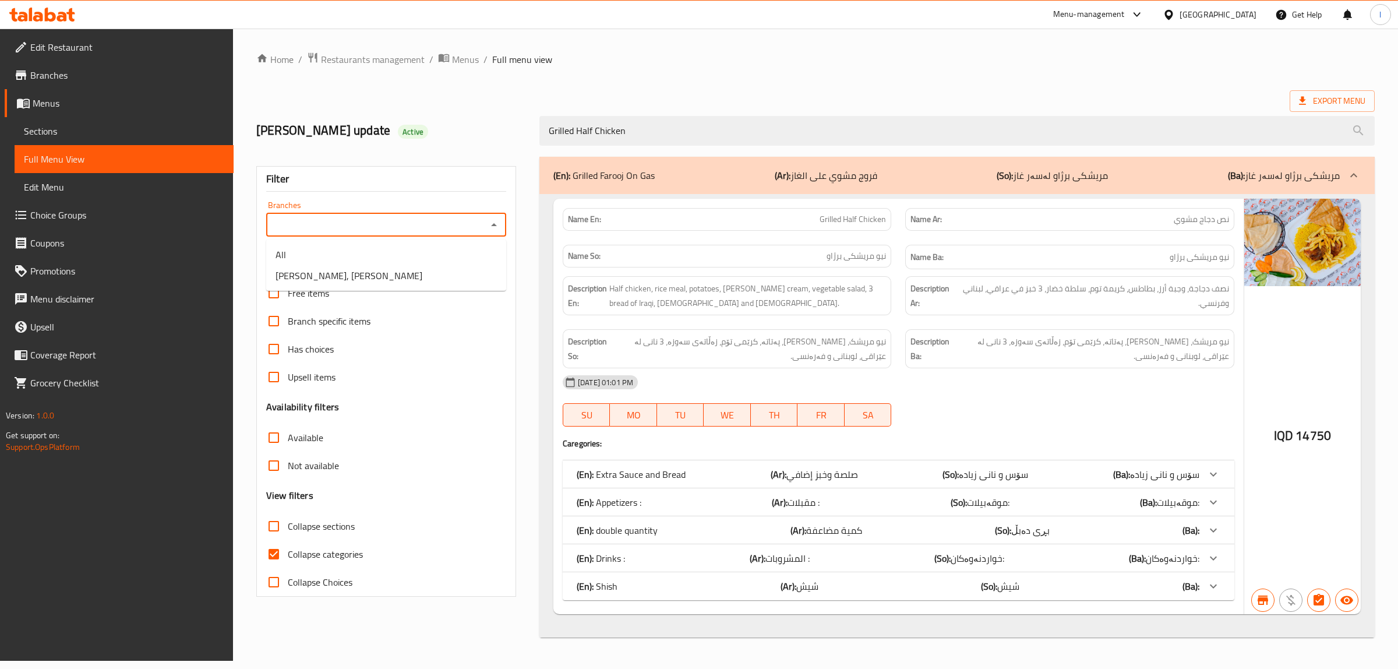
click at [446, 223] on input "Branches" at bounding box center [377, 225] width 214 height 16
click at [453, 279] on li "Dhaif Almukhtar, Bakhtiary" at bounding box center [386, 275] width 240 height 21
type input "Dhaif Almukhtar, Bakhtiary"
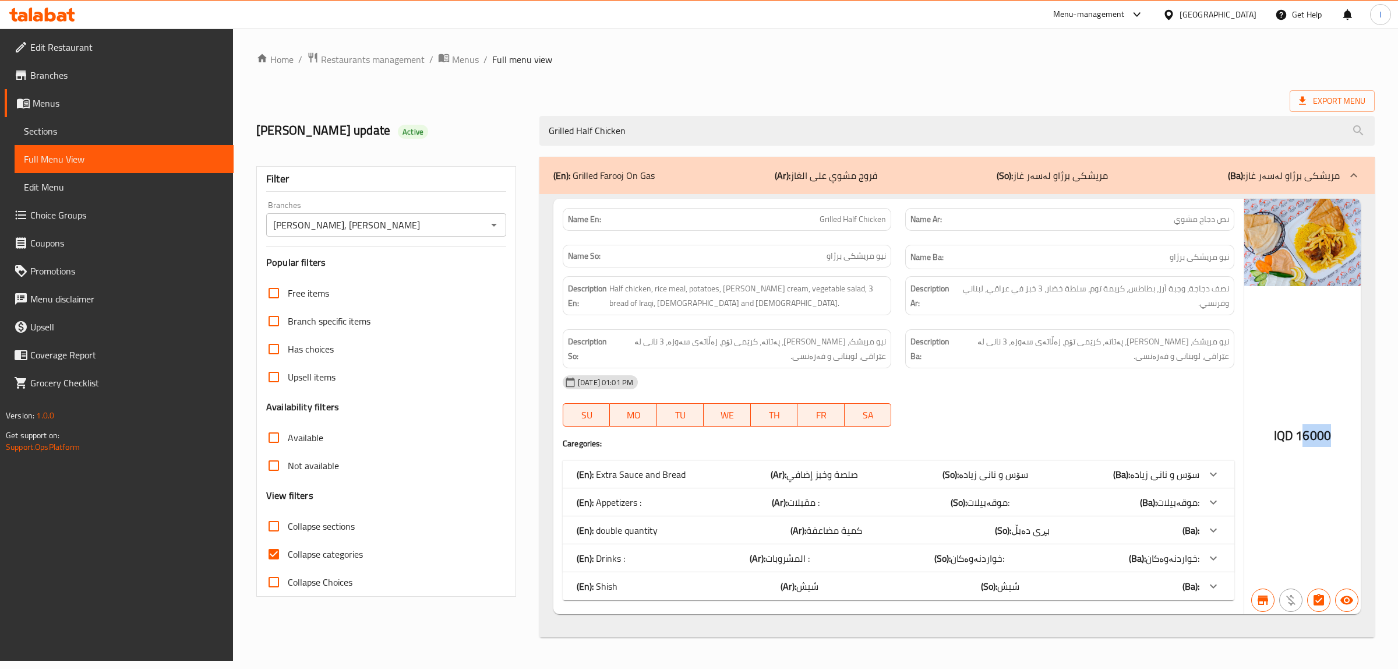
drag, startPoint x: 1300, startPoint y: 435, endPoint x: 1353, endPoint y: 436, distance: 53.0
click at [1353, 436] on div "IQD 16000" at bounding box center [1303, 406] width 117 height 415
click at [1297, 435] on span "16000" at bounding box center [1314, 435] width 36 height 23
click at [1298, 435] on span "16000" at bounding box center [1314, 435] width 36 height 23
click at [1312, 435] on span "16000" at bounding box center [1314, 435] width 36 height 23
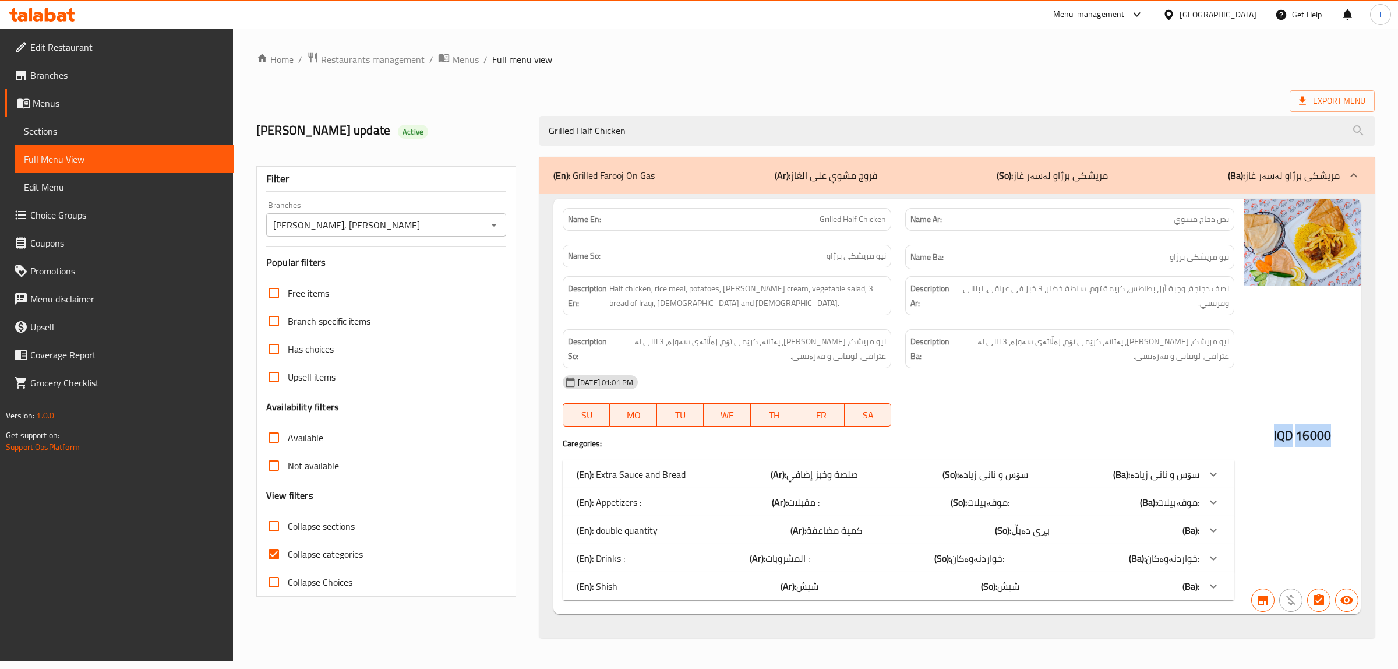
click at [1311, 435] on span "16000" at bounding box center [1314, 435] width 36 height 23
drag, startPoint x: 1010, startPoint y: 126, endPoint x: 173, endPoint y: 80, distance: 838.0
click at [266, 94] on div "Home / Restaurants management / Menus / Full menu view Export Menu lara's updat…" at bounding box center [815, 345] width 1119 height 586
paste input "Whole Grilled"
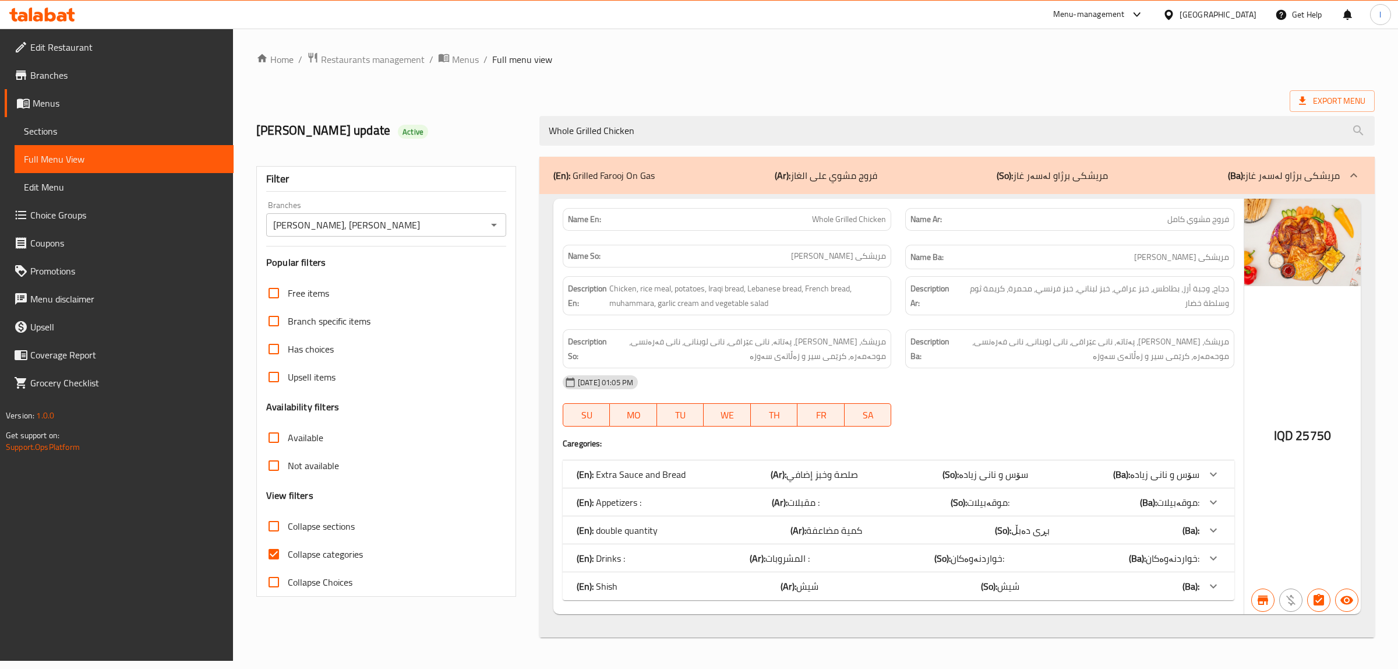
type input "Whole Grilled Chicken"
drag, startPoint x: 648, startPoint y: 135, endPoint x: 339, endPoint y: 104, distance: 311.0
click at [396, 117] on div "lara's update Active Whole Grilled Chicken" at bounding box center [815, 131] width 1133 height 52
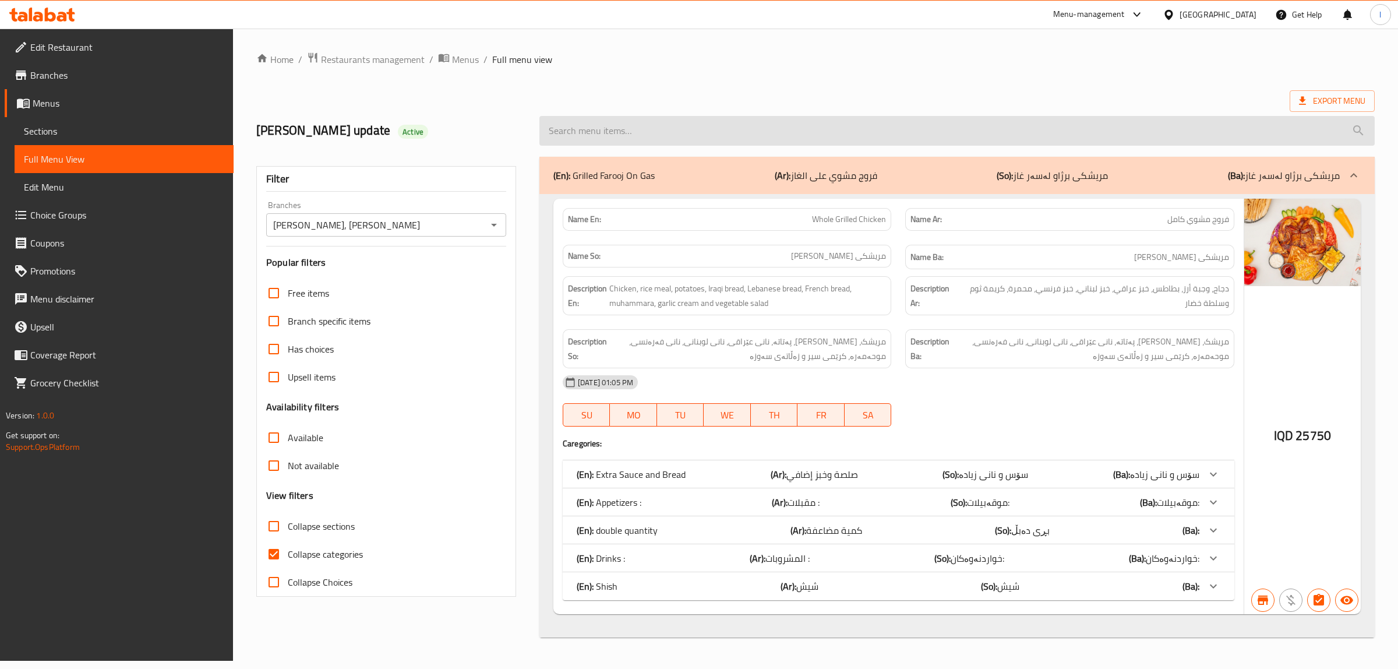
click at [711, 136] on input "search" at bounding box center [958, 131] width 836 height 30
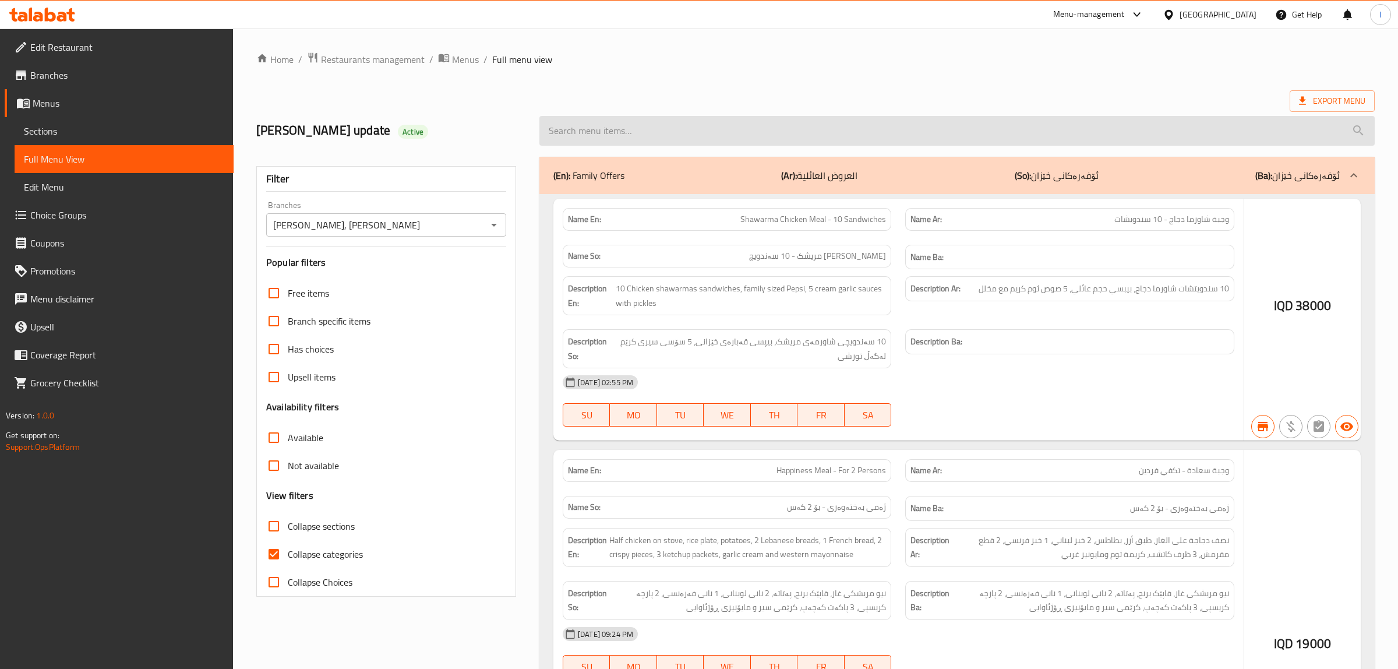
click at [641, 170] on div "(En): Family Offers (Ar): العروض العائلیة (So): ئۆفەرەکانی خێزان (Ba): ئۆفەرەکا…" at bounding box center [947, 175] width 787 height 14
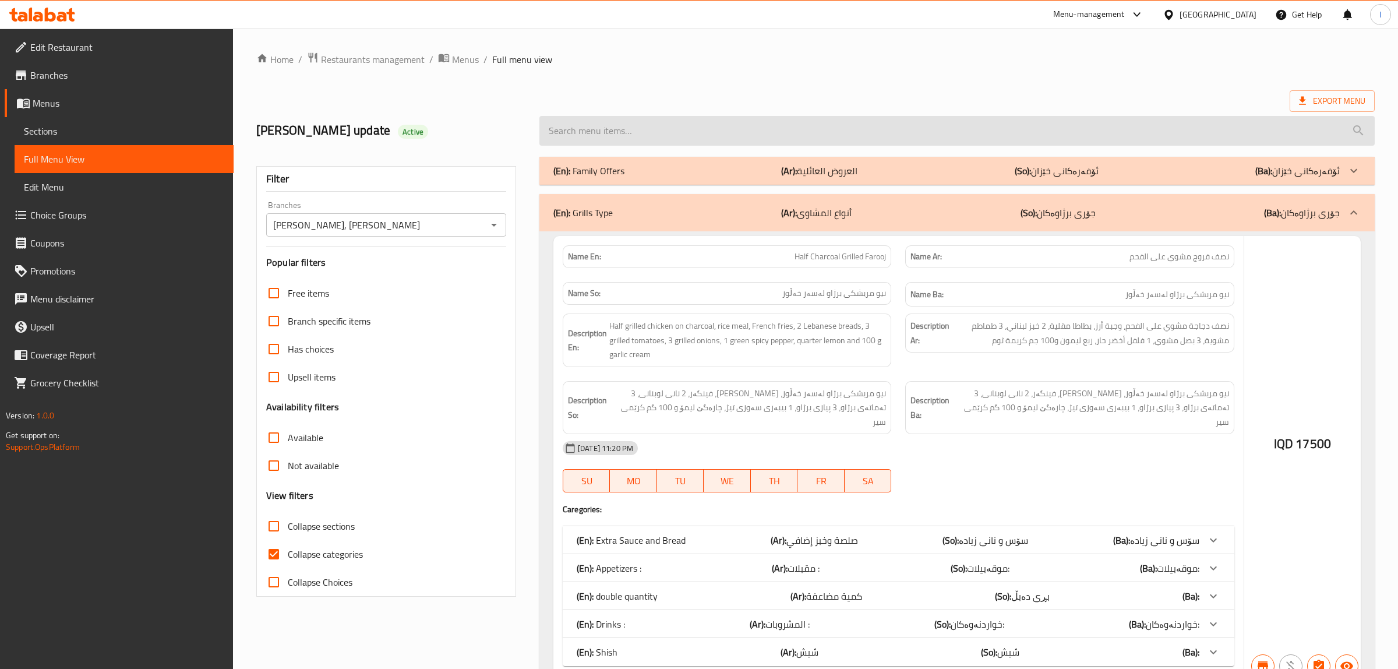
click at [615, 124] on input "search" at bounding box center [958, 131] width 836 height 30
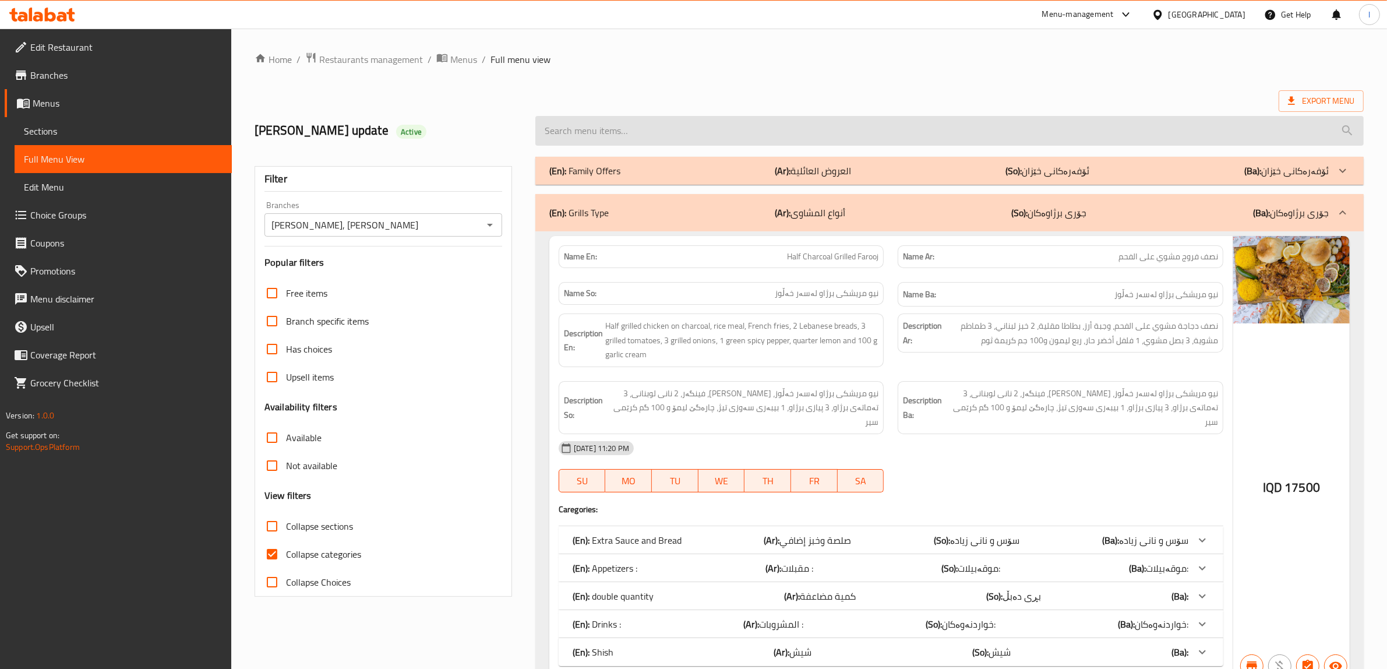
paste input "Whole Grilled Chicken"
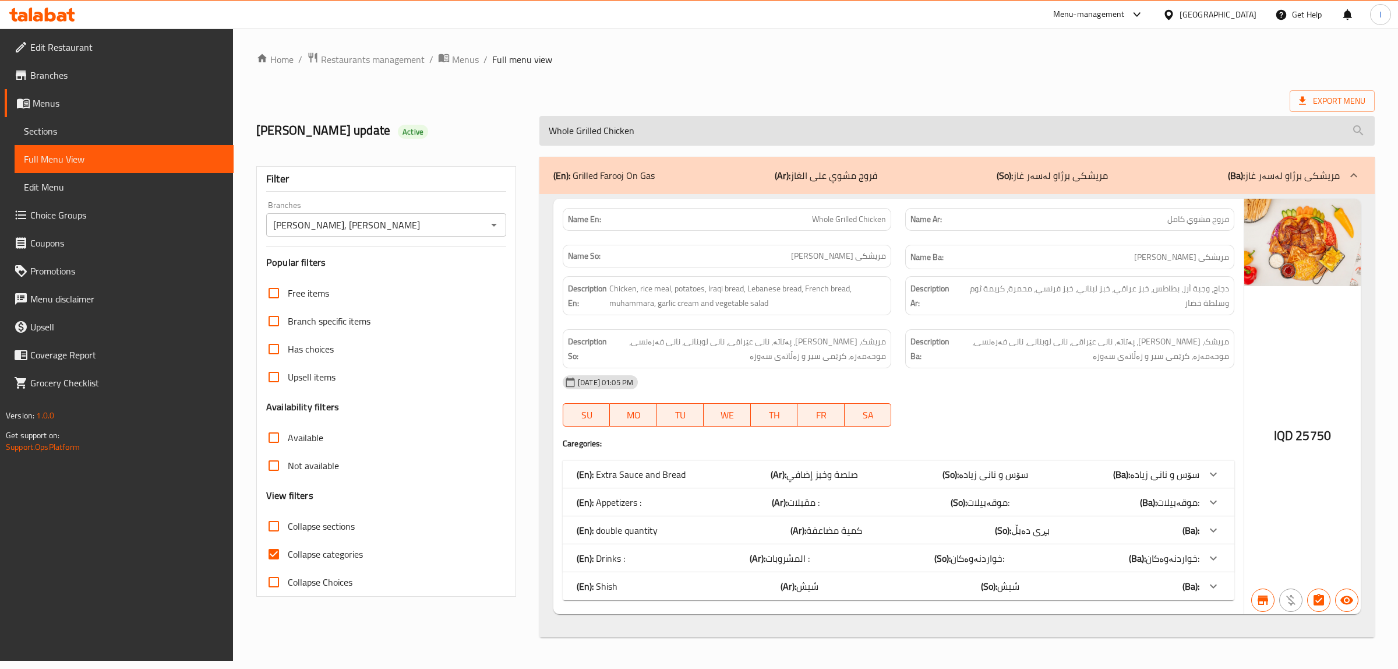
click at [657, 129] on input "Whole Grilled Chicken" at bounding box center [958, 131] width 836 height 30
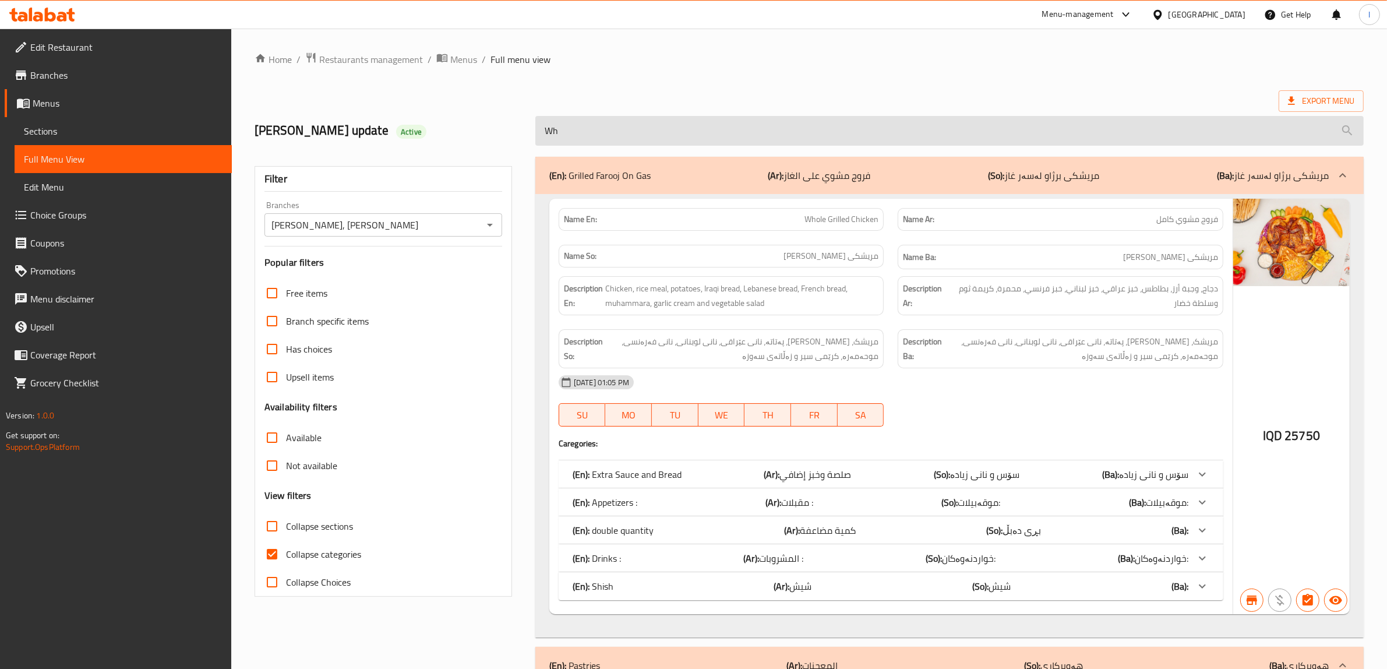
type input "W"
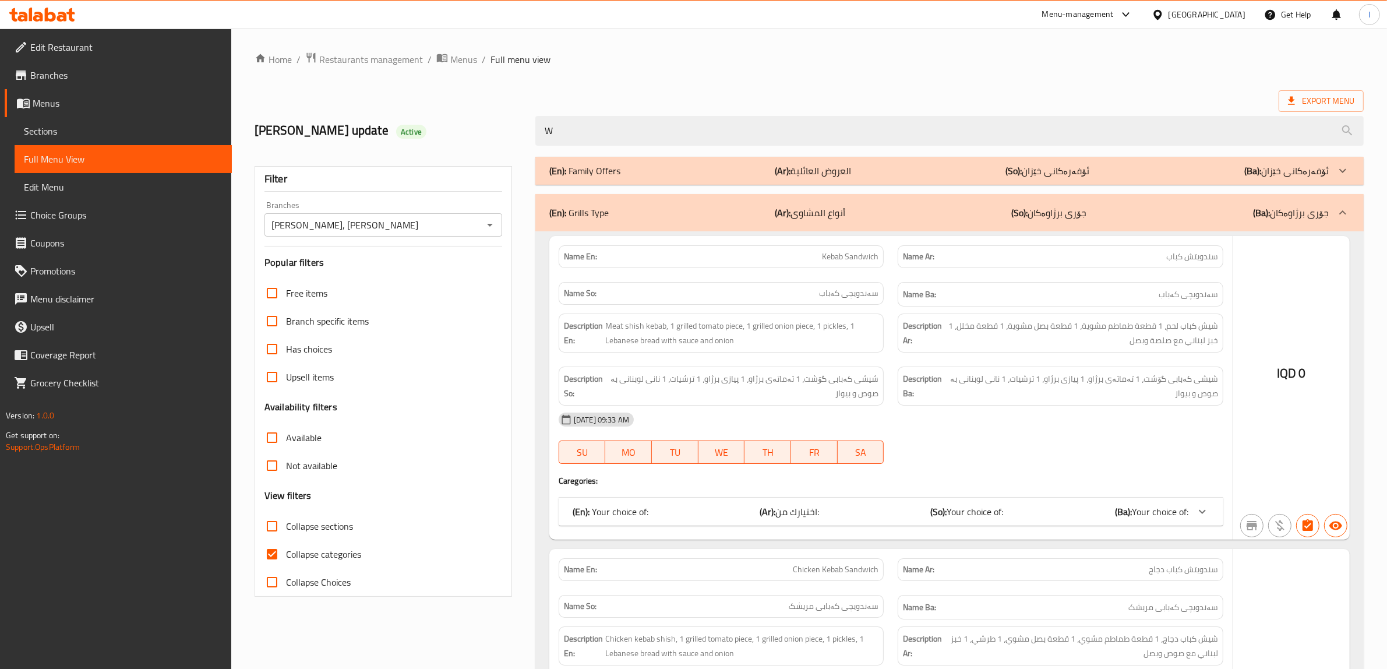
drag, startPoint x: 657, startPoint y: 129, endPoint x: 131, endPoint y: 132, distance: 526.1
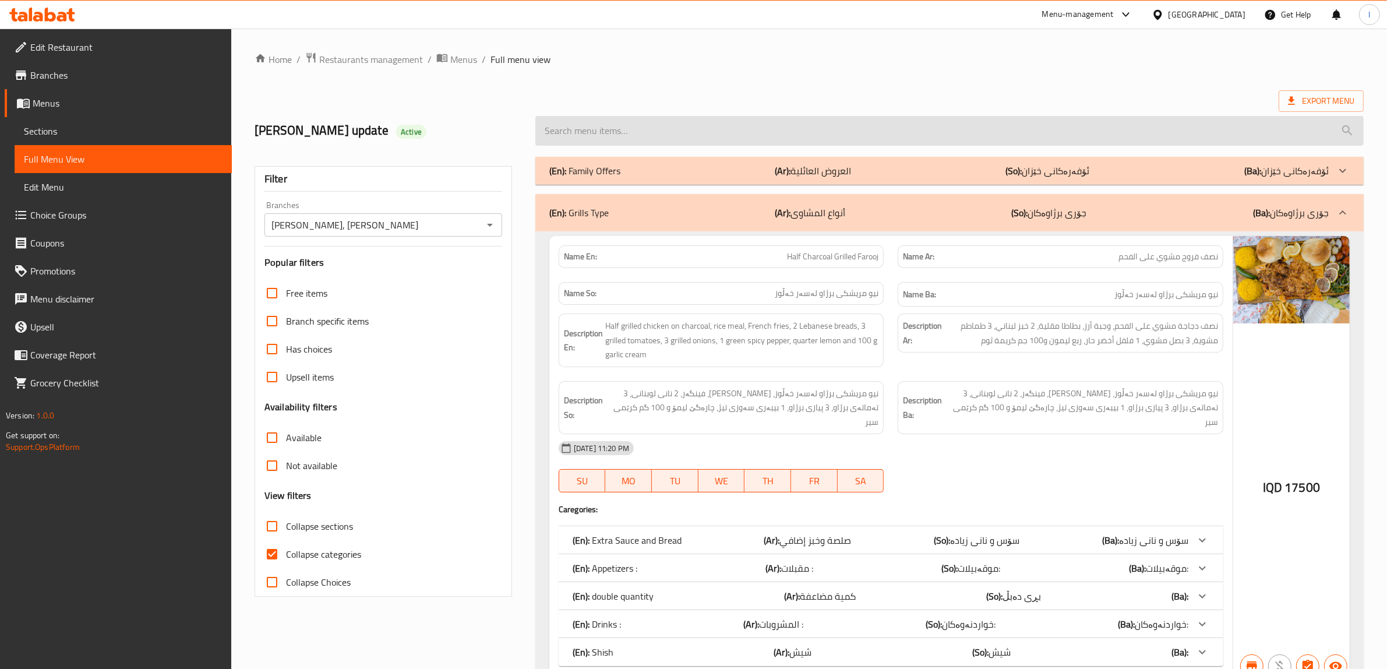
paste input "Whole Grilled Chicken"
type input "Whole Grilled Chicken"
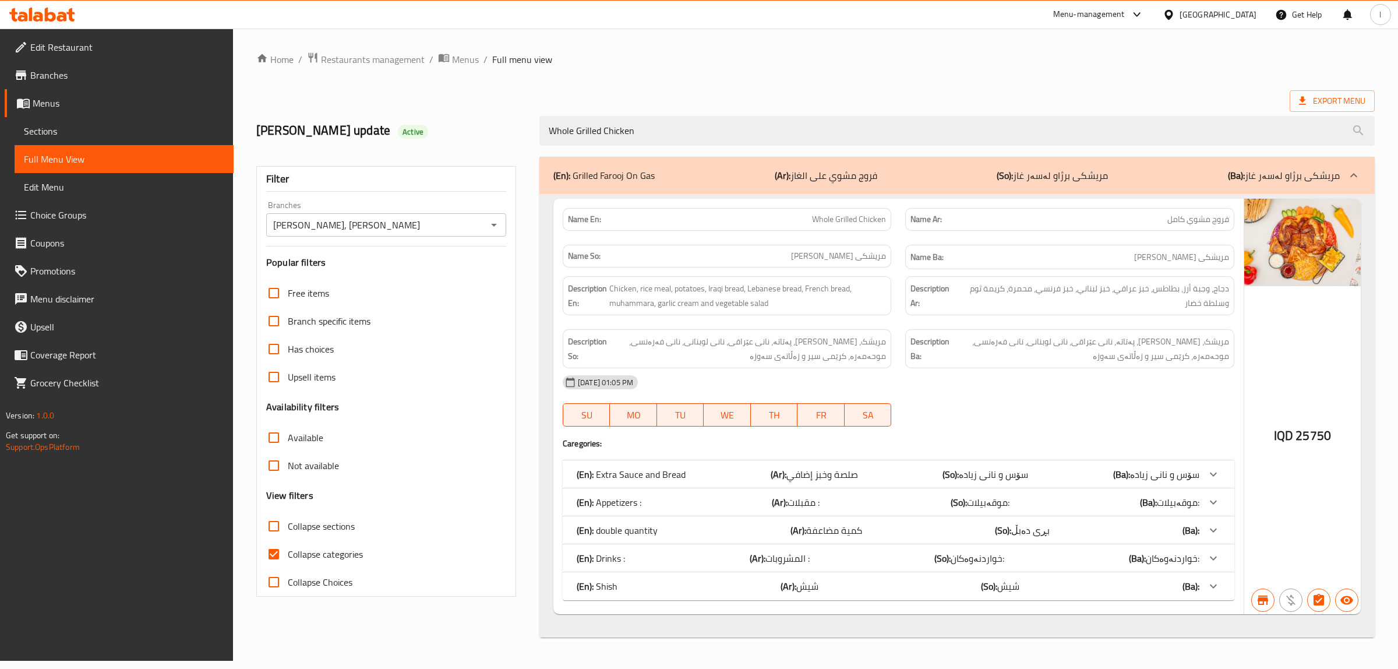
click at [54, 128] on span "Sections" at bounding box center [124, 131] width 200 height 14
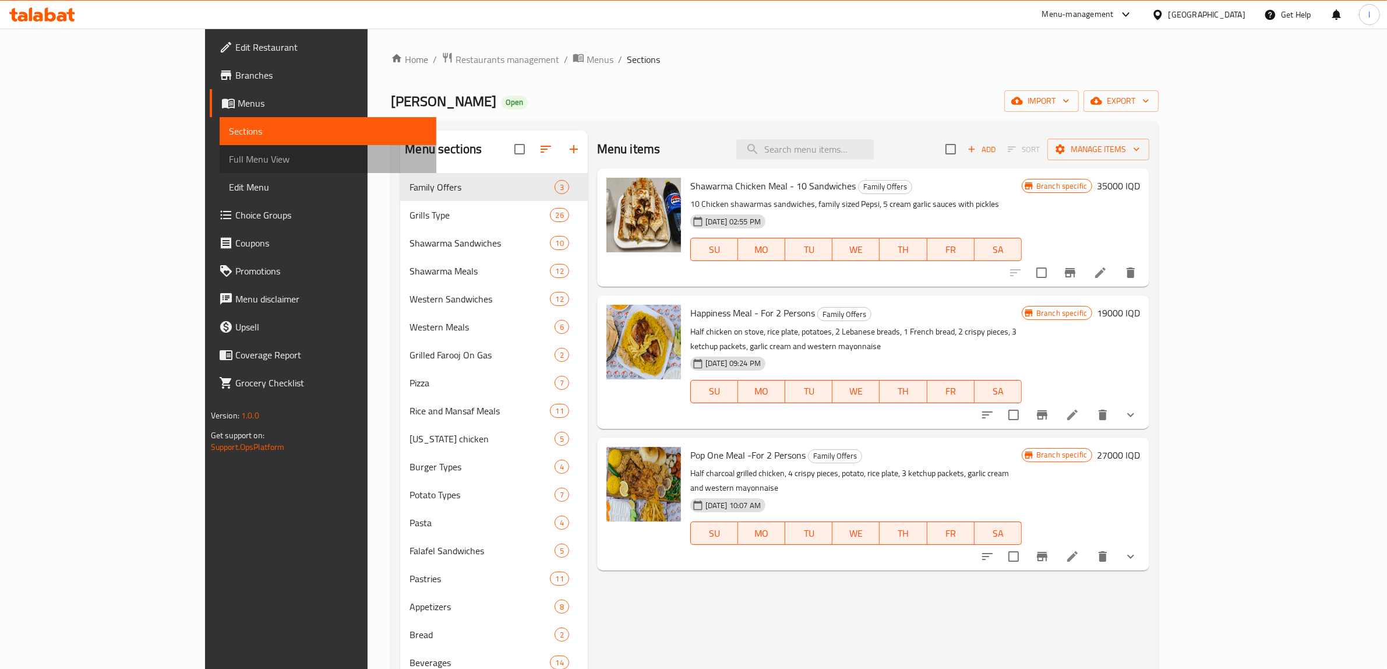
click at [229, 156] on span "Full Menu View" at bounding box center [328, 159] width 199 height 14
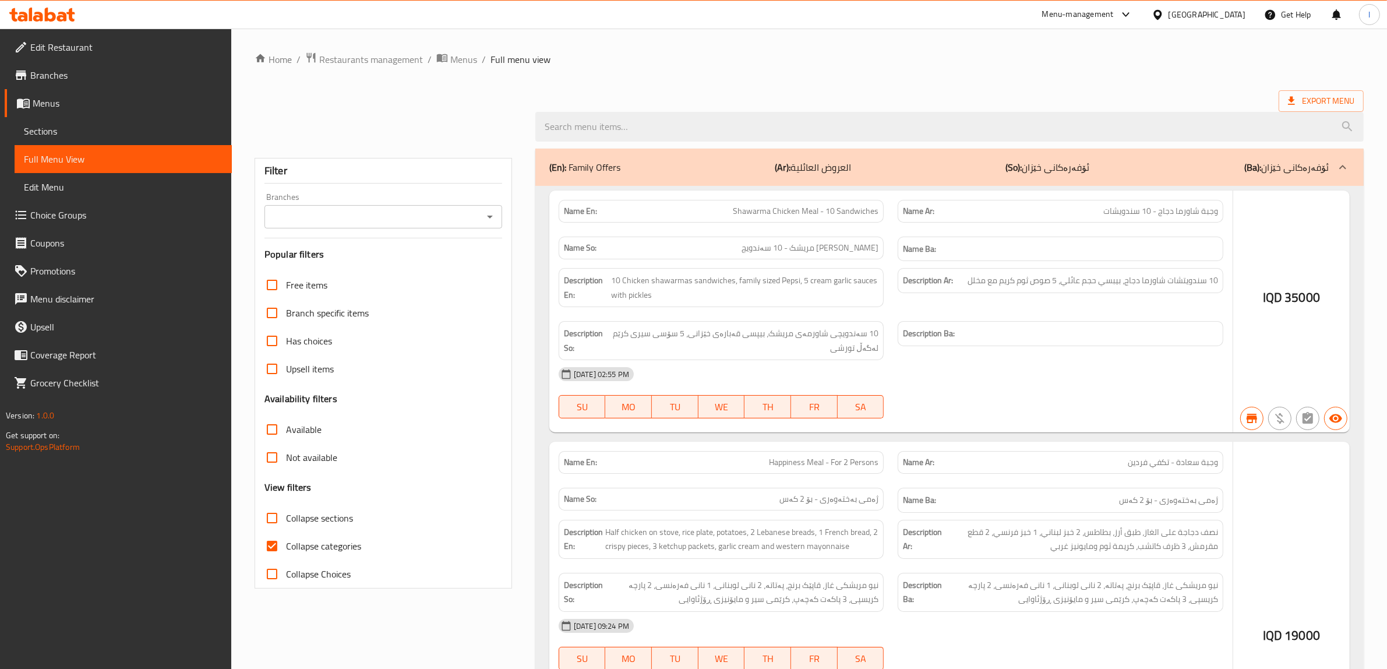
click at [738, 111] on div at bounding box center [949, 127] width 843 height 44
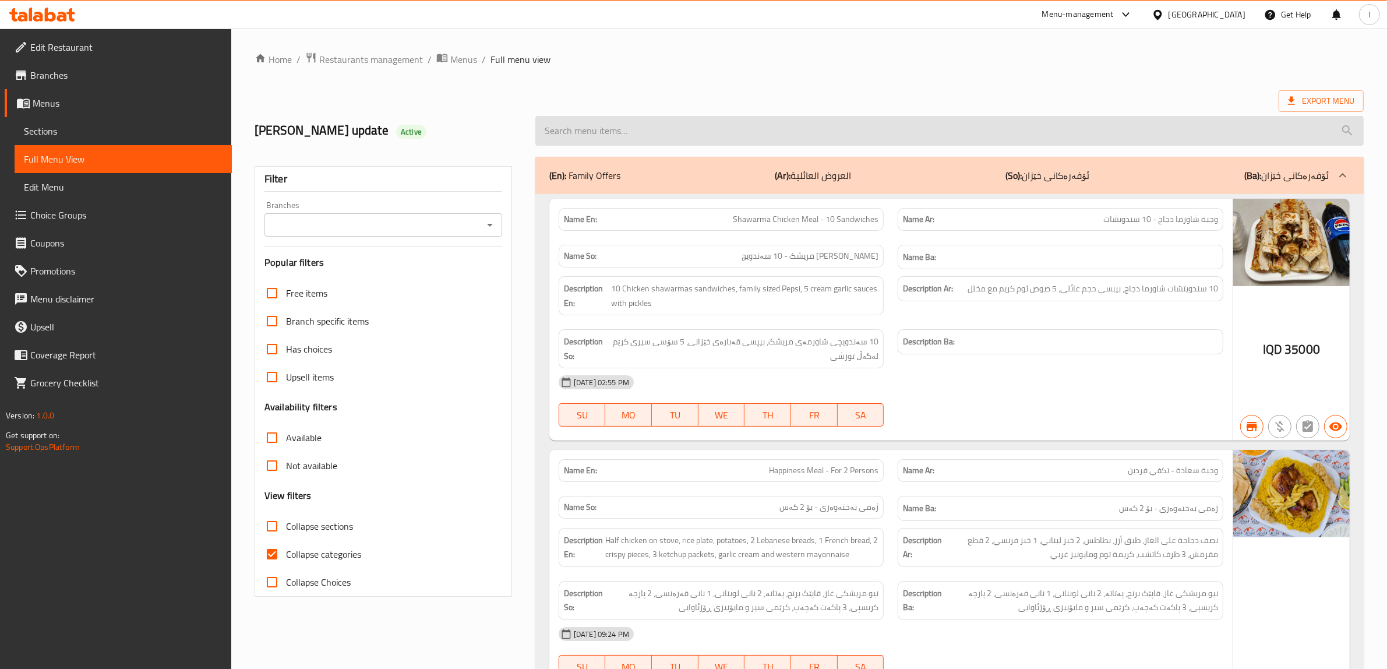
click at [612, 140] on input "search" at bounding box center [949, 131] width 829 height 30
paste input "Whole Grilled Chicken"
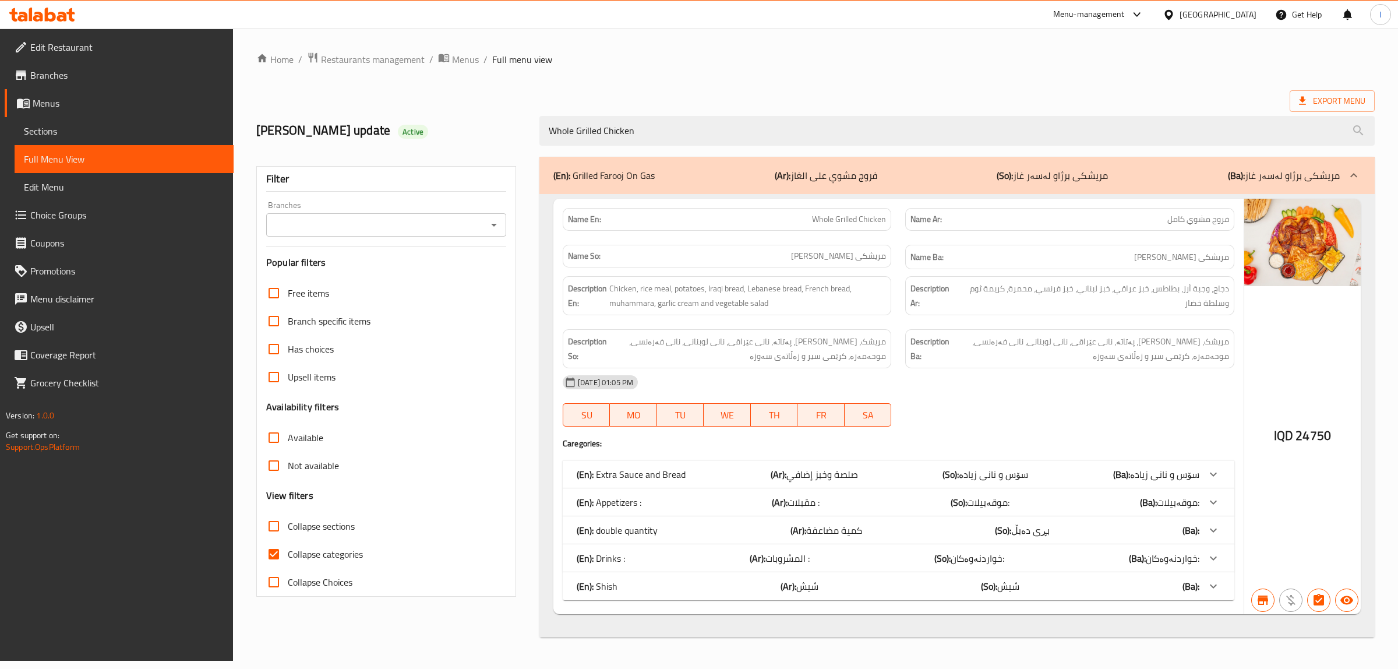
click at [452, 234] on div "Branches" at bounding box center [386, 224] width 240 height 23
type input "Whole Grilled Chicken"
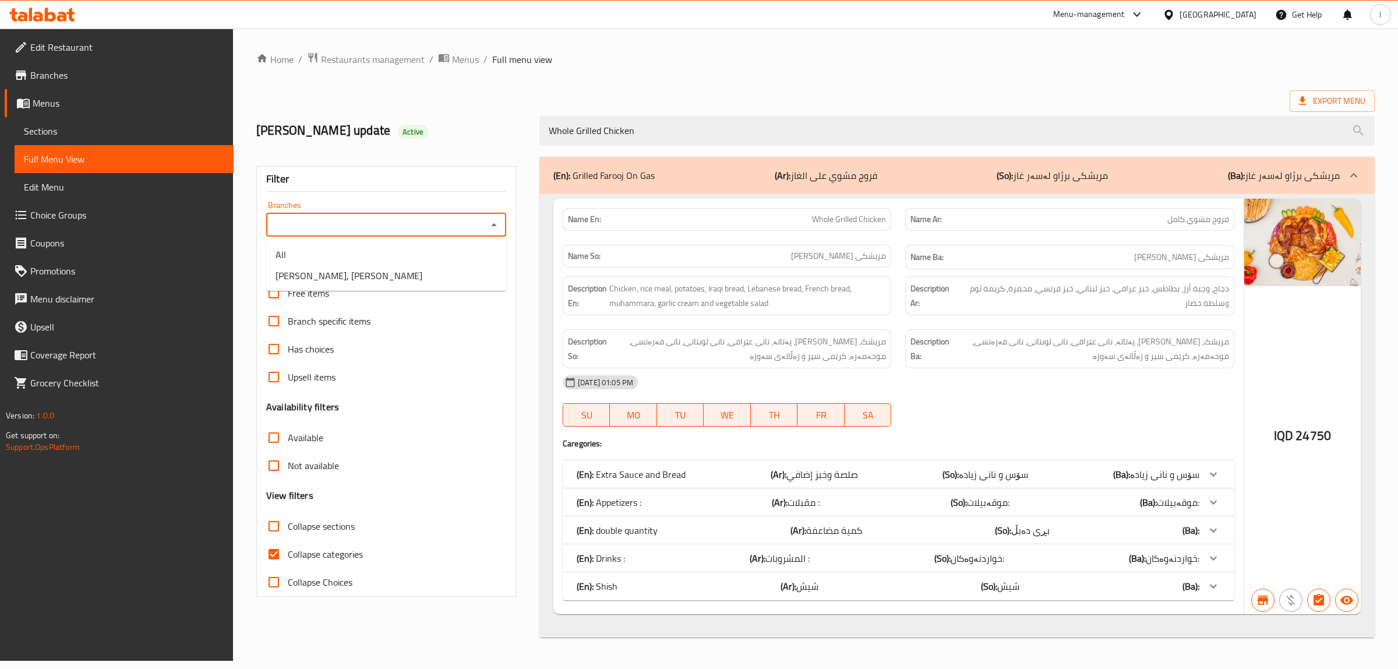
click at [473, 228] on input "Branches" at bounding box center [377, 225] width 214 height 16
click at [440, 273] on li "Dhaif Almukhtar, Bakhtiary" at bounding box center [386, 275] width 240 height 21
type input "Dhaif Almukhtar, Bakhtiary"
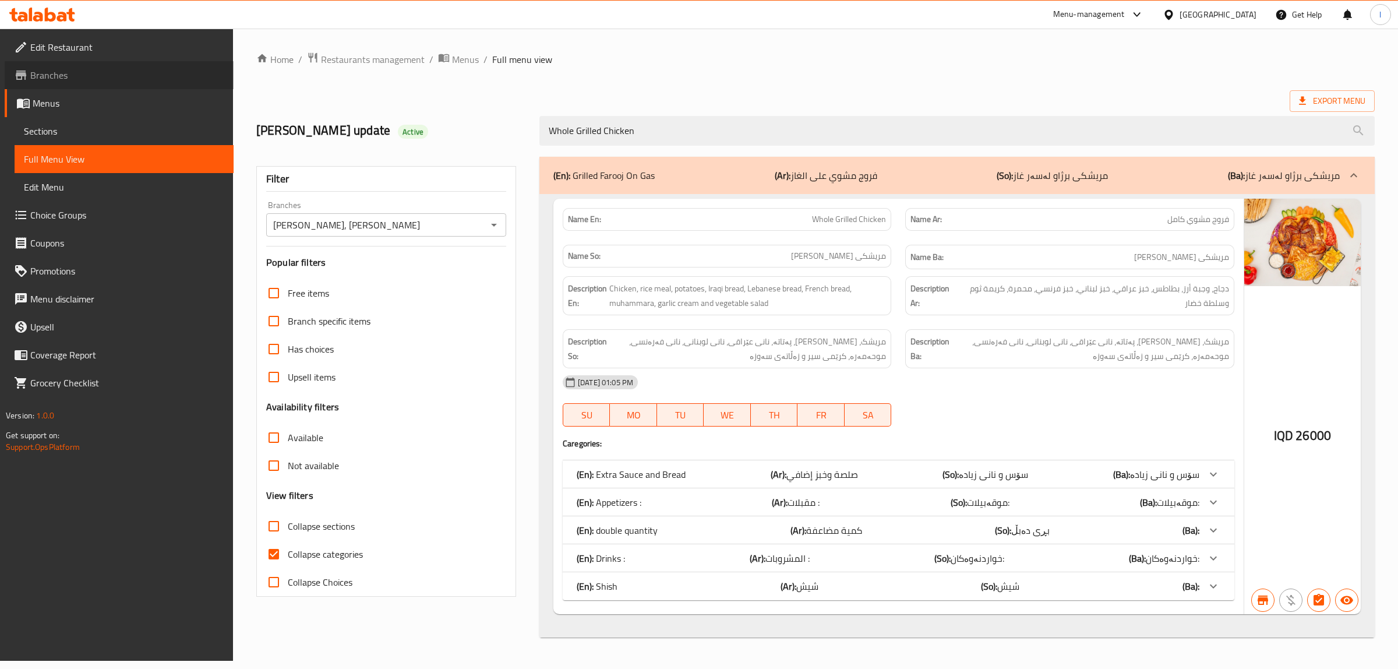
click at [73, 79] on span "Branches" at bounding box center [127, 75] width 194 height 14
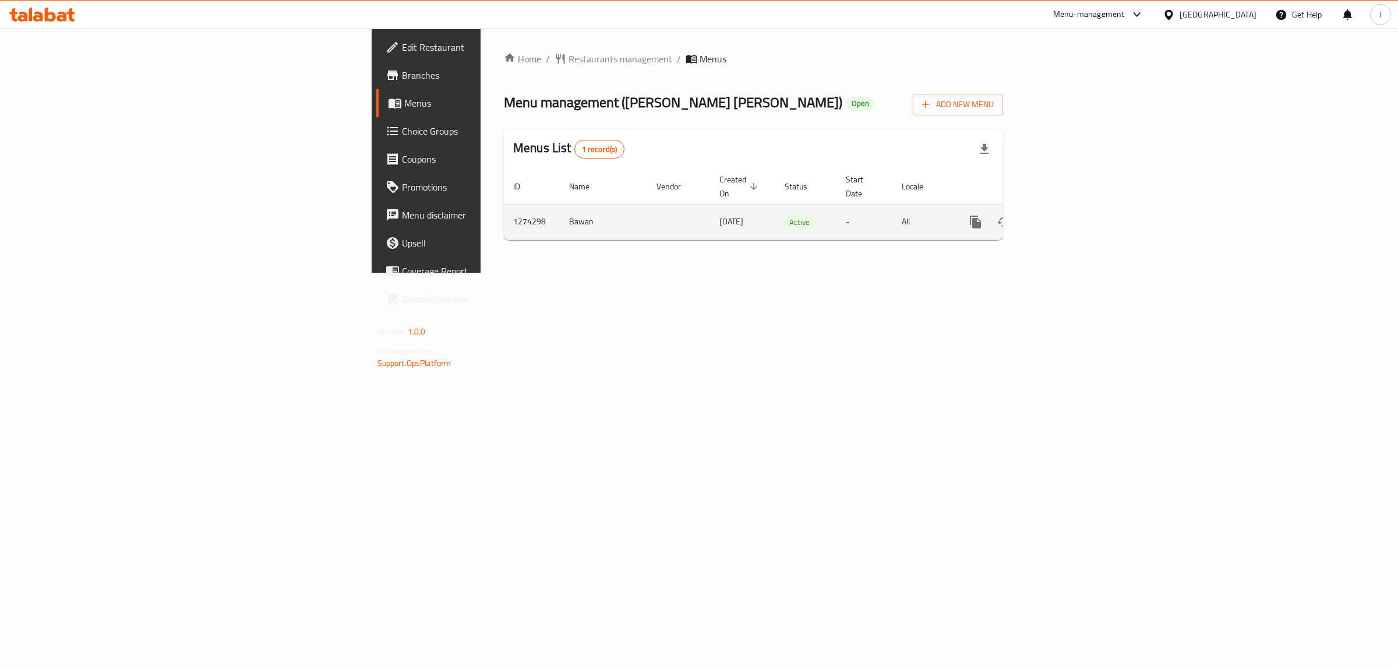
click at [1067, 216] on icon "enhanced table" at bounding box center [1060, 222] width 14 height 14
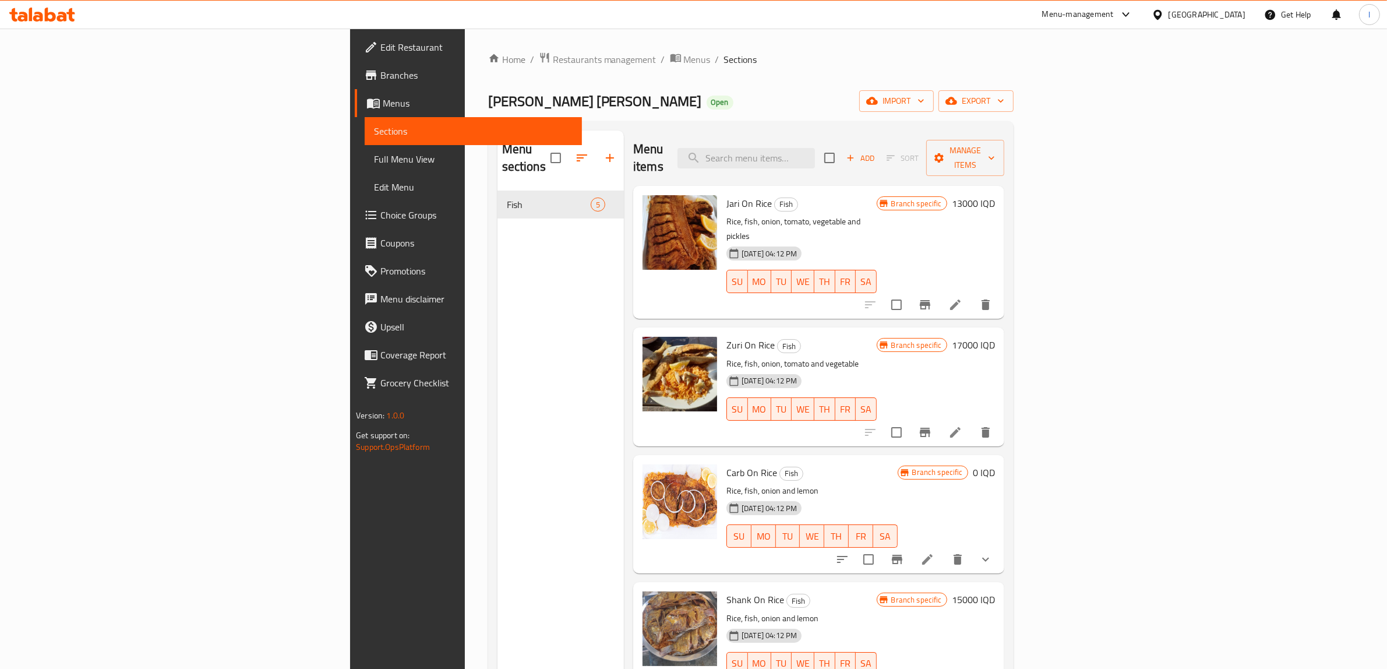
click at [380, 51] on span "Edit Restaurant" at bounding box center [476, 47] width 192 height 14
